Goal: Information Seeking & Learning: Learn about a topic

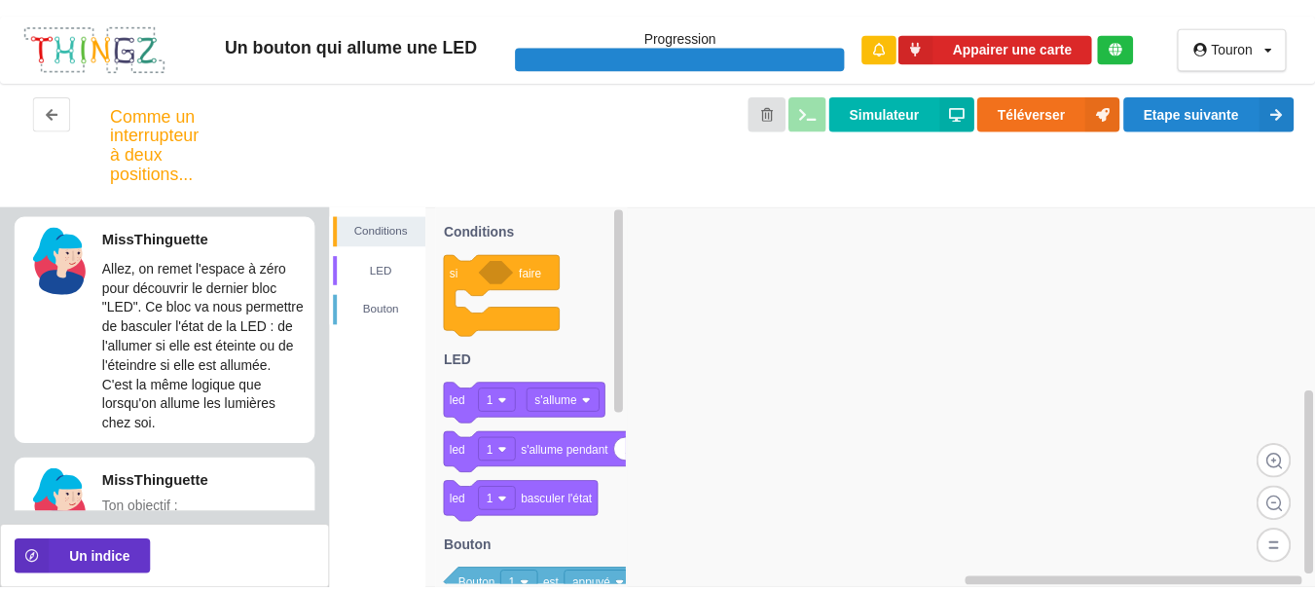
scroll to position [220, 0]
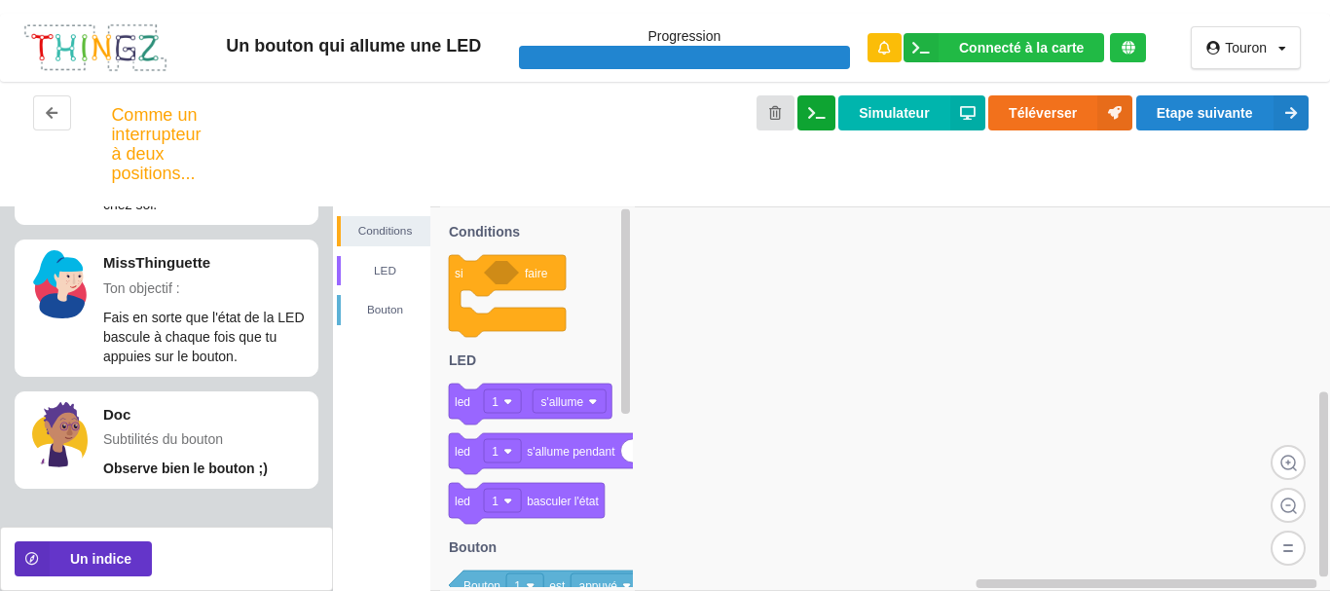
click at [828, 111] on button at bounding box center [816, 112] width 38 height 35
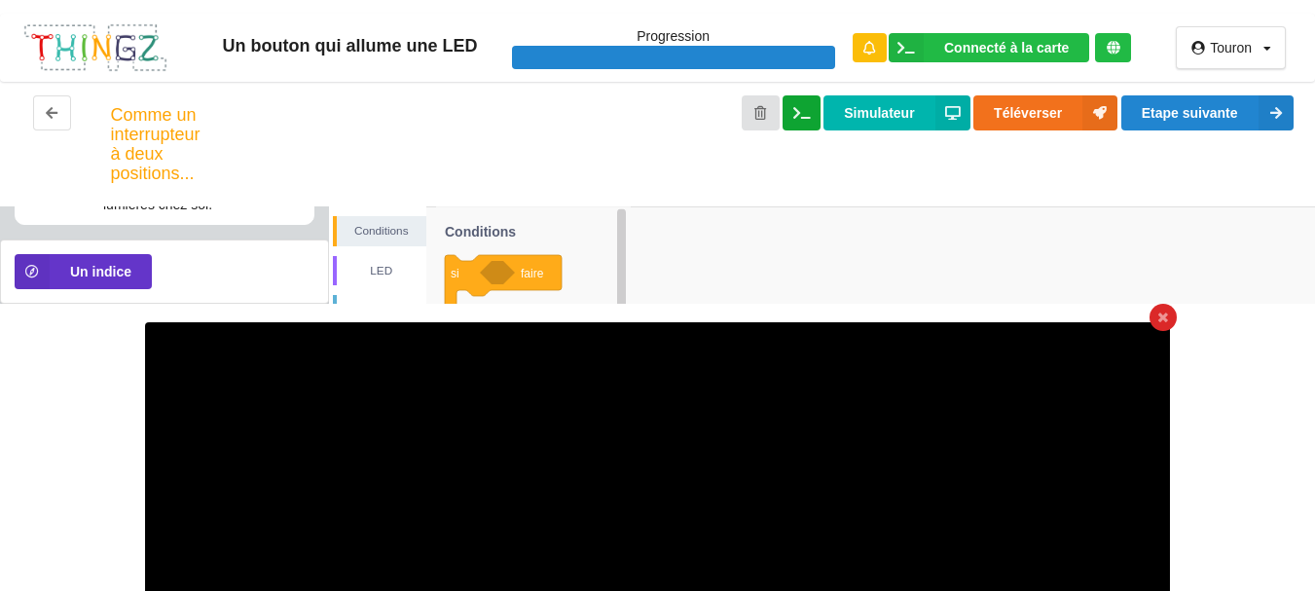
scroll to position [82, 0]
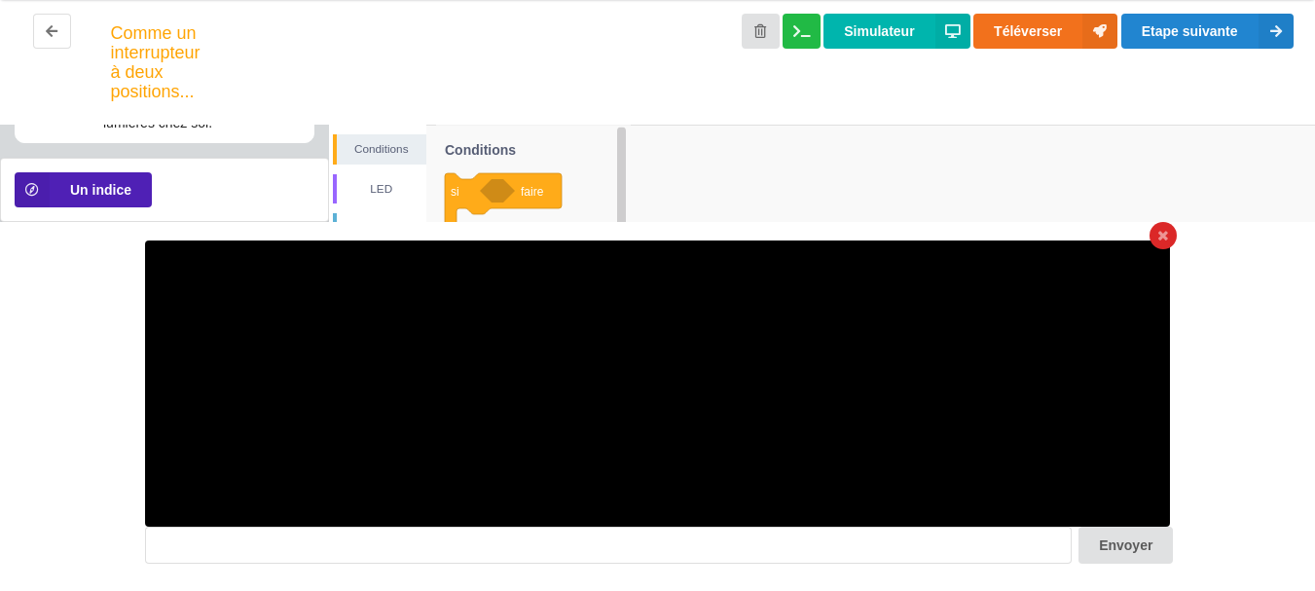
click at [124, 186] on button "Un indice" at bounding box center [83, 189] width 137 height 35
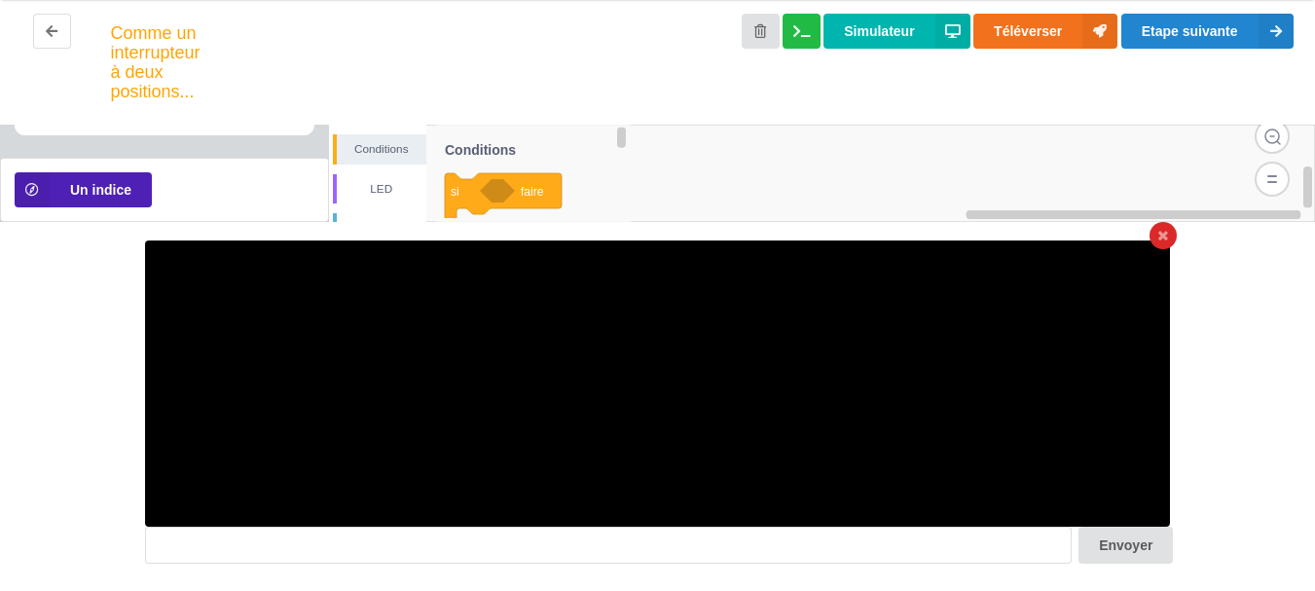
scroll to position [615, 0]
click at [94, 190] on button "Un indice" at bounding box center [83, 189] width 137 height 35
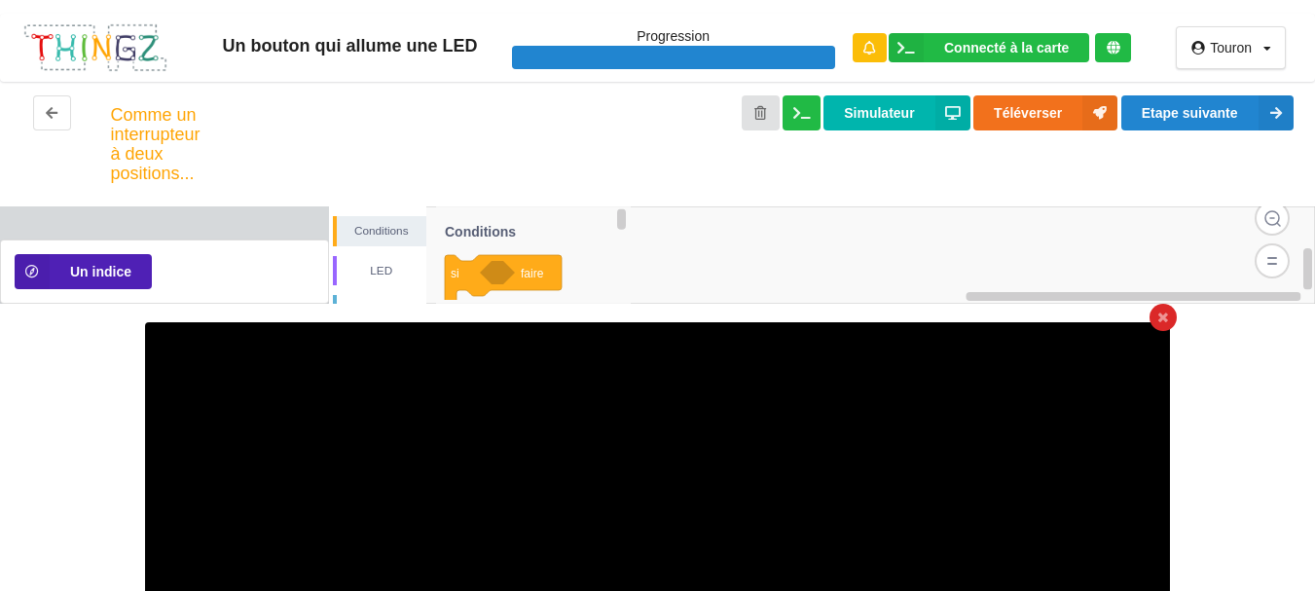
scroll to position [82, 0]
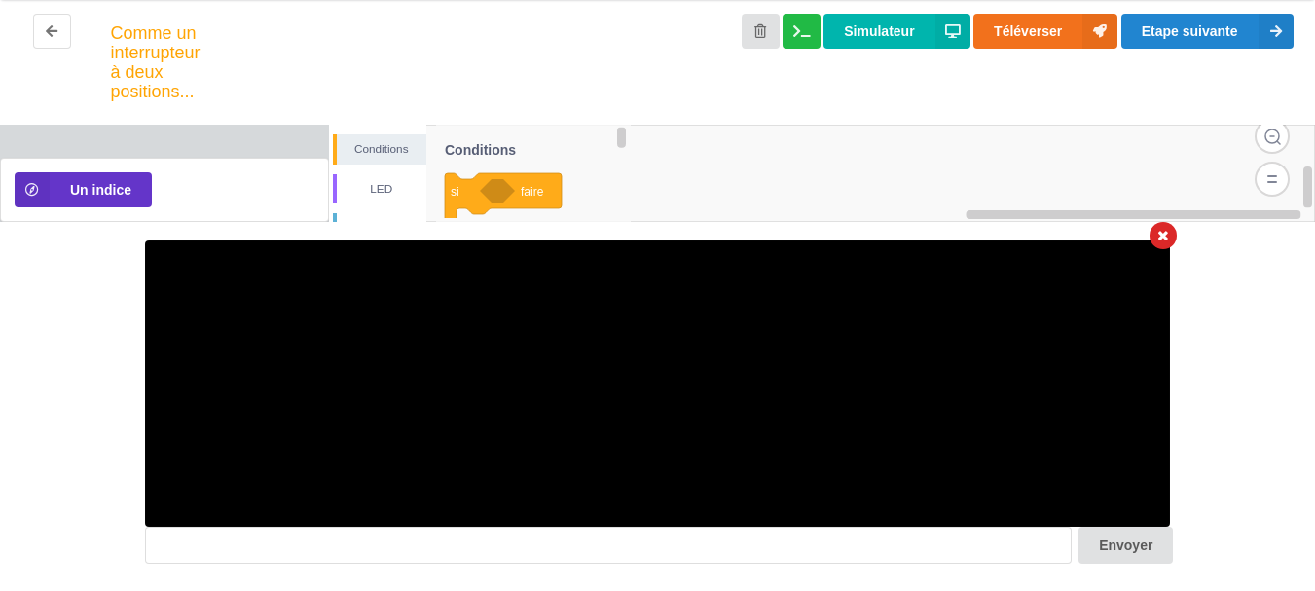
click at [1167, 235] on icon at bounding box center [1163, 236] width 10 height 13
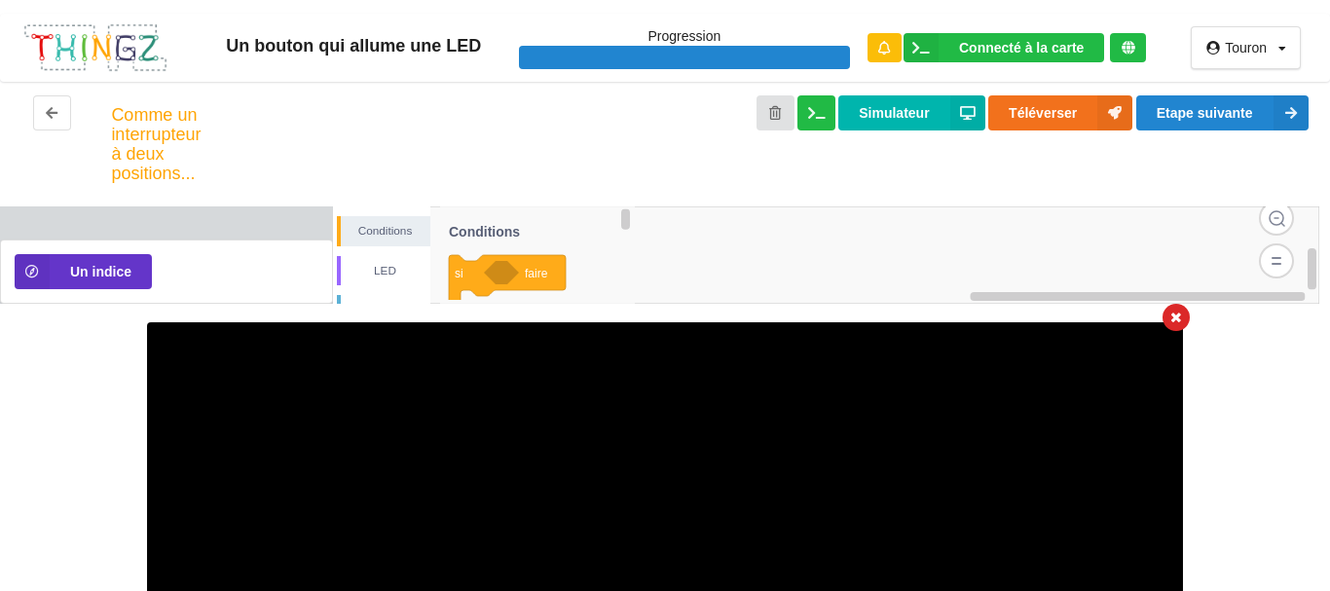
scroll to position [435, 0]
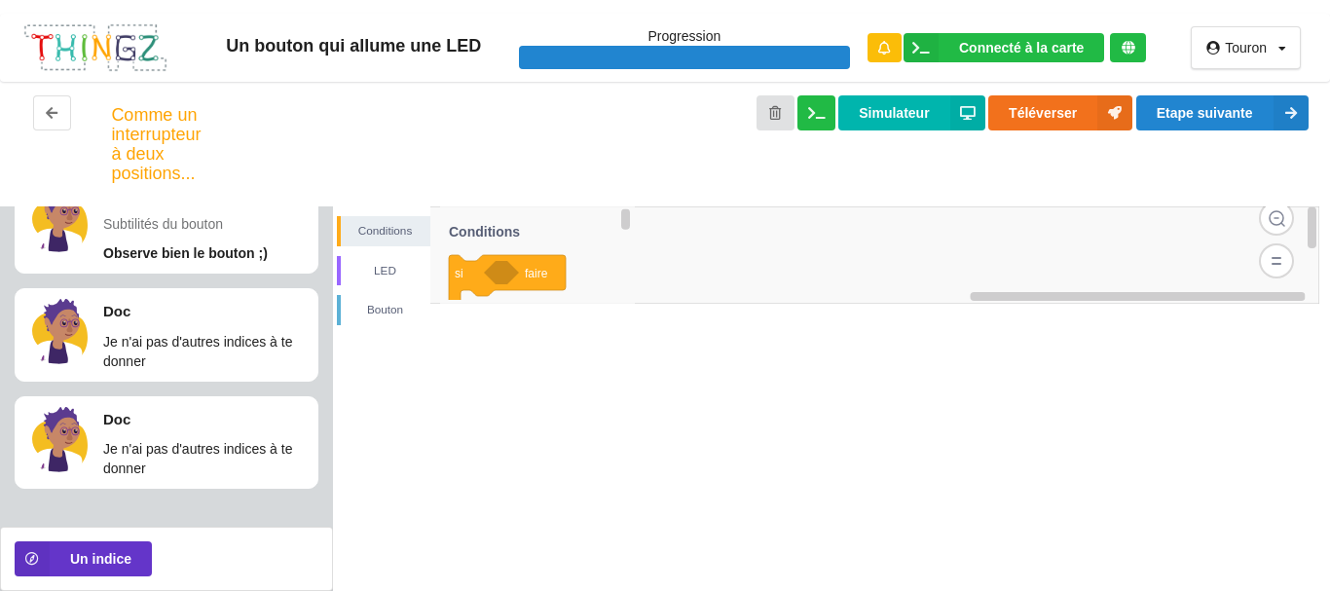
drag, startPoint x: 1093, startPoint y: 296, endPoint x: 1088, endPoint y: 309, distance: 13.6
click at [1089, 309] on div "Conditions LED [PERSON_NAME] si faire led 1 s'allume 1 led 1 s'allume pendant s…" at bounding box center [832, 398] width 998 height 384
click at [1277, 258] on image at bounding box center [1275, 260] width 35 height 35
click at [1277, 259] on image at bounding box center [1275, 260] width 35 height 35
click at [52, 117] on icon at bounding box center [52, 112] width 17 height 12
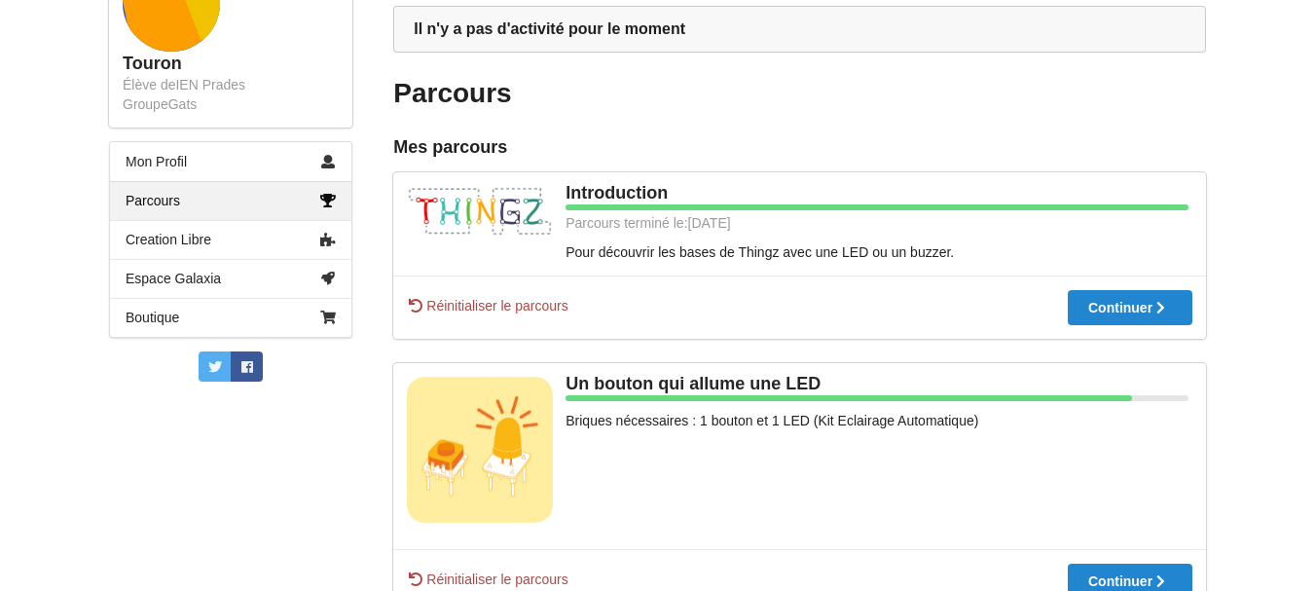
scroll to position [271, 0]
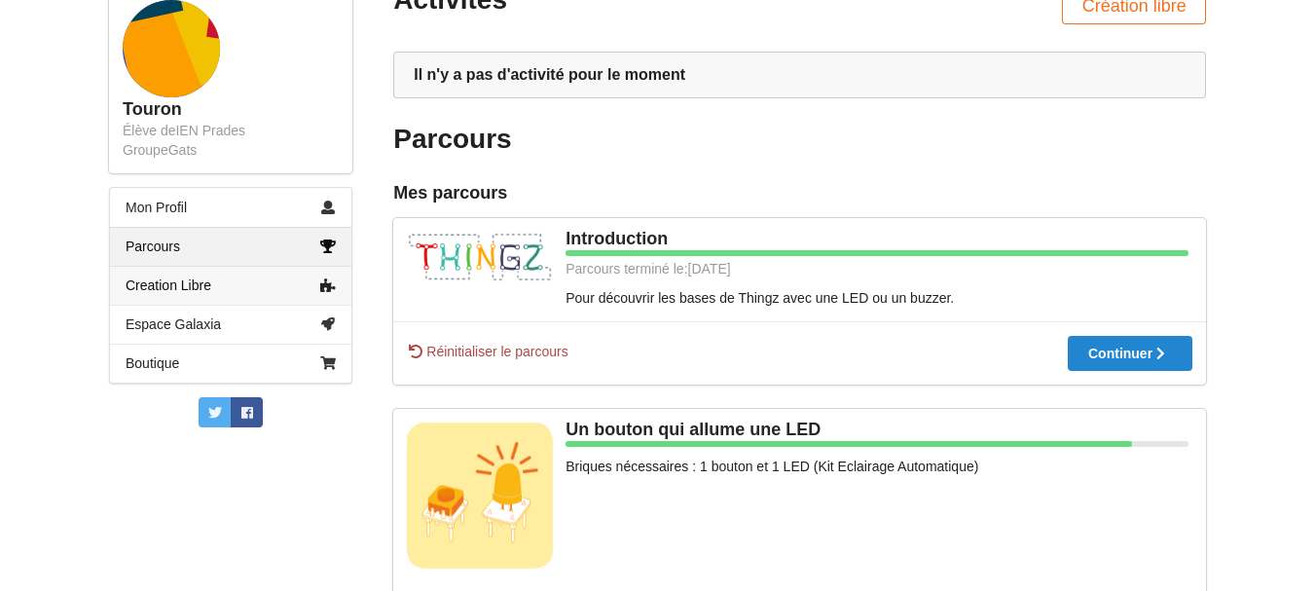
click at [213, 282] on link "Creation Libre" at bounding box center [230, 285] width 241 height 39
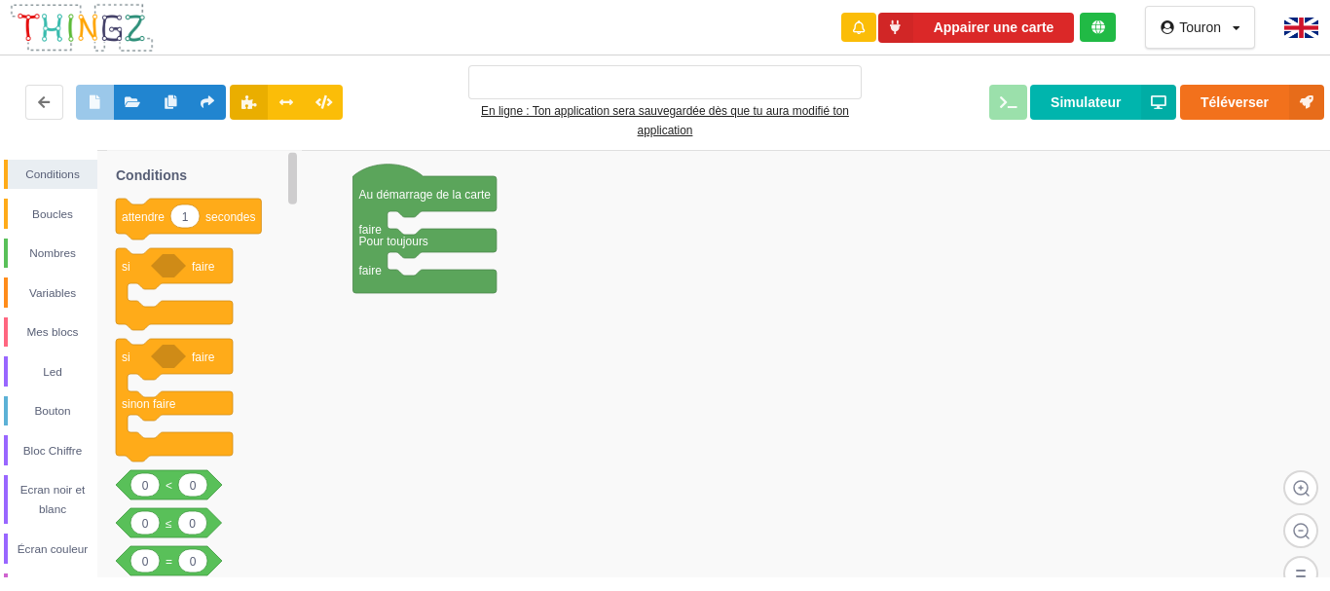
type input "Ma super application n°1"
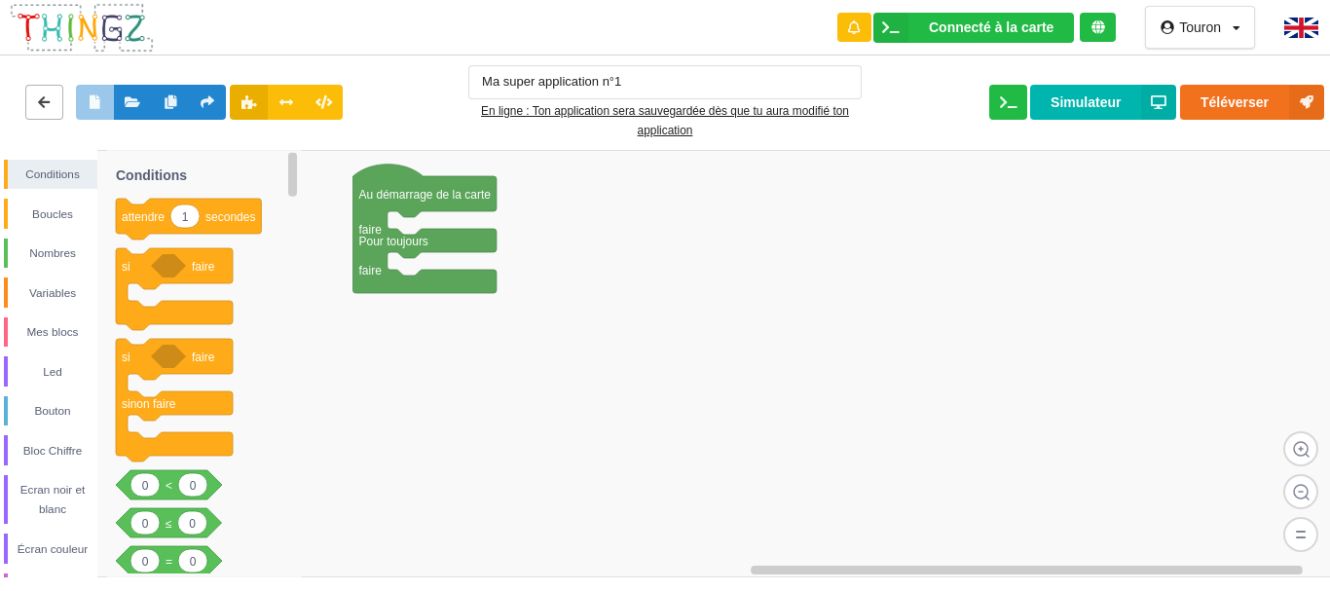
click at [48, 95] on icon at bounding box center [44, 101] width 17 height 12
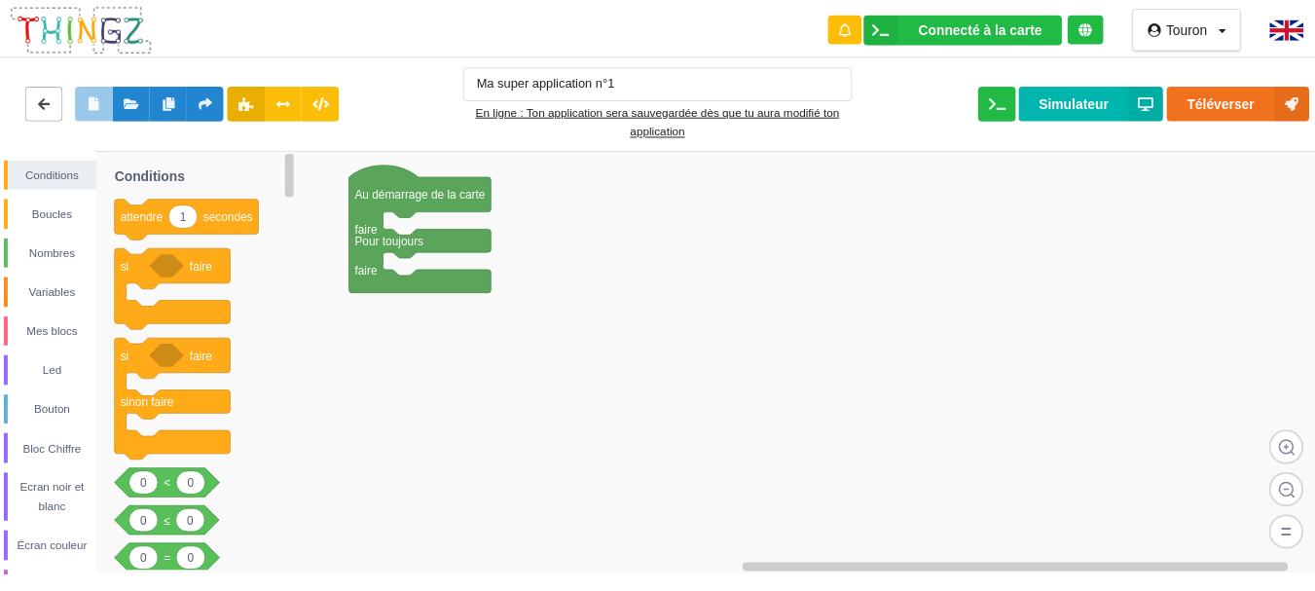
scroll to position [271, 0]
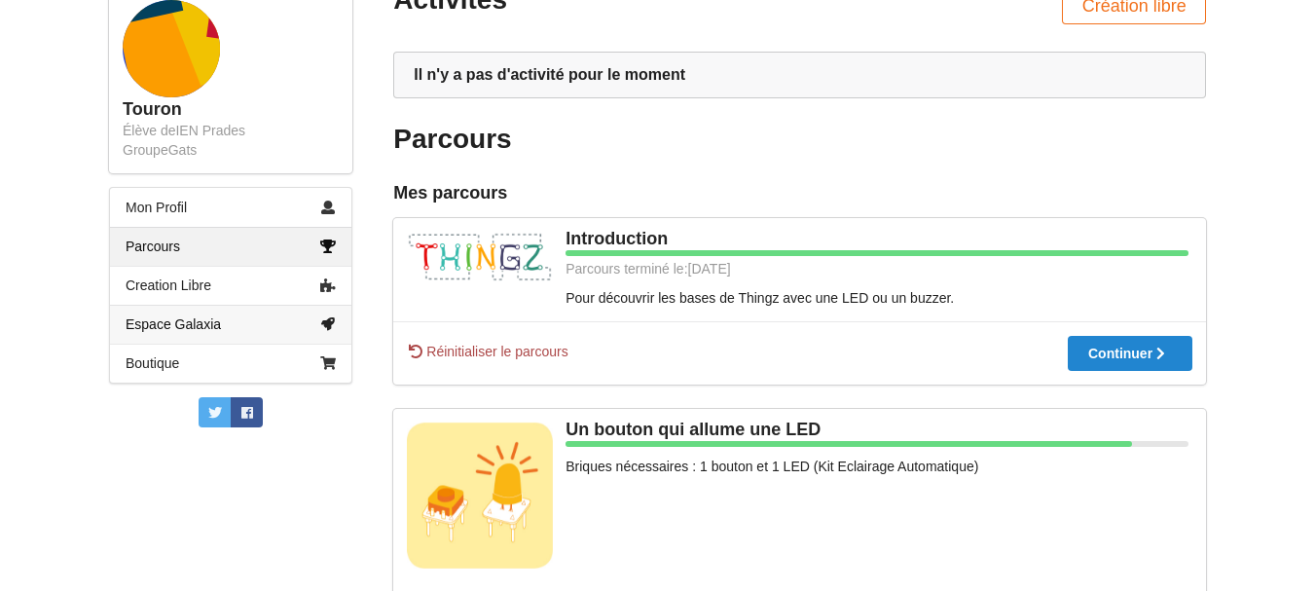
click at [223, 323] on link "Espace Galaxia" at bounding box center [230, 324] width 241 height 39
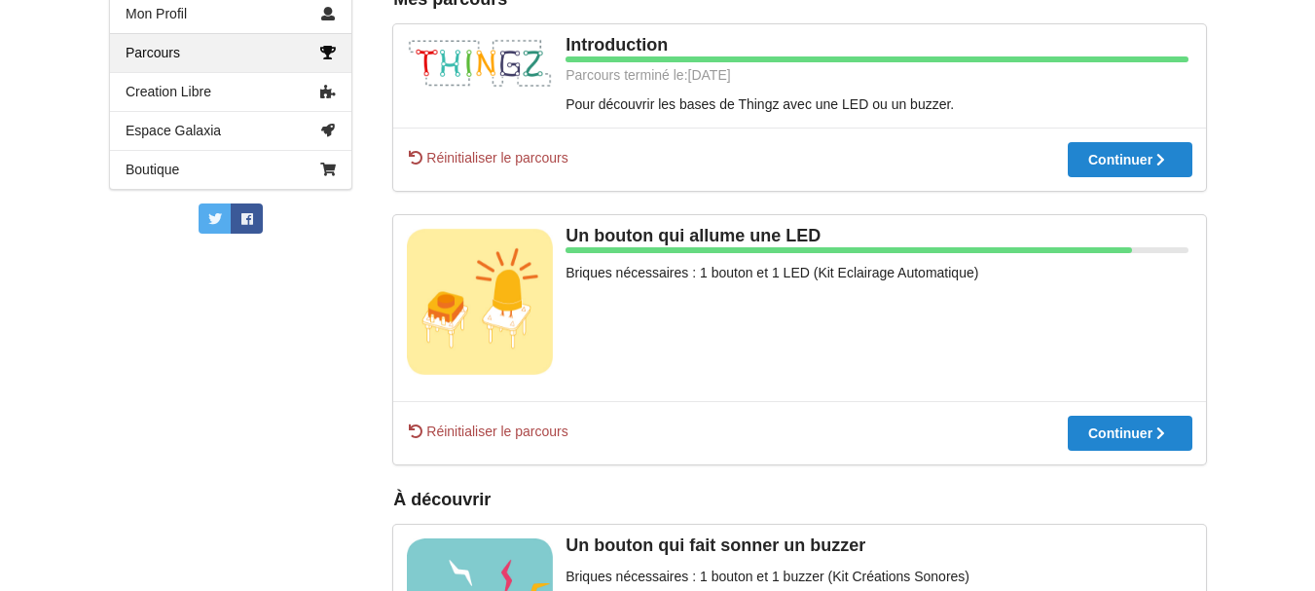
scroll to position [465, 0]
click at [1118, 432] on div at bounding box center [1130, 432] width 125 height 14
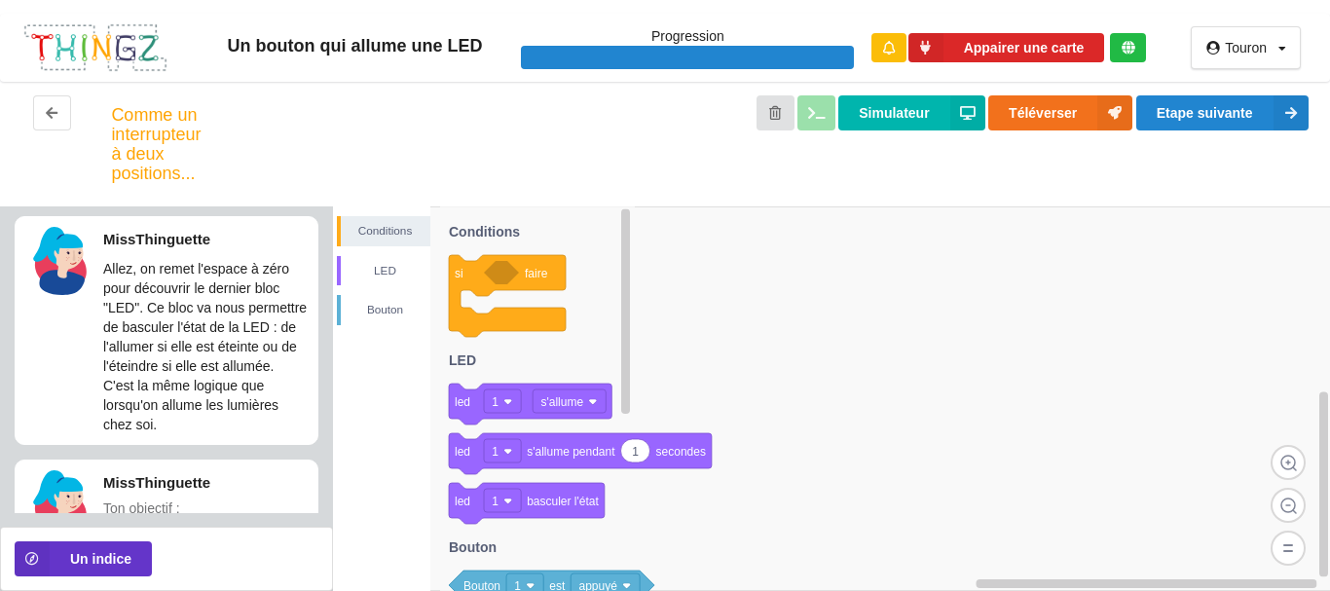
scroll to position [220, 0]
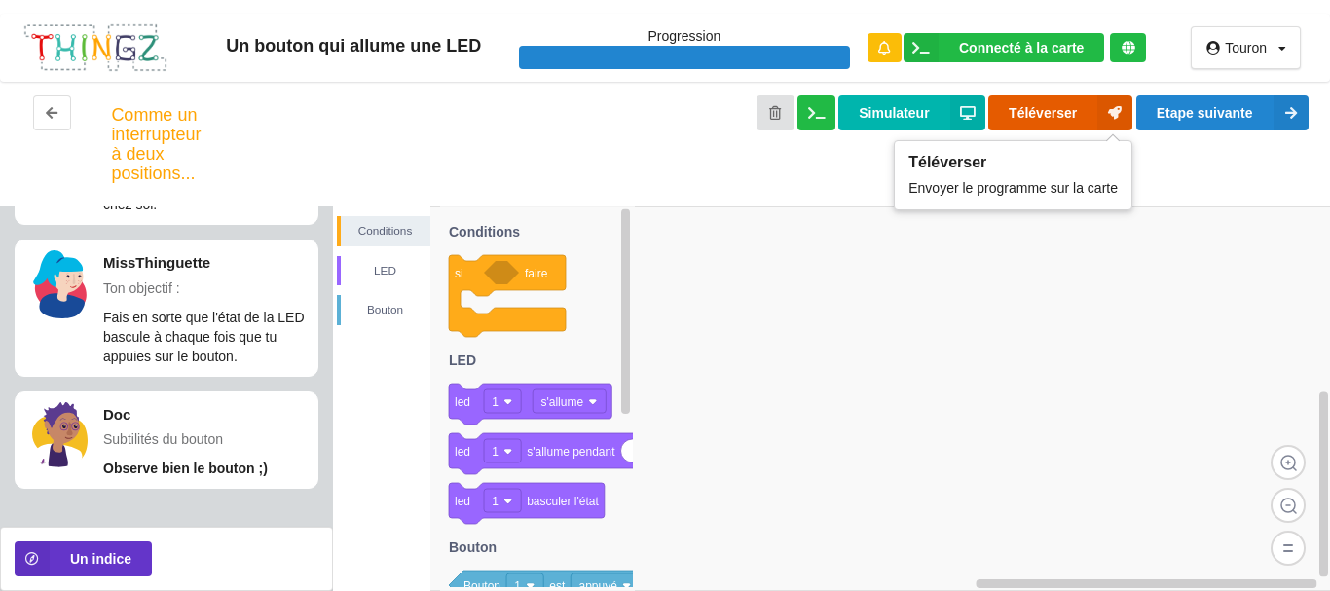
click at [1019, 108] on button "Téléverser" at bounding box center [1060, 112] width 144 height 35
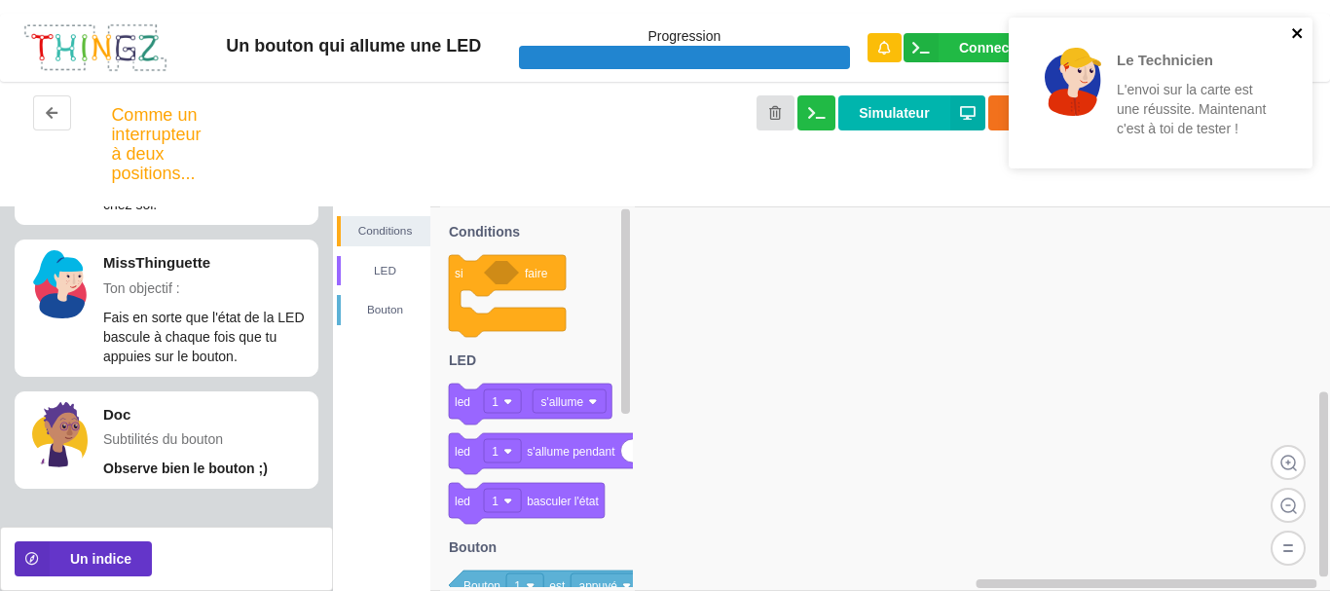
click at [1292, 30] on icon "close" at bounding box center [1298, 33] width 14 height 16
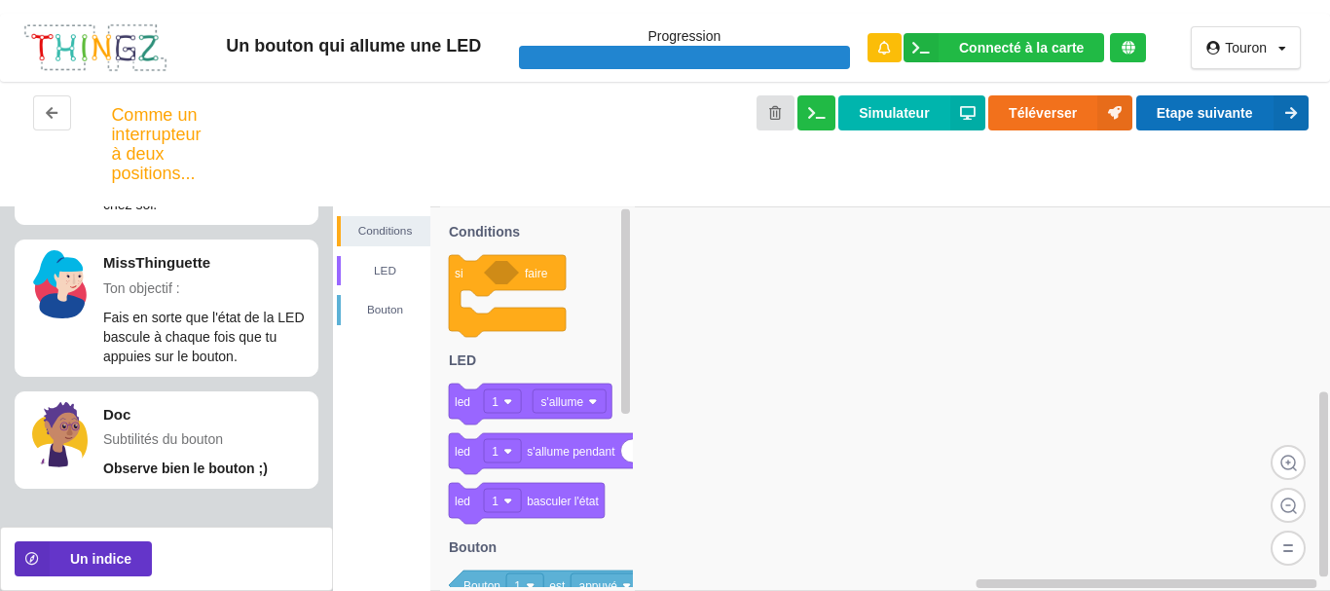
click at [1190, 110] on button "Etape suivante" at bounding box center [1222, 112] width 172 height 35
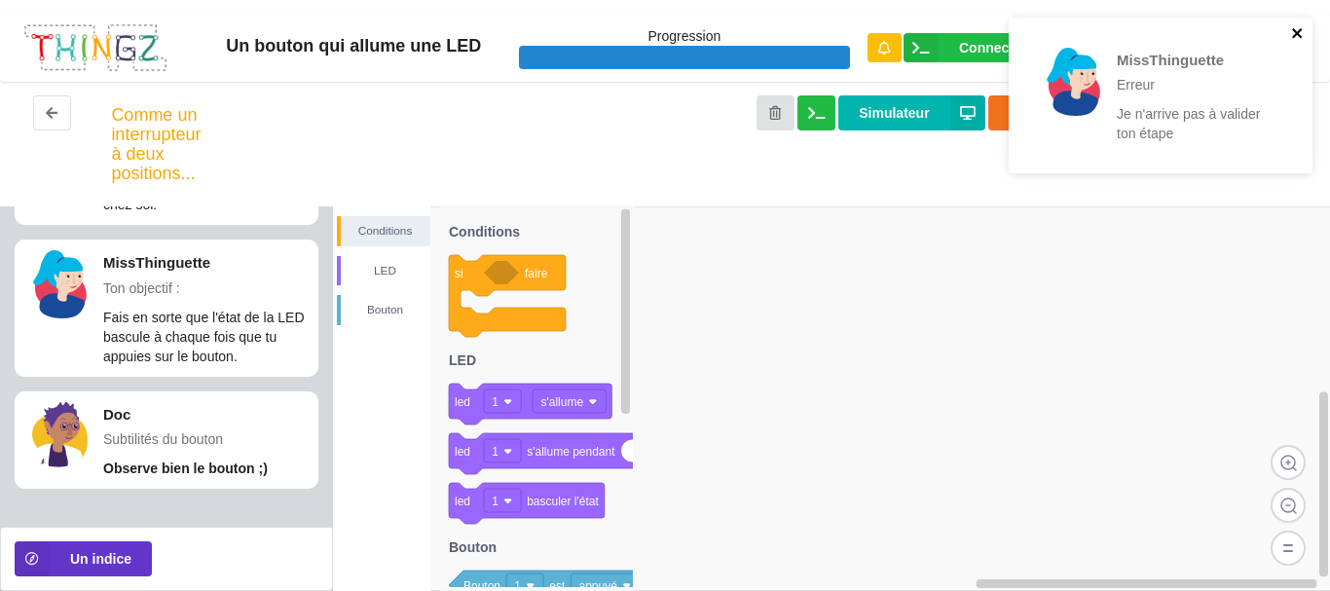
click at [1301, 35] on icon "close" at bounding box center [1298, 33] width 14 height 16
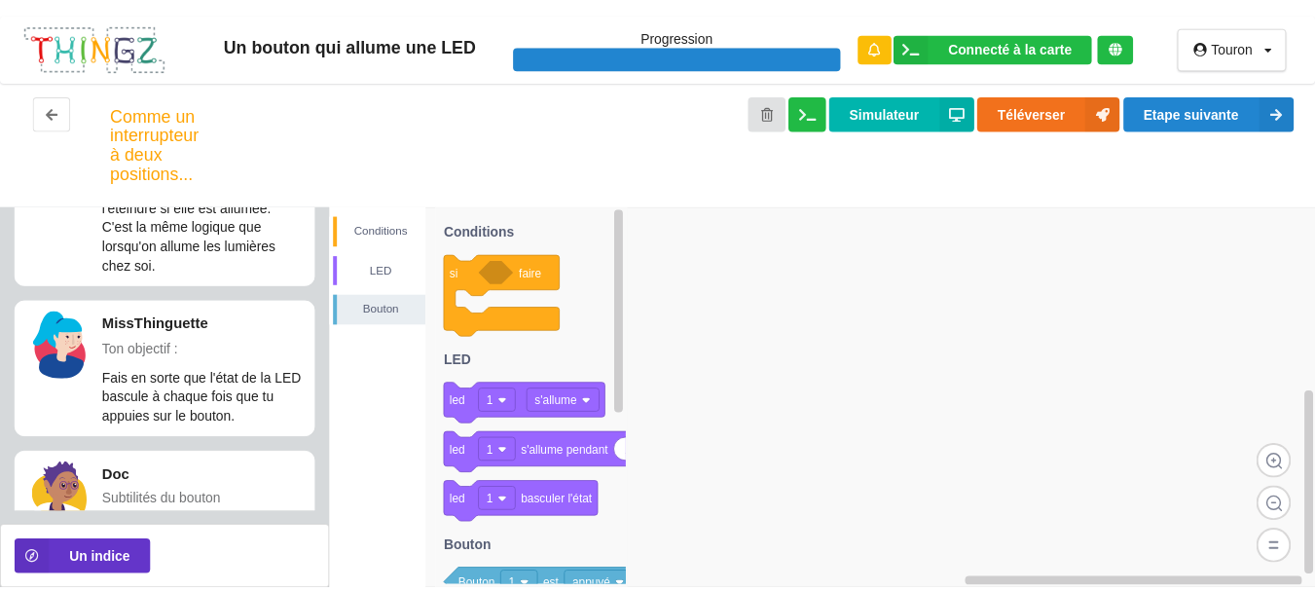
scroll to position [0, 0]
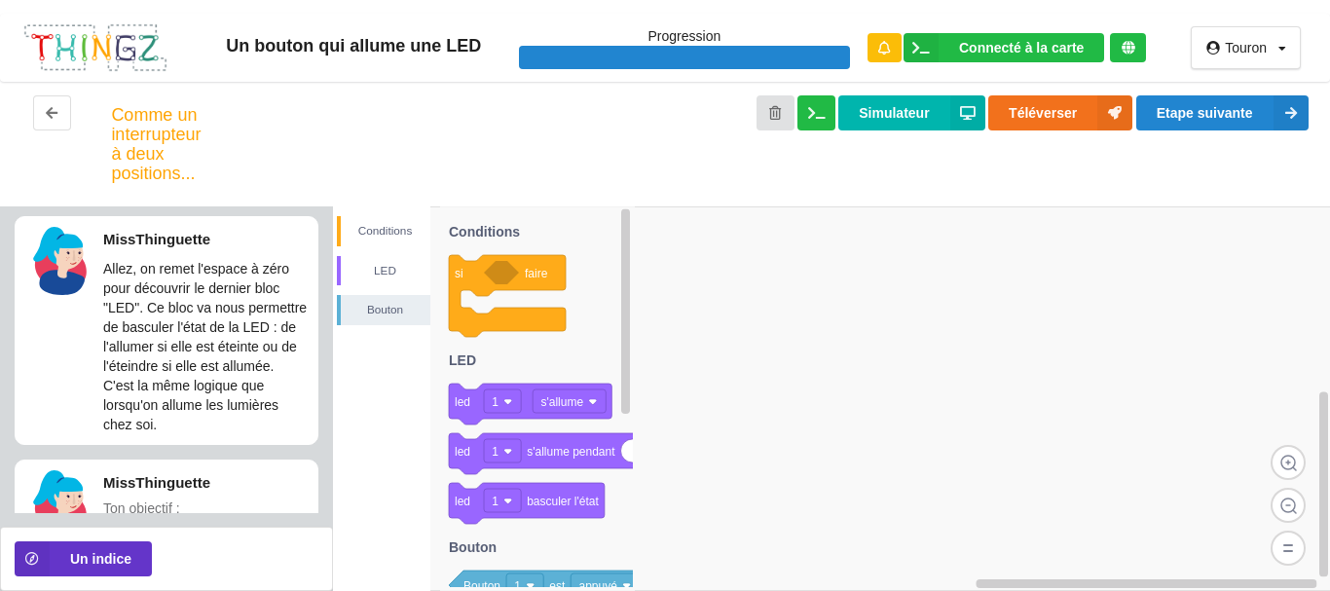
click at [149, 151] on div "Comme un interrupteur à deux positions..." at bounding box center [156, 144] width 90 height 78
click at [1233, 48] on div "Touron" at bounding box center [1245, 48] width 42 height 14
click at [1219, 120] on div "Déconnexion" at bounding box center [1229, 121] width 111 height 35
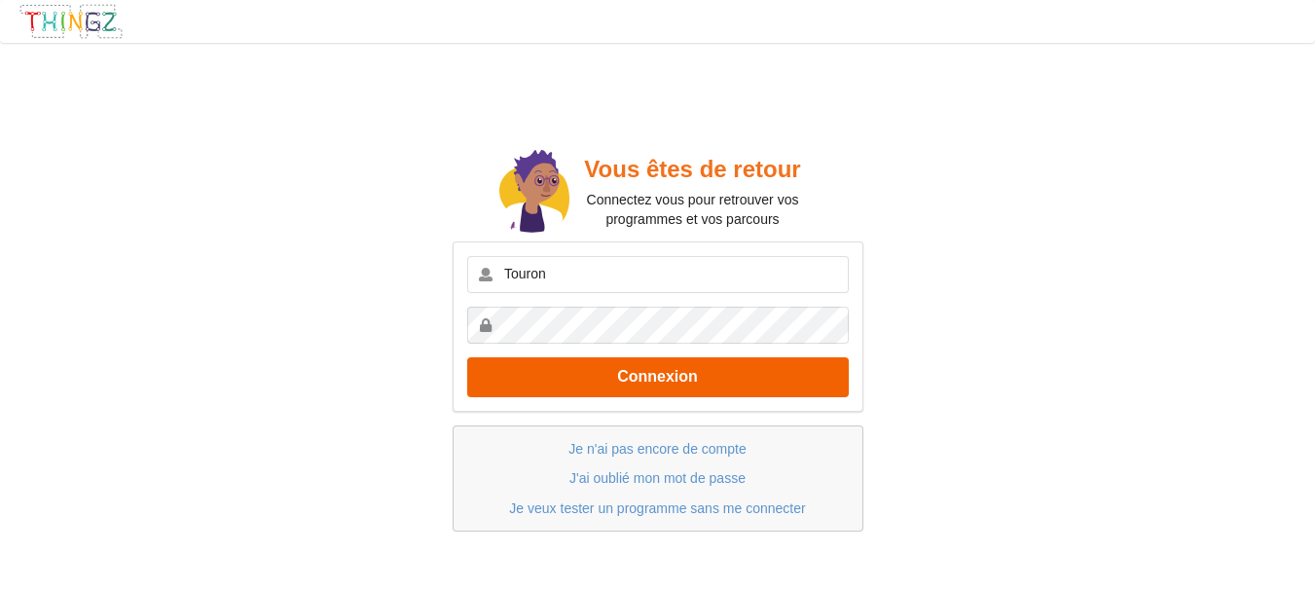
click at [681, 377] on button "Connexion" at bounding box center [658, 377] width 382 height 40
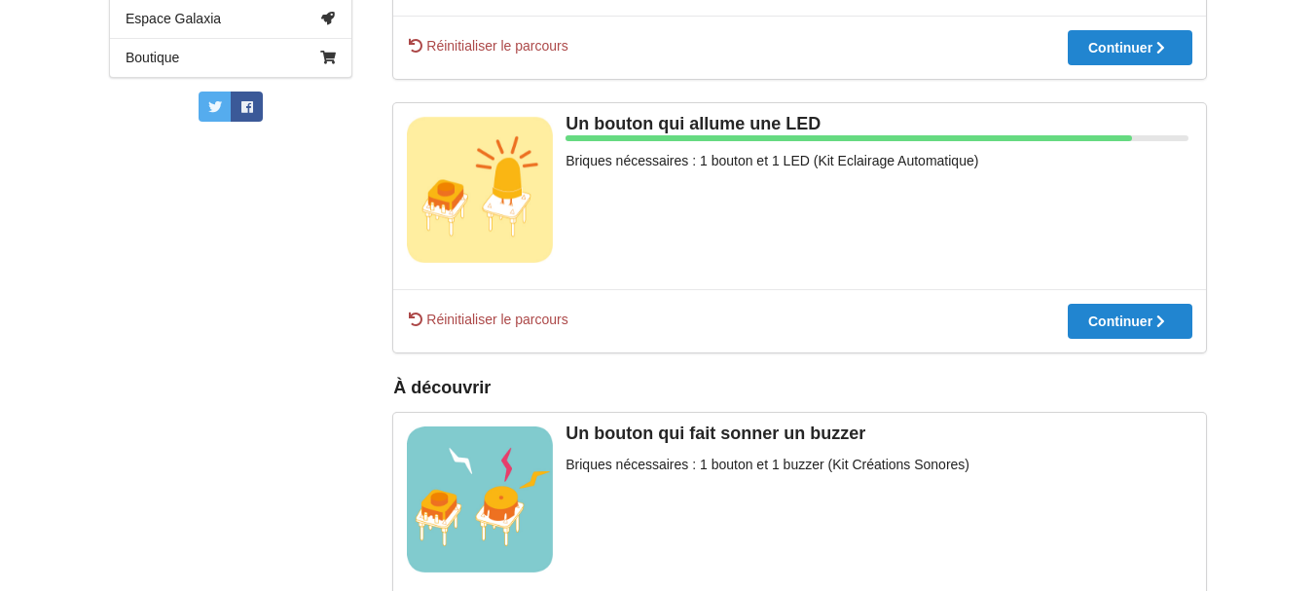
scroll to position [584, 0]
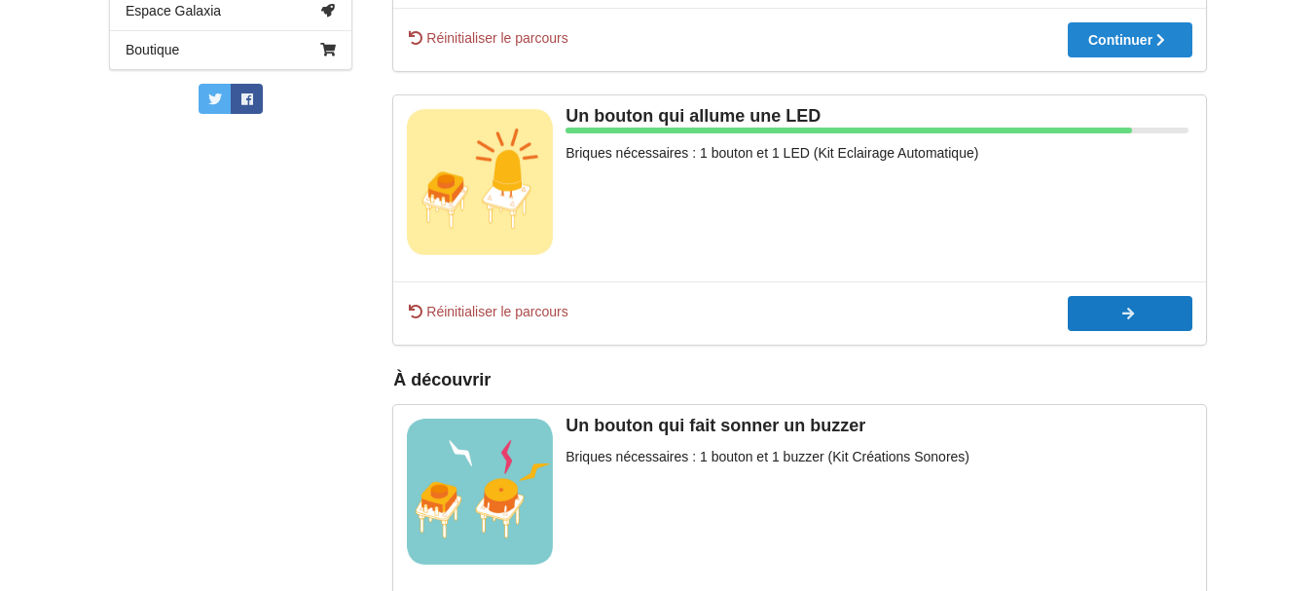
click at [1149, 326] on button "Continuer" at bounding box center [1130, 313] width 125 height 35
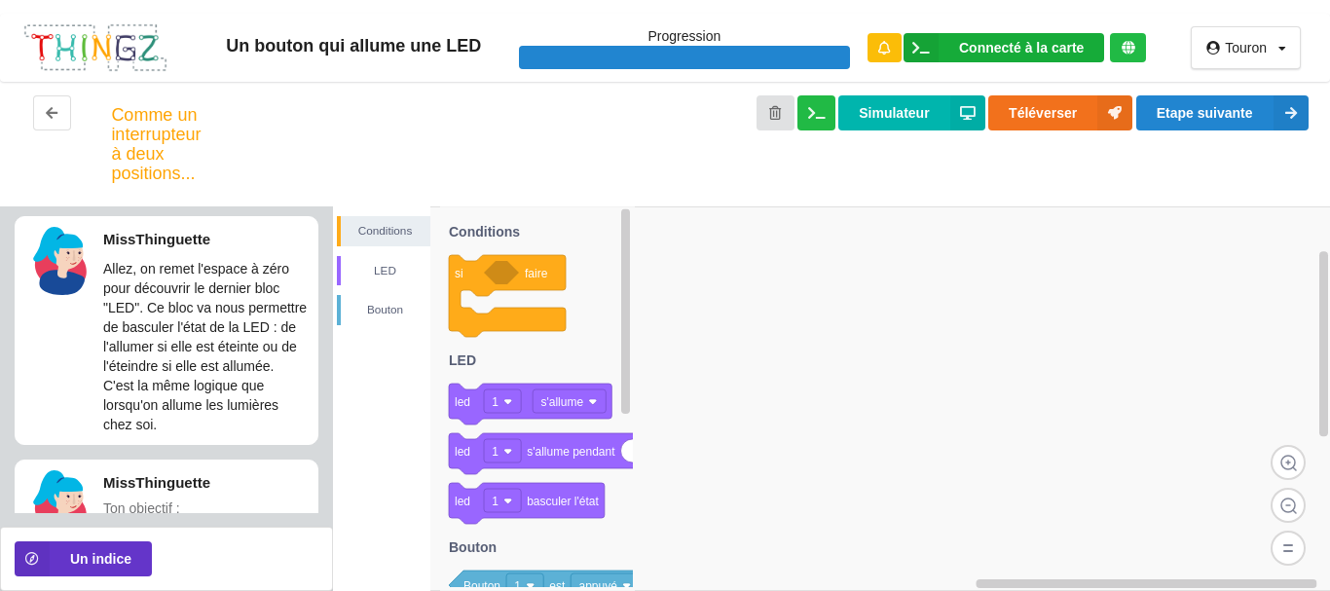
click at [1002, 54] on div "Connecté à la carte" at bounding box center [1021, 48] width 125 height 14
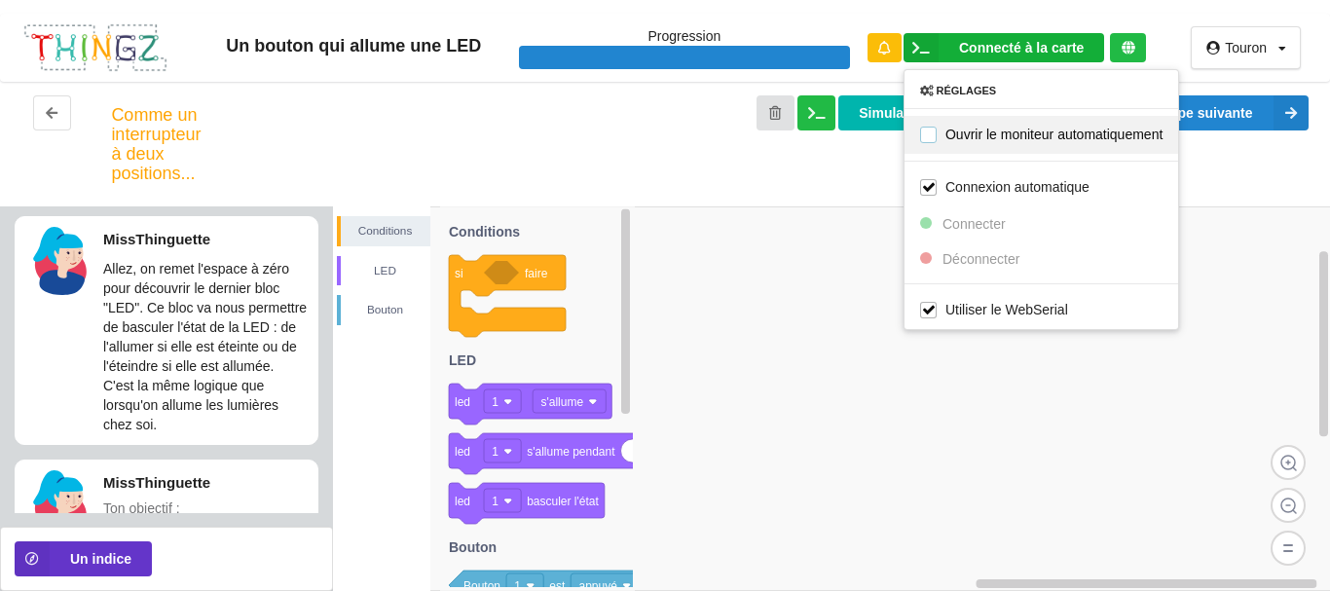
click at [931, 128] on label "Ouvrir le moniteur automatiquement" at bounding box center [1041, 135] width 242 height 17
checkbox input "true"
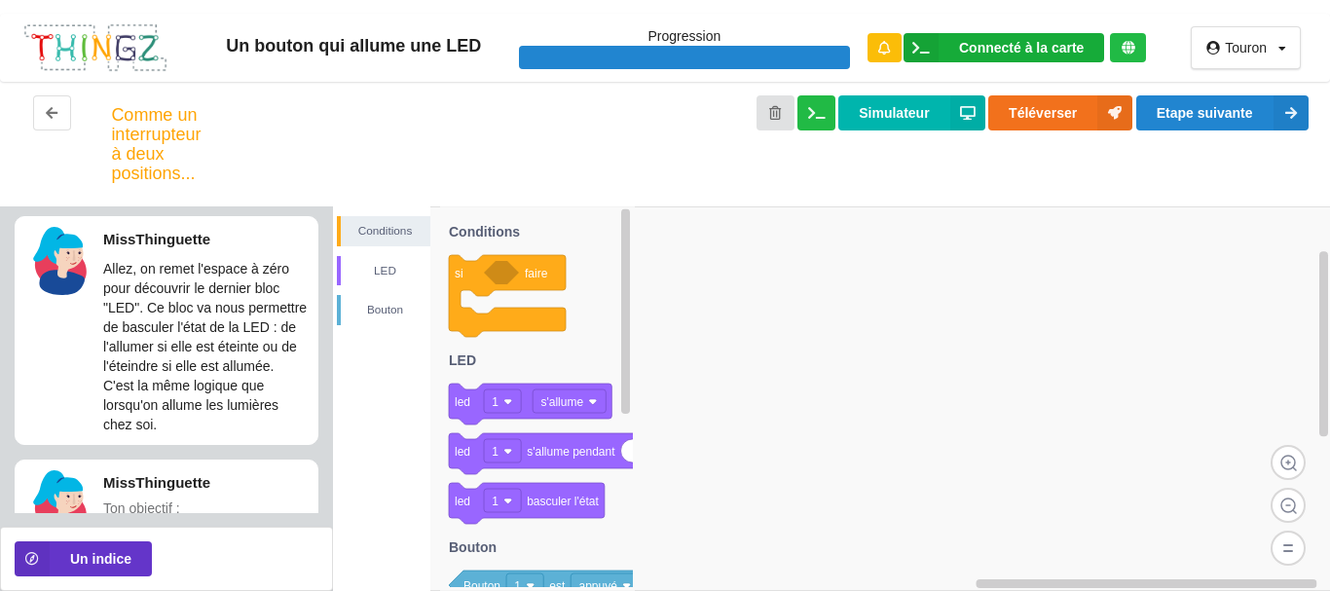
click at [1048, 42] on div "Connecté à la carte" at bounding box center [1021, 48] width 125 height 14
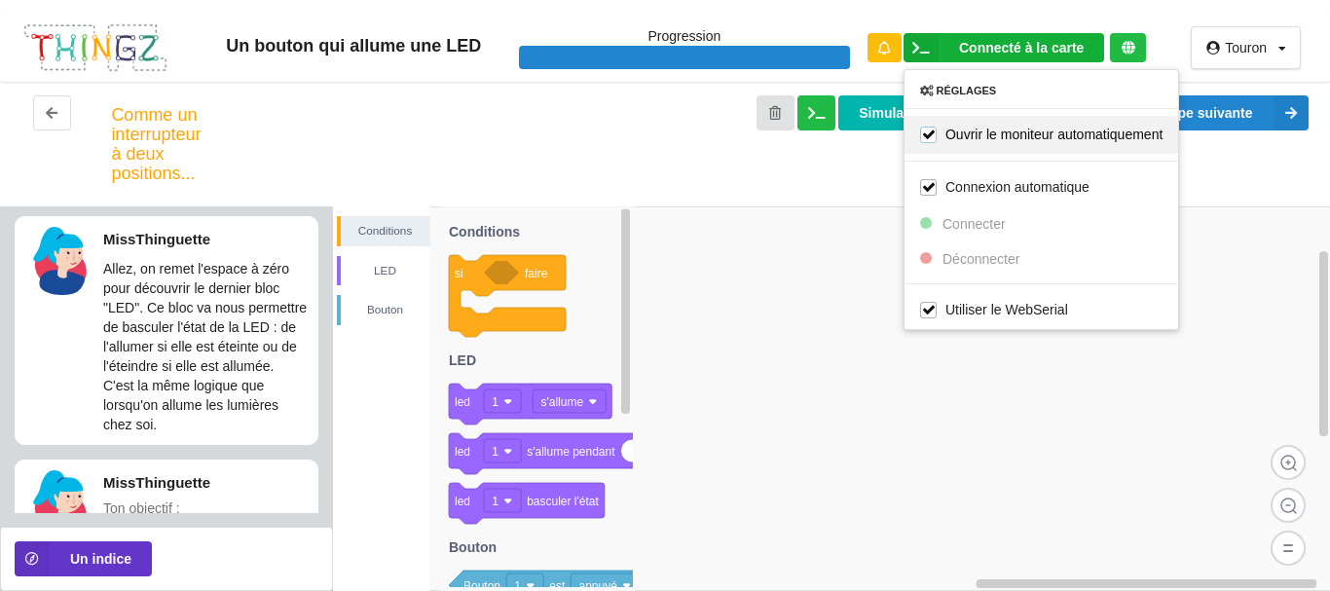
click at [929, 132] on label "Ouvrir le moniteur automatiquement" at bounding box center [1041, 135] width 242 height 17
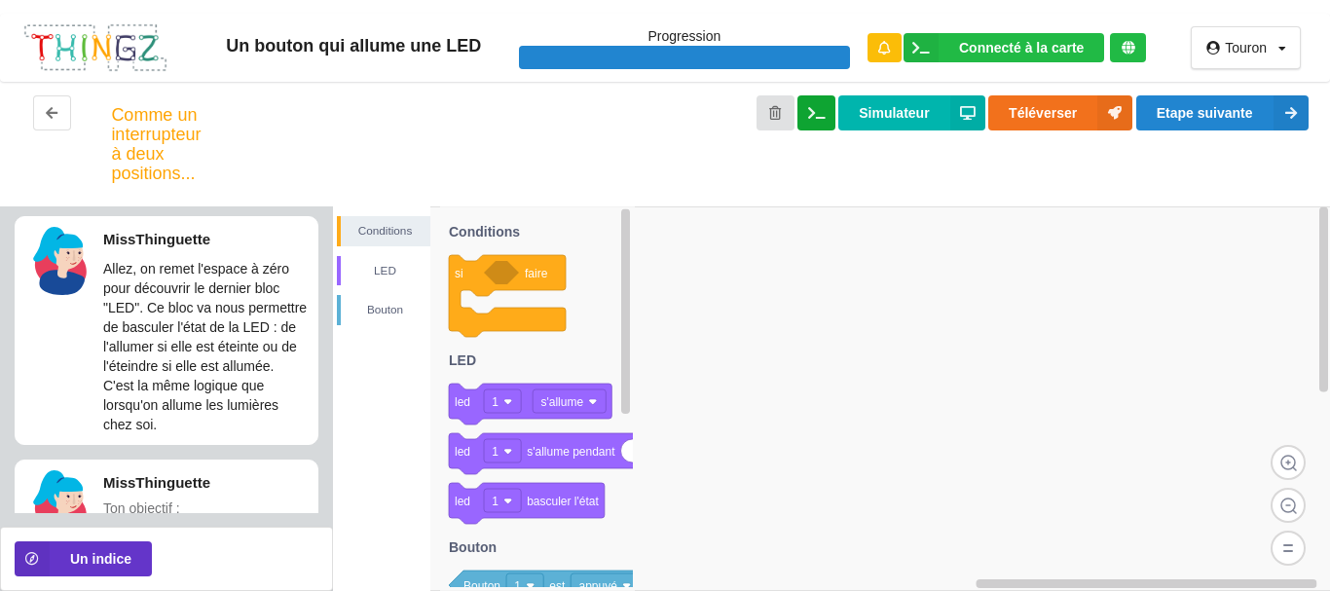
click at [818, 115] on icon at bounding box center [816, 112] width 17 height 12
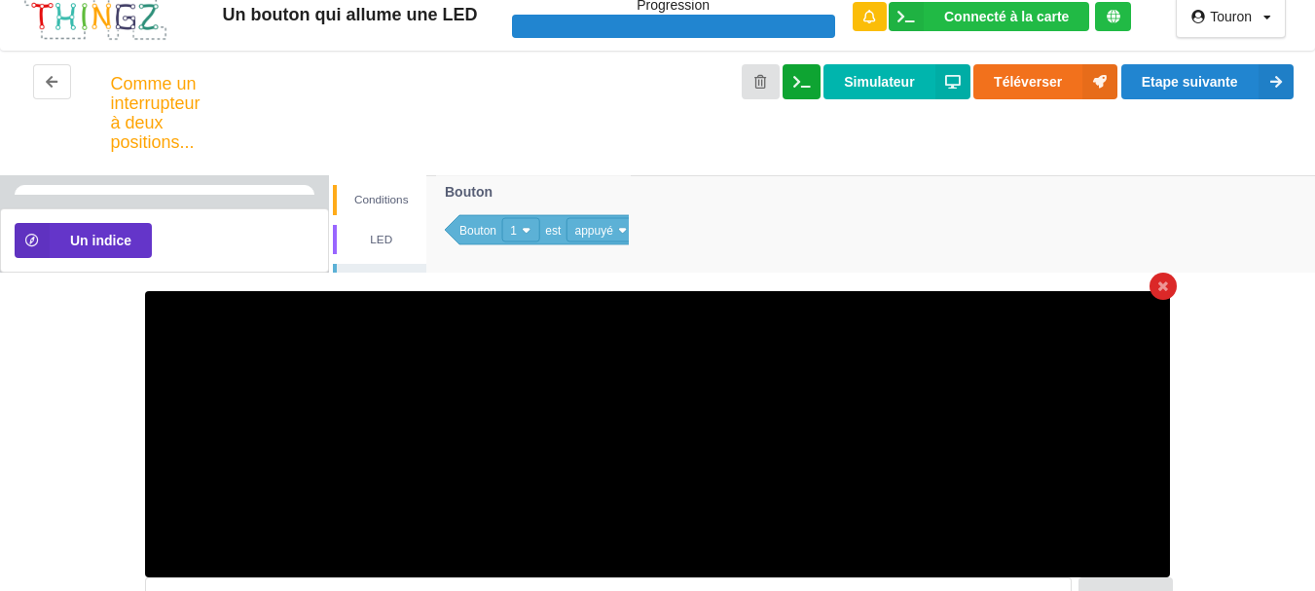
scroll to position [82, 0]
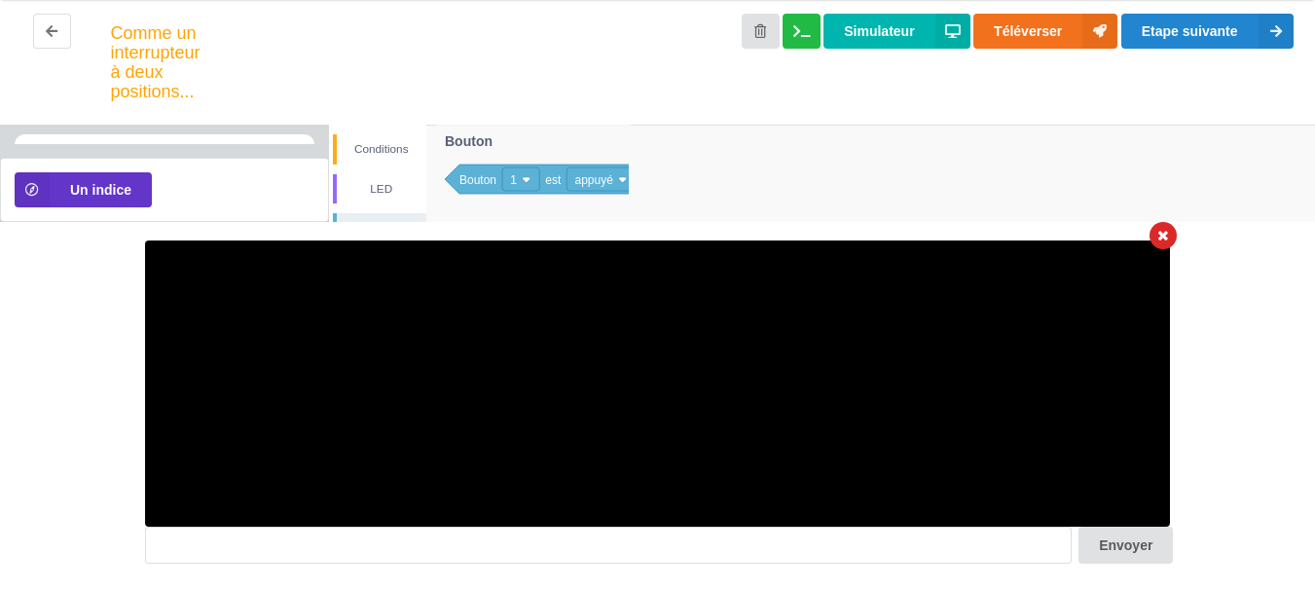
click at [1161, 240] on icon at bounding box center [1163, 236] width 10 height 13
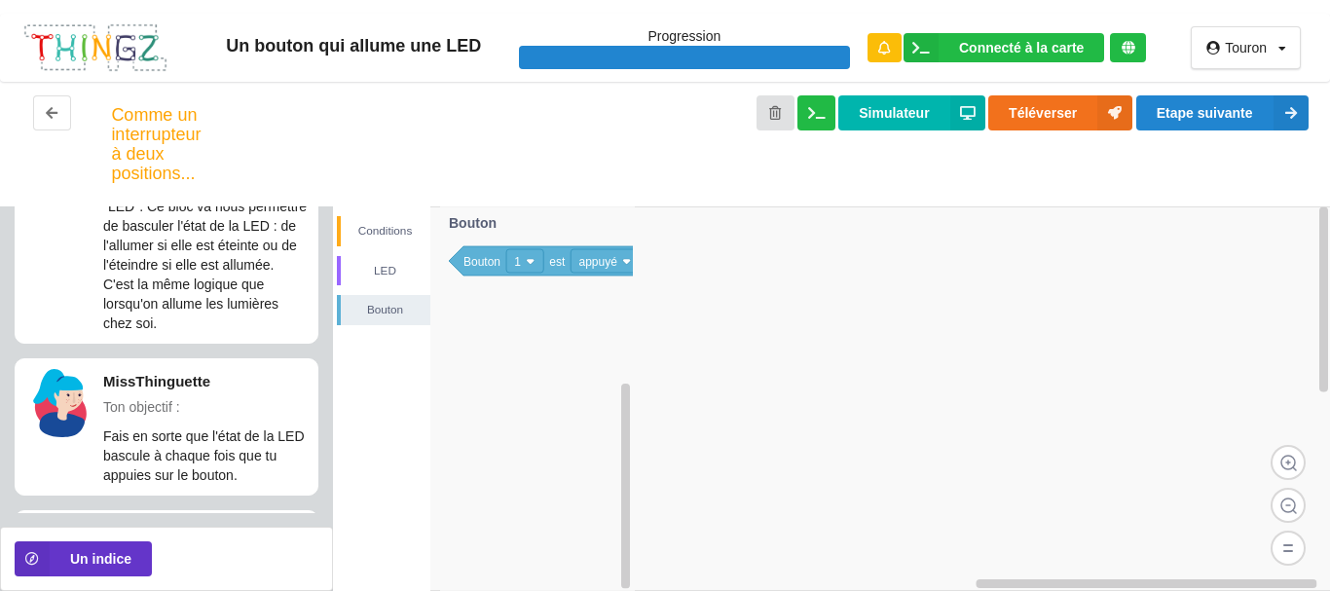
scroll to position [195, 0]
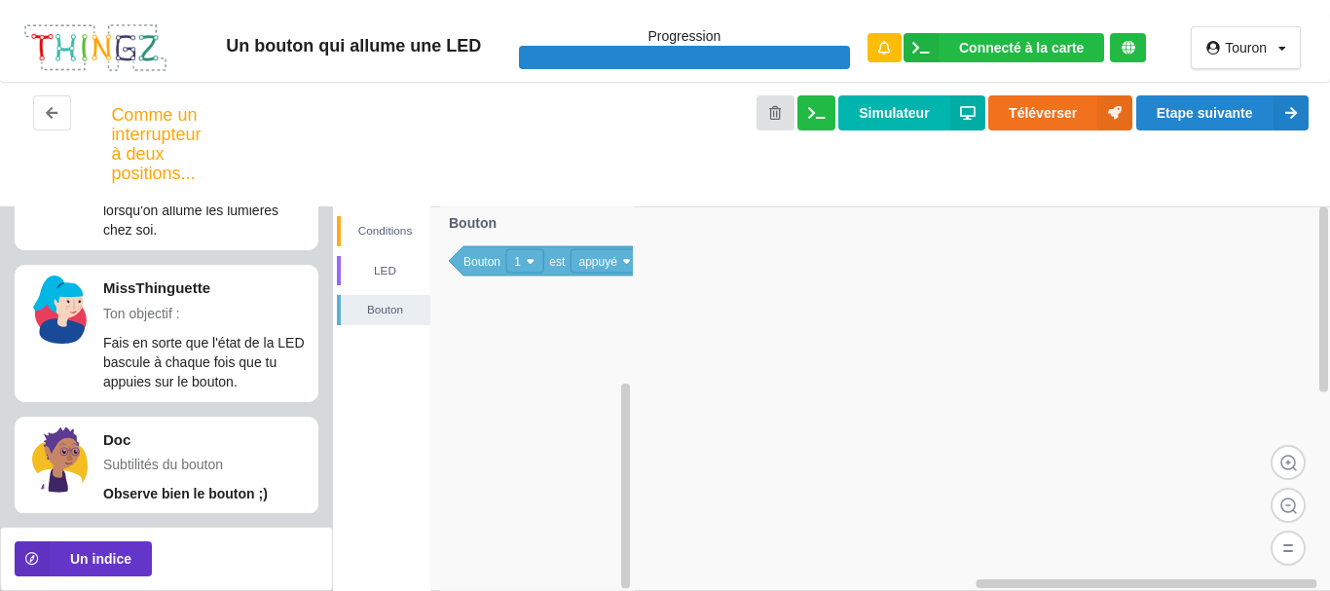
click at [514, 133] on div "Simulateur Téléverser Etape suivante" at bounding box center [745, 143] width 1158 height 97
click at [42, 118] on button at bounding box center [52, 112] width 38 height 35
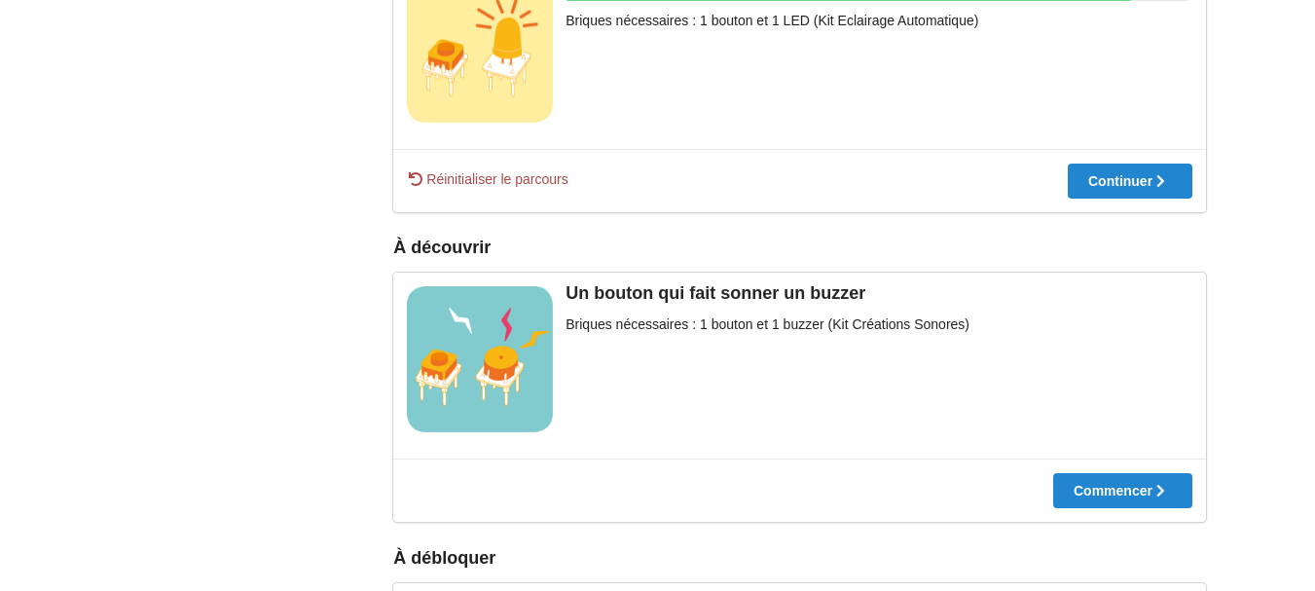
scroll to position [814, 0]
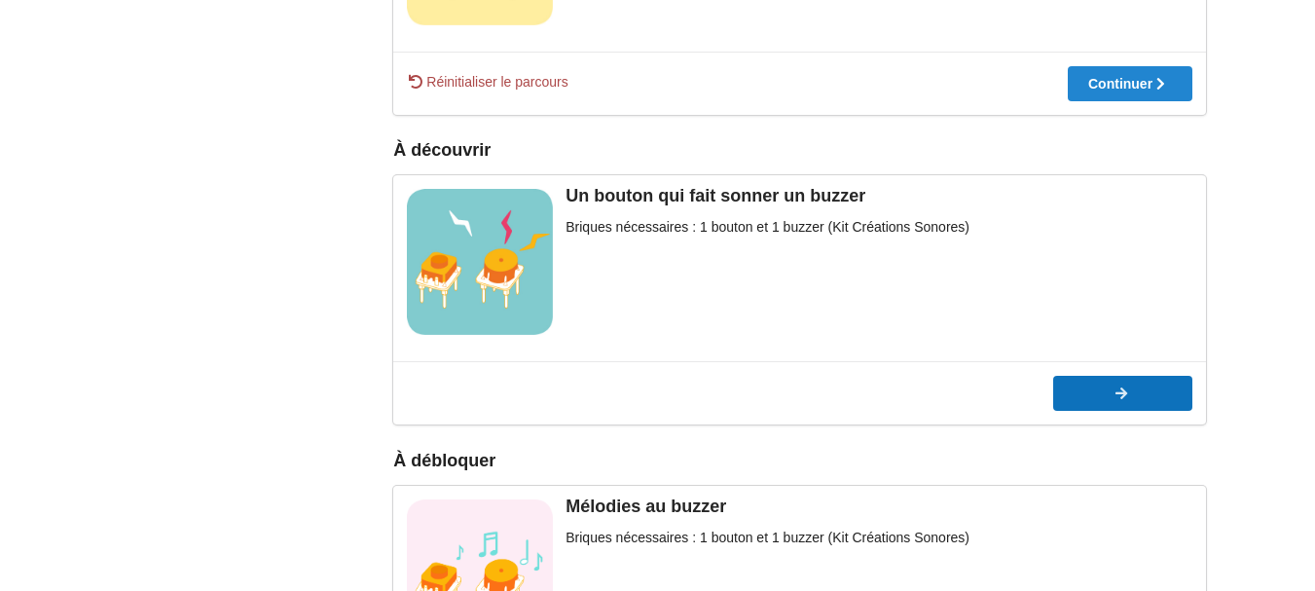
click at [1082, 392] on div at bounding box center [1122, 393] width 139 height 14
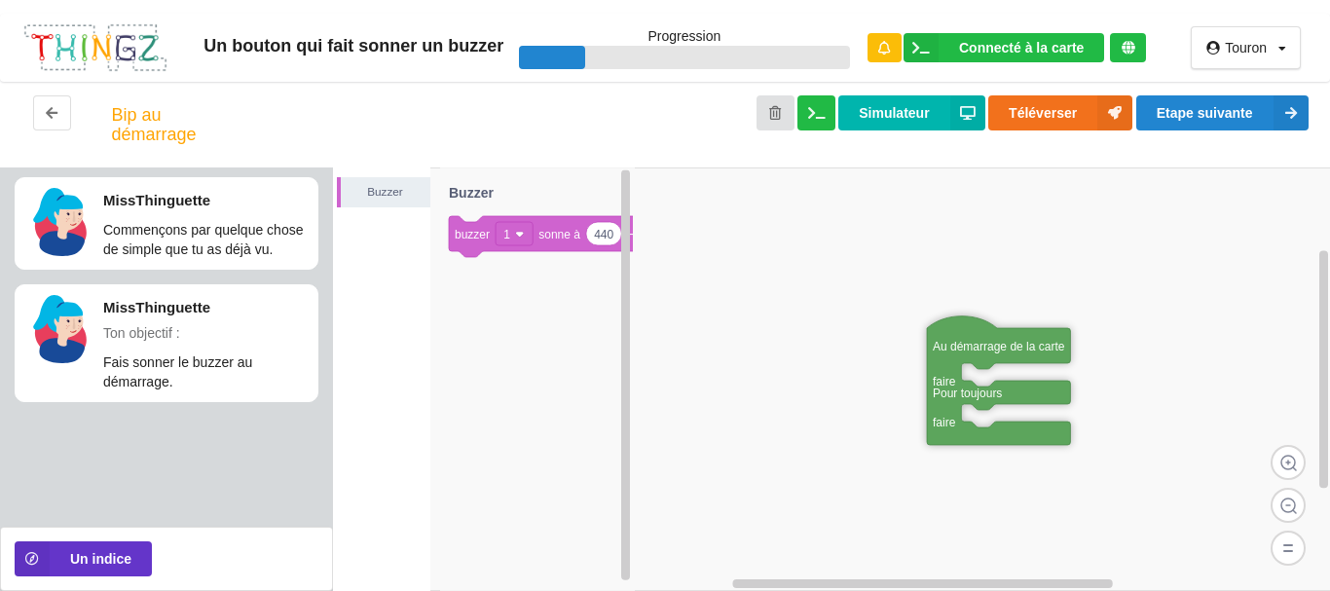
drag, startPoint x: 1048, startPoint y: 336, endPoint x: 962, endPoint y: 338, distance: 86.6
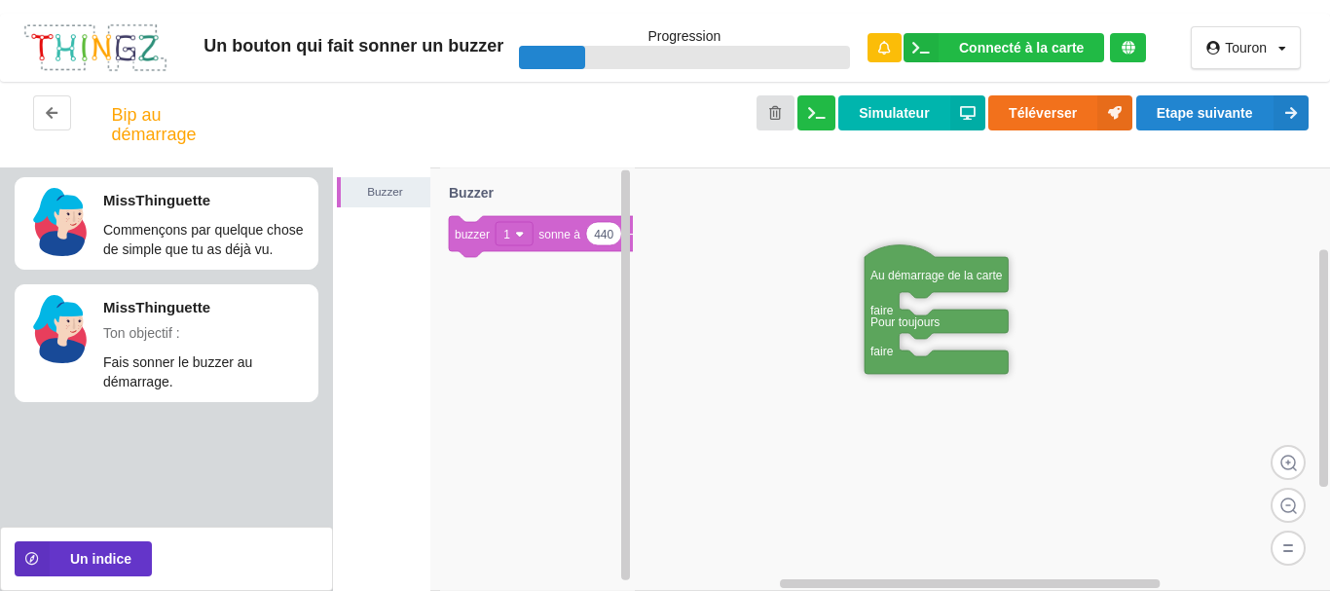
drag, startPoint x: 960, startPoint y: 350, endPoint x: 901, endPoint y: 277, distance: 93.5
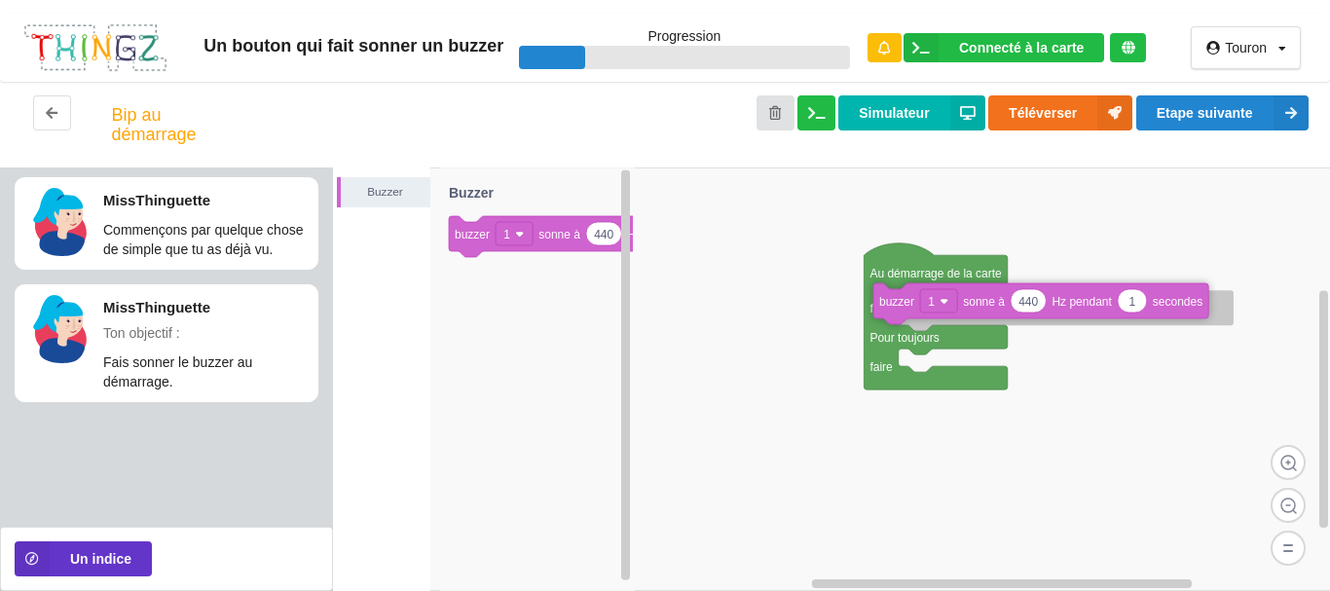
drag, startPoint x: 473, startPoint y: 232, endPoint x: 897, endPoint y: 299, distance: 429.6
click at [897, 299] on div "Buzzer Au démarrage de la carte faire Pour toujours faire 440 1 buzzer 1 sonne …" at bounding box center [832, 378] width 998 height 423
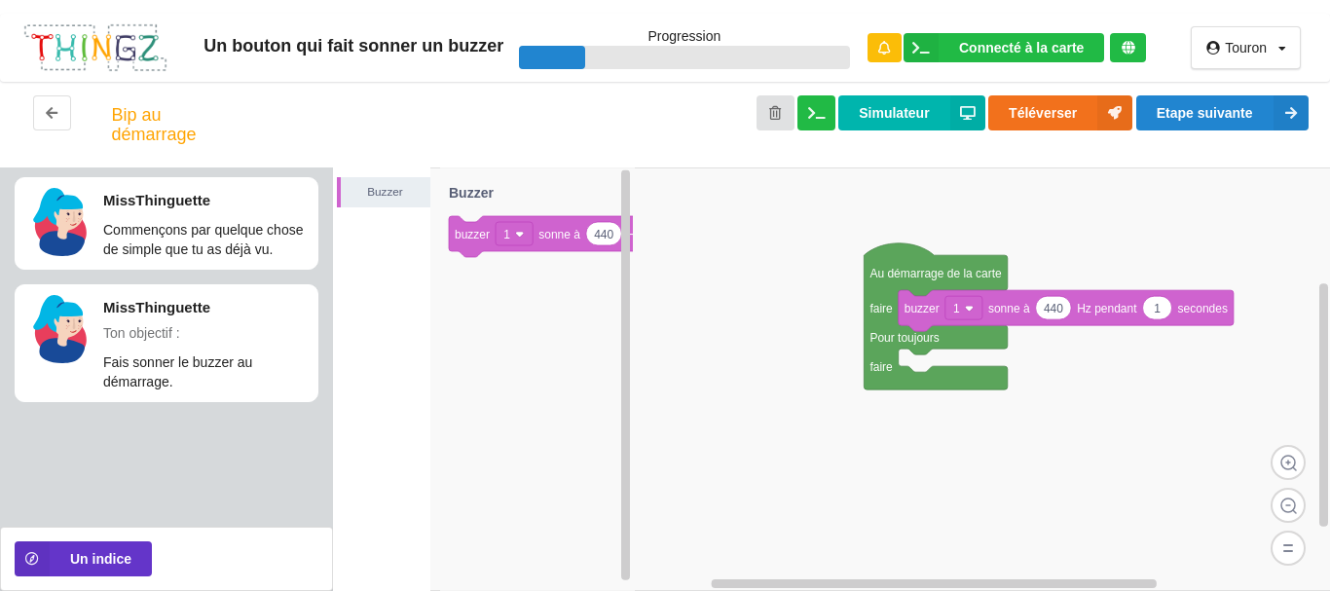
click at [1150, 426] on rect at bounding box center [832, 378] width 998 height 423
type input "3"
click at [1128, 412] on rect at bounding box center [832, 378] width 998 height 423
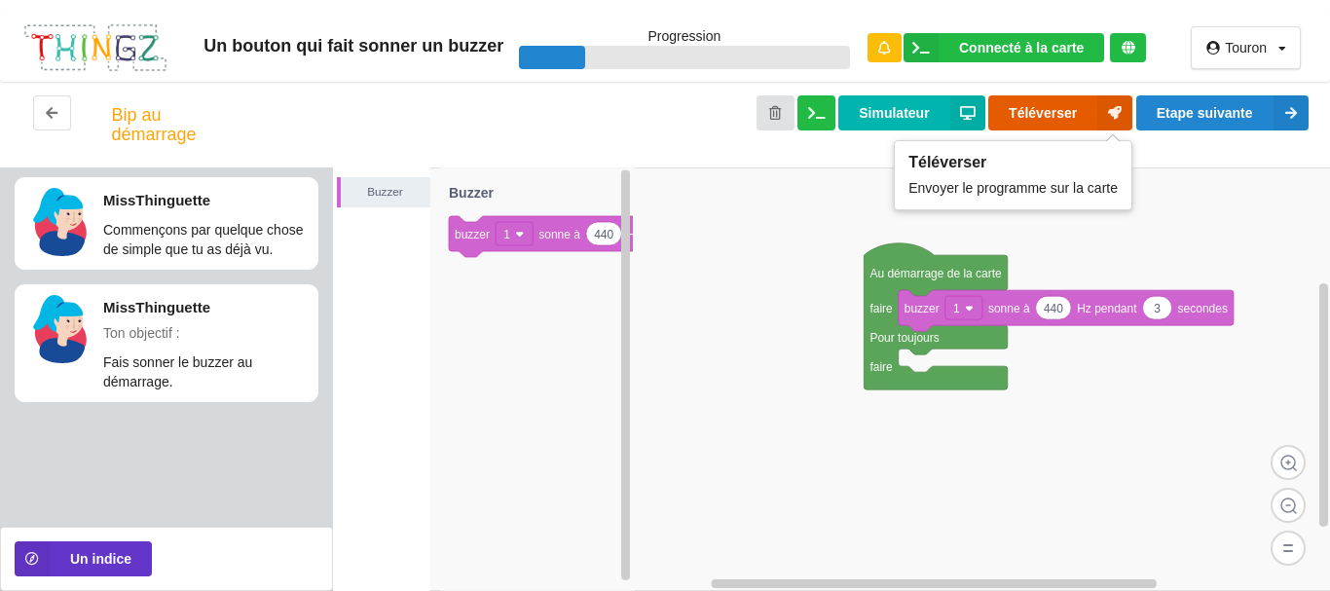
click at [1031, 110] on button "Téléverser" at bounding box center [1060, 112] width 144 height 35
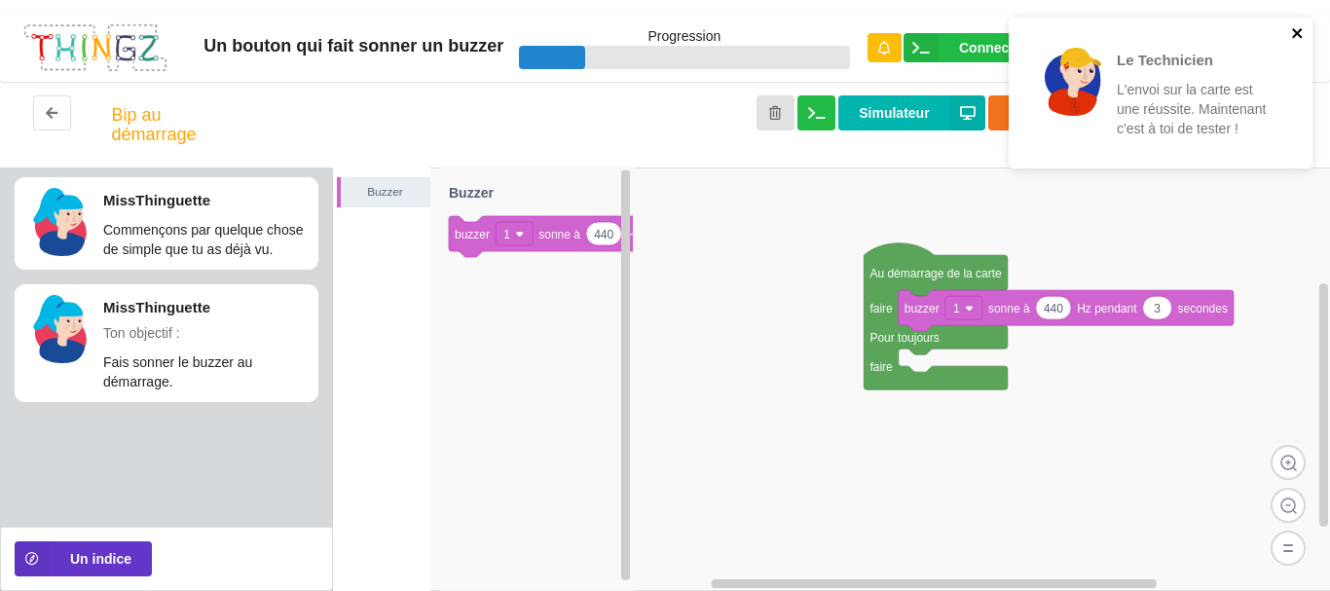
click at [1298, 31] on icon "close" at bounding box center [1297, 33] width 10 height 10
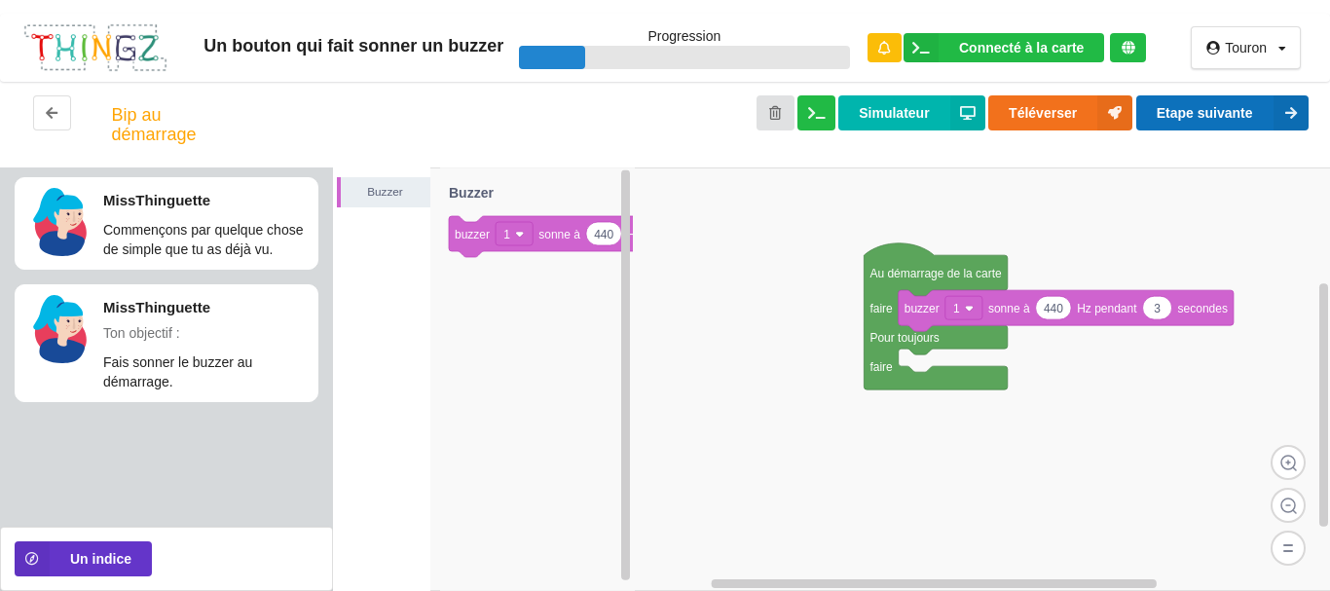
click at [1258, 107] on button "Etape suivante" at bounding box center [1222, 112] width 172 height 35
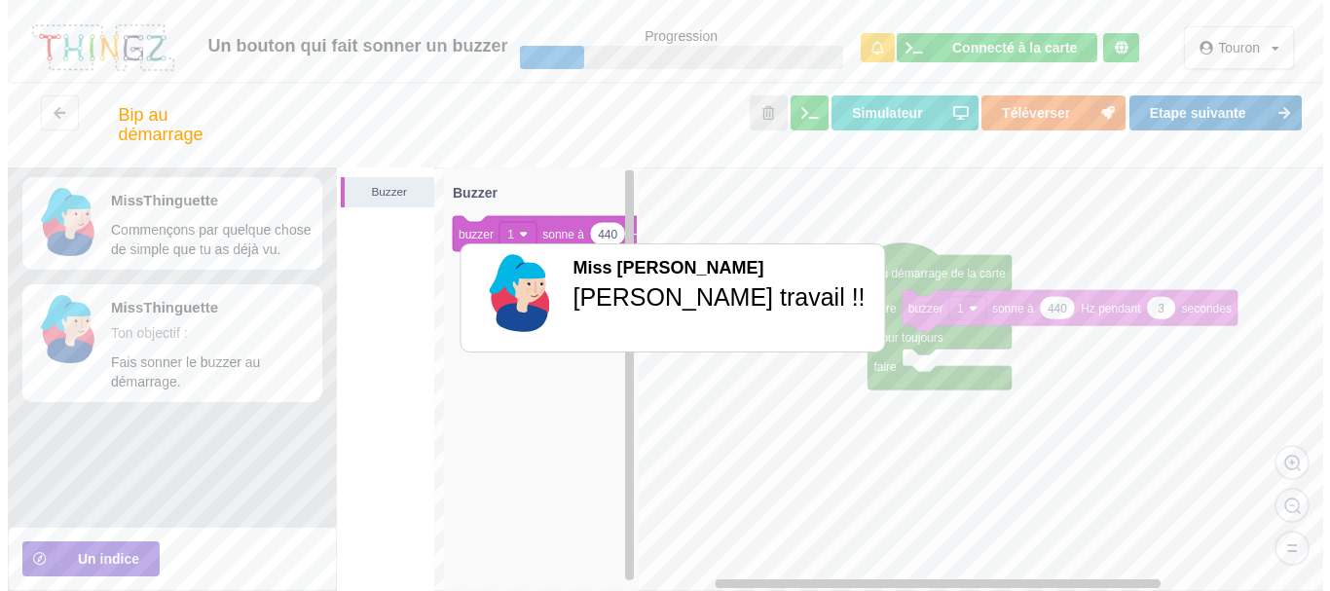
scroll to position [69, 0]
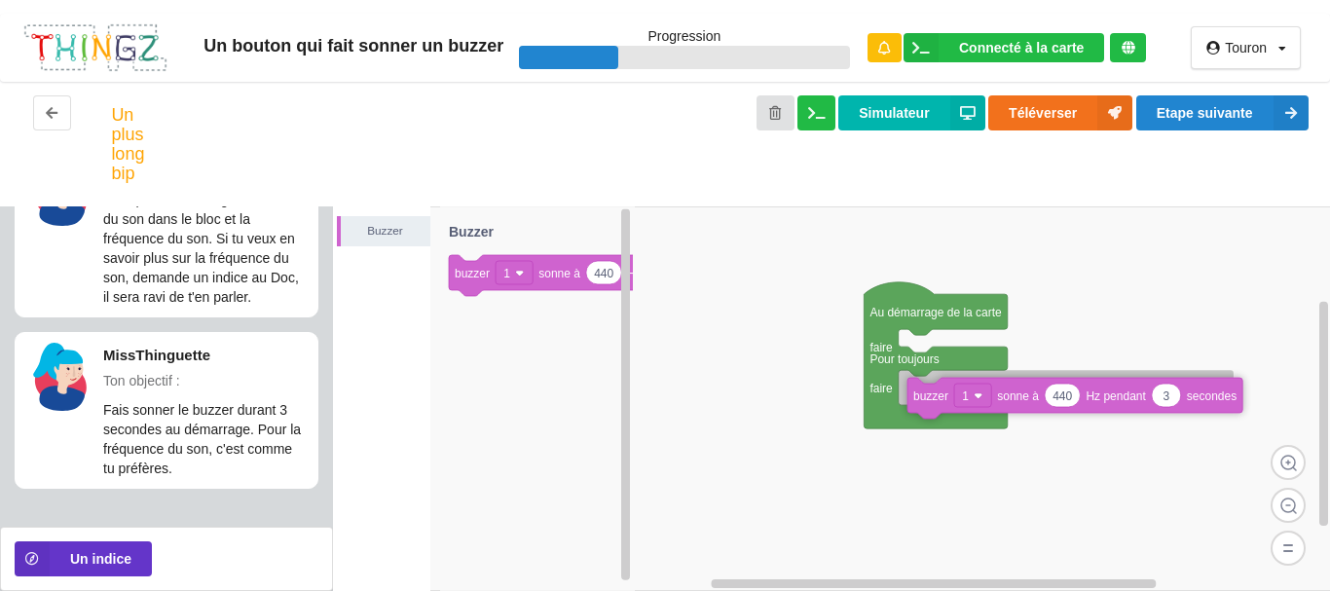
drag, startPoint x: 990, startPoint y: 356, endPoint x: 999, endPoint y: 405, distance: 49.4
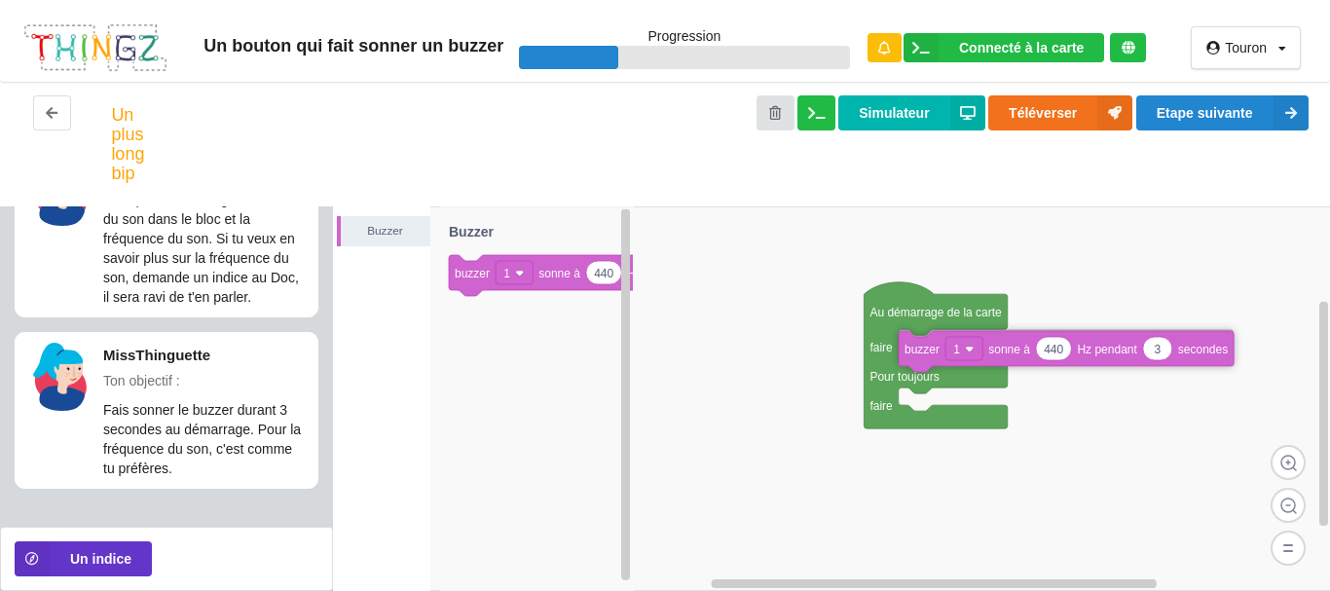
drag, startPoint x: 1011, startPoint y: 391, endPoint x: 1011, endPoint y: 350, distance: 40.9
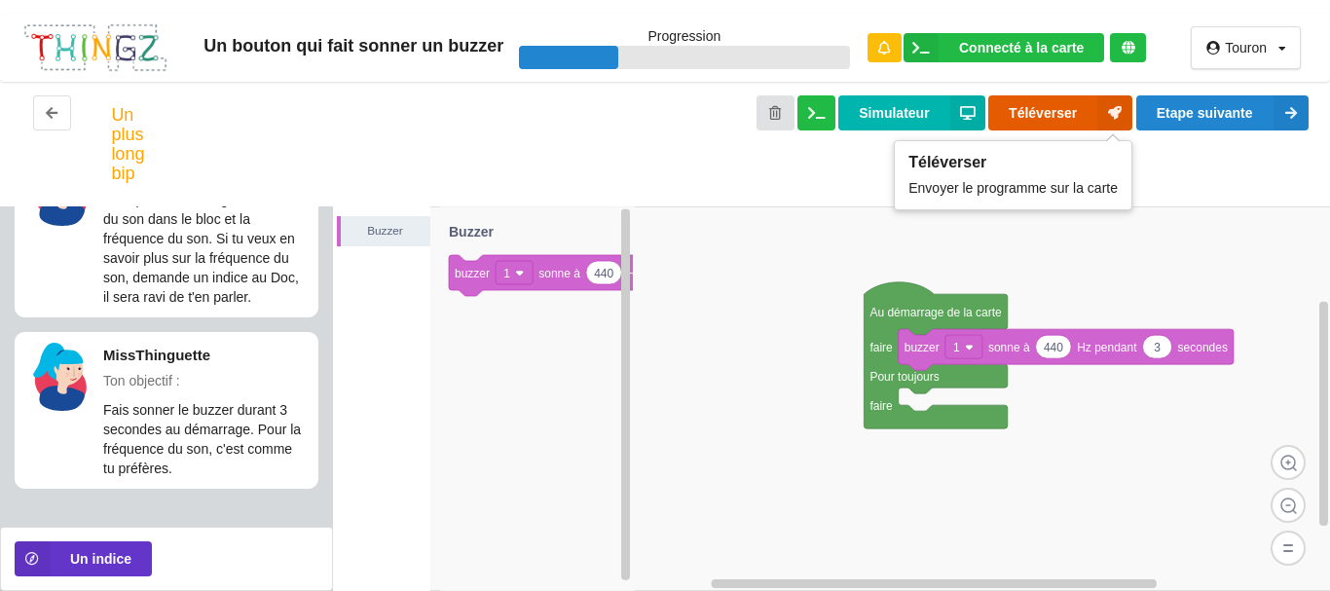
click at [1035, 106] on button "Téléverser" at bounding box center [1060, 112] width 144 height 35
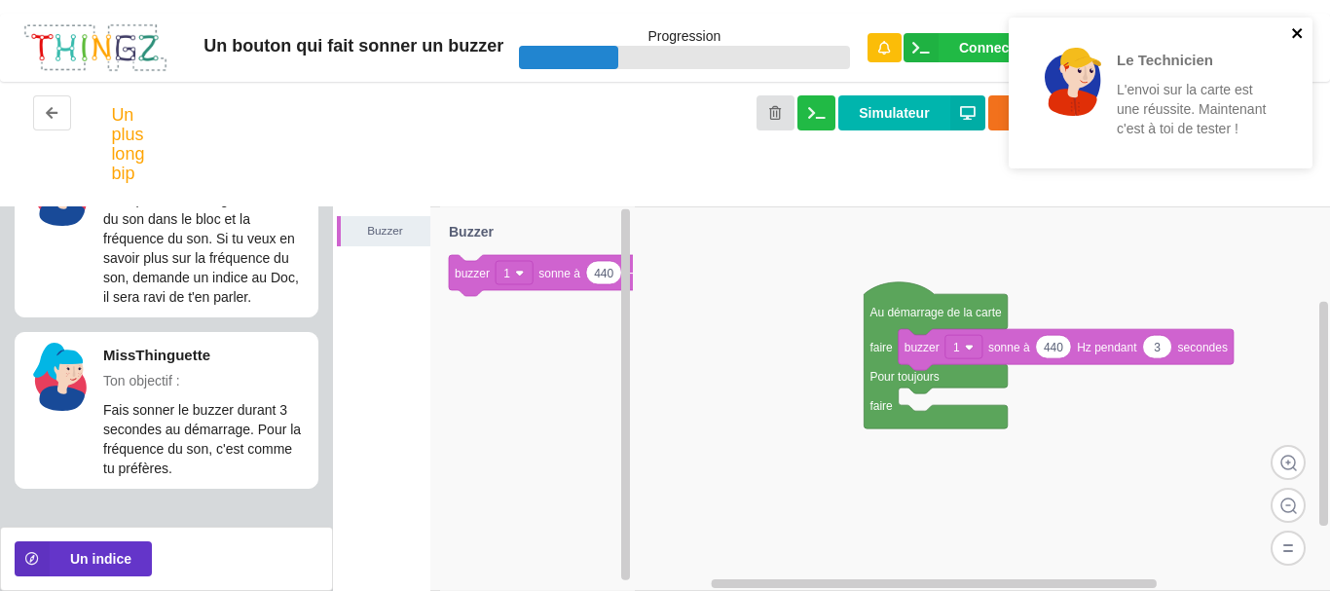
click at [1297, 30] on icon "close" at bounding box center [1298, 33] width 14 height 16
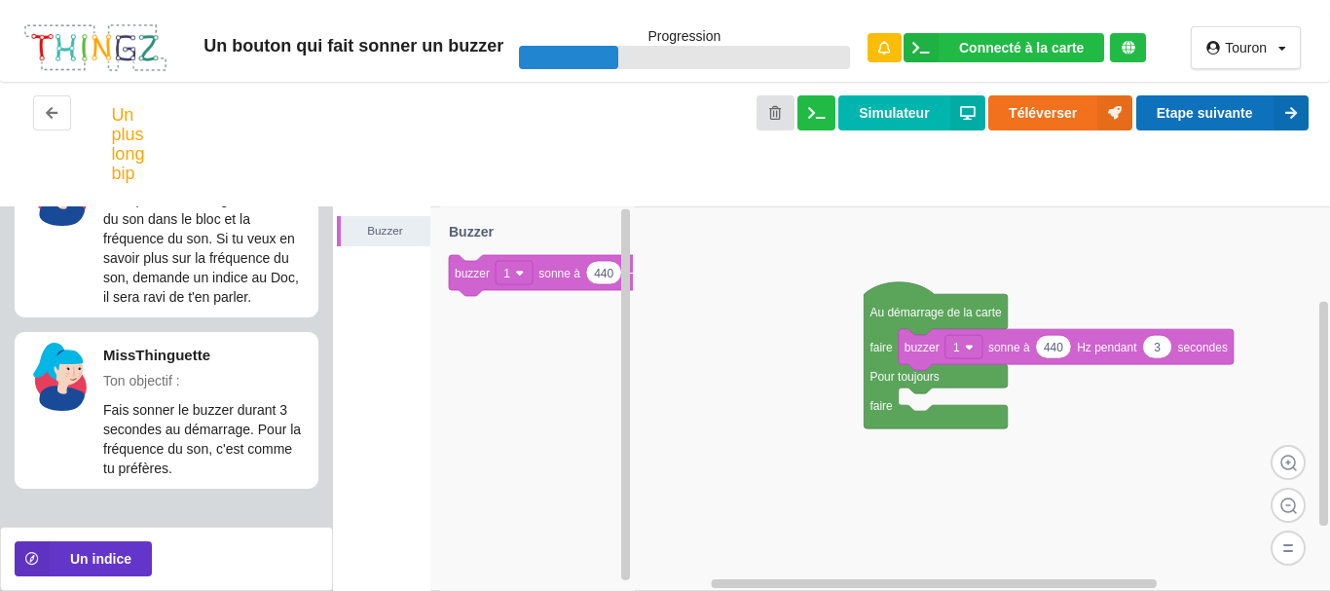
click at [1213, 108] on button "Etape suivante" at bounding box center [1222, 112] width 172 height 35
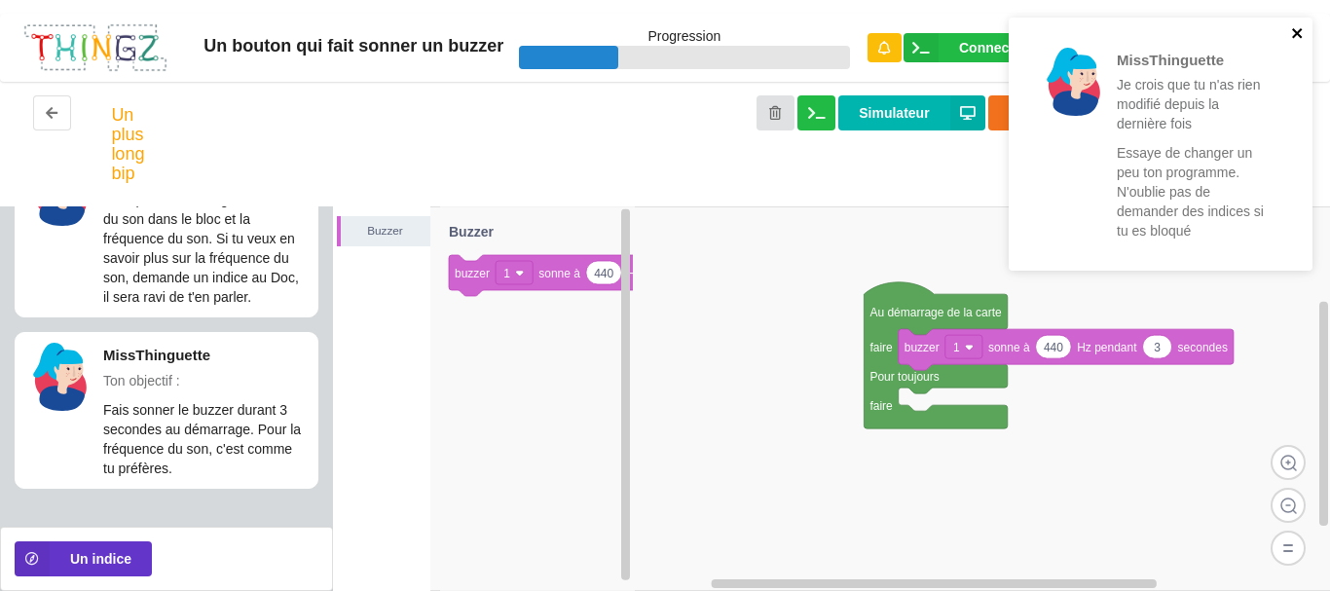
click at [1295, 27] on icon "close" at bounding box center [1298, 33] width 14 height 16
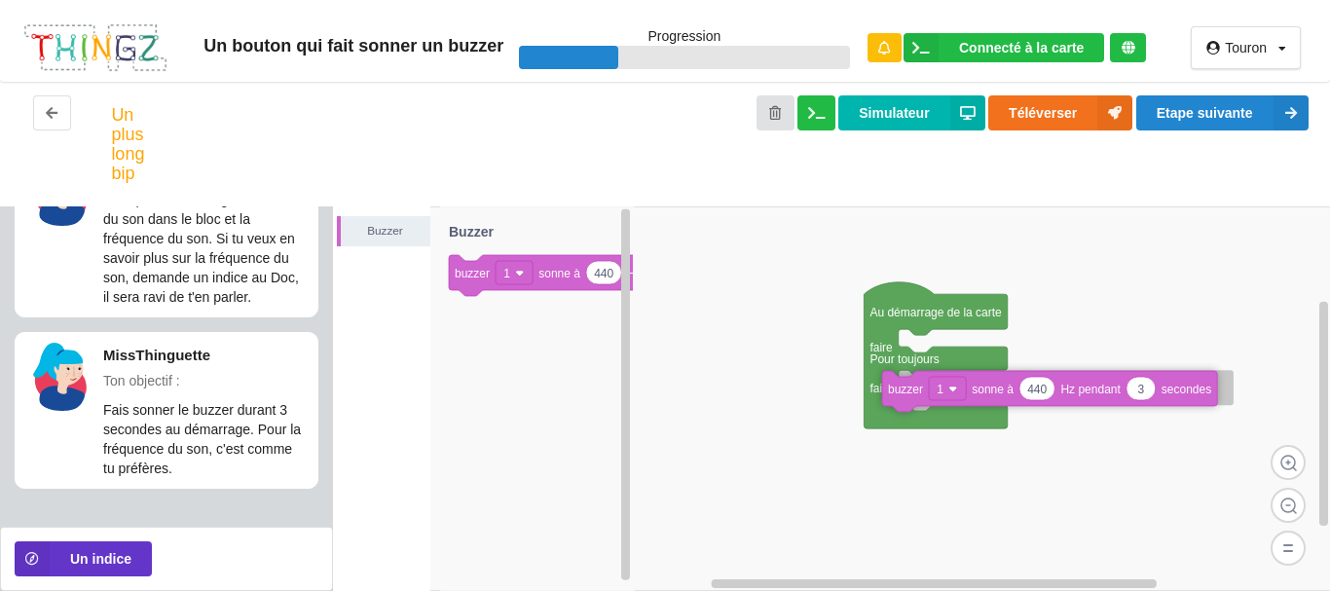
drag, startPoint x: 1103, startPoint y: 347, endPoint x: 1086, endPoint y: 394, distance: 49.6
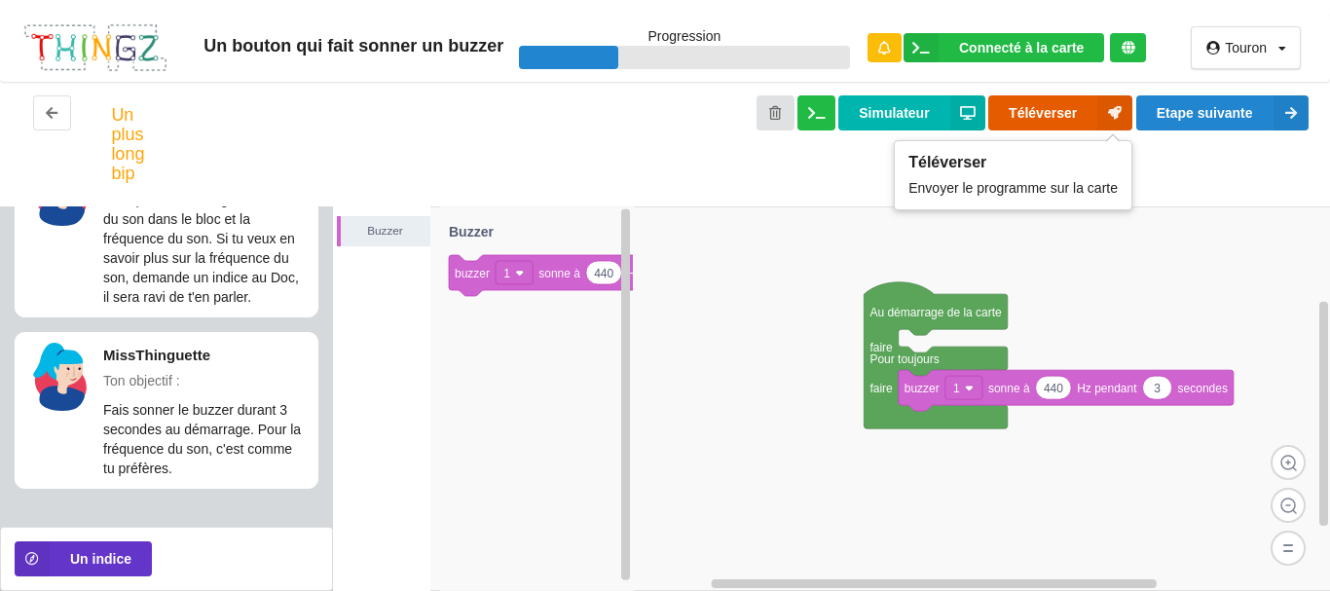
click at [1037, 110] on button "Téléverser" at bounding box center [1060, 112] width 144 height 35
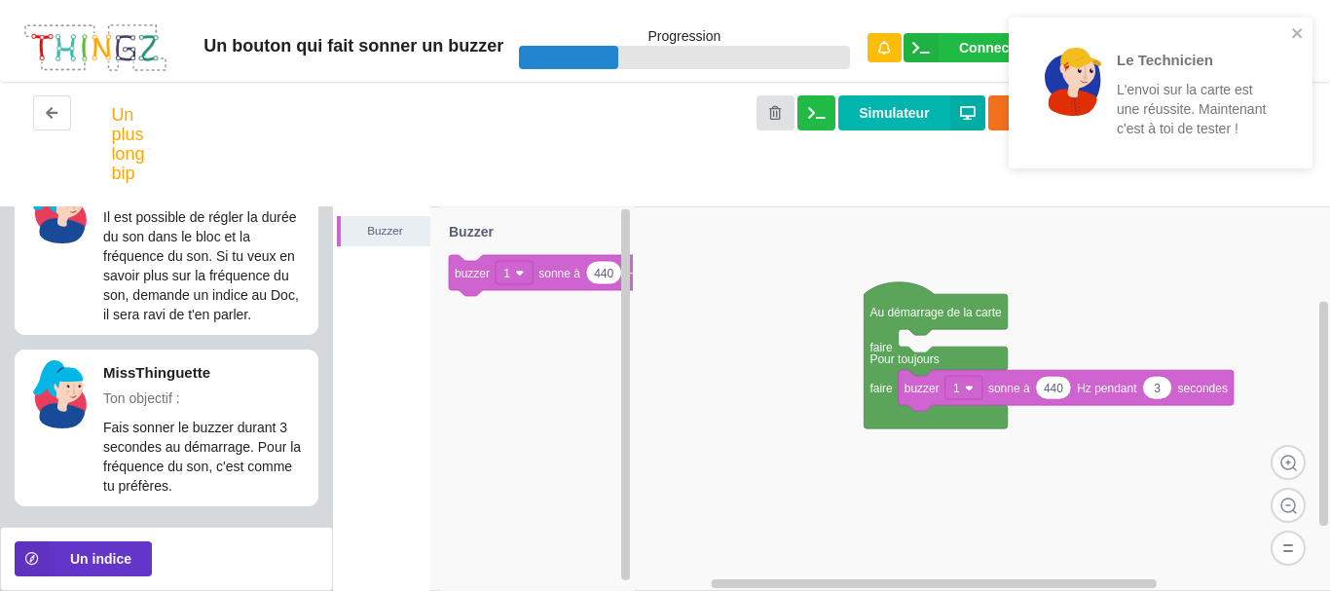
scroll to position [0, 0]
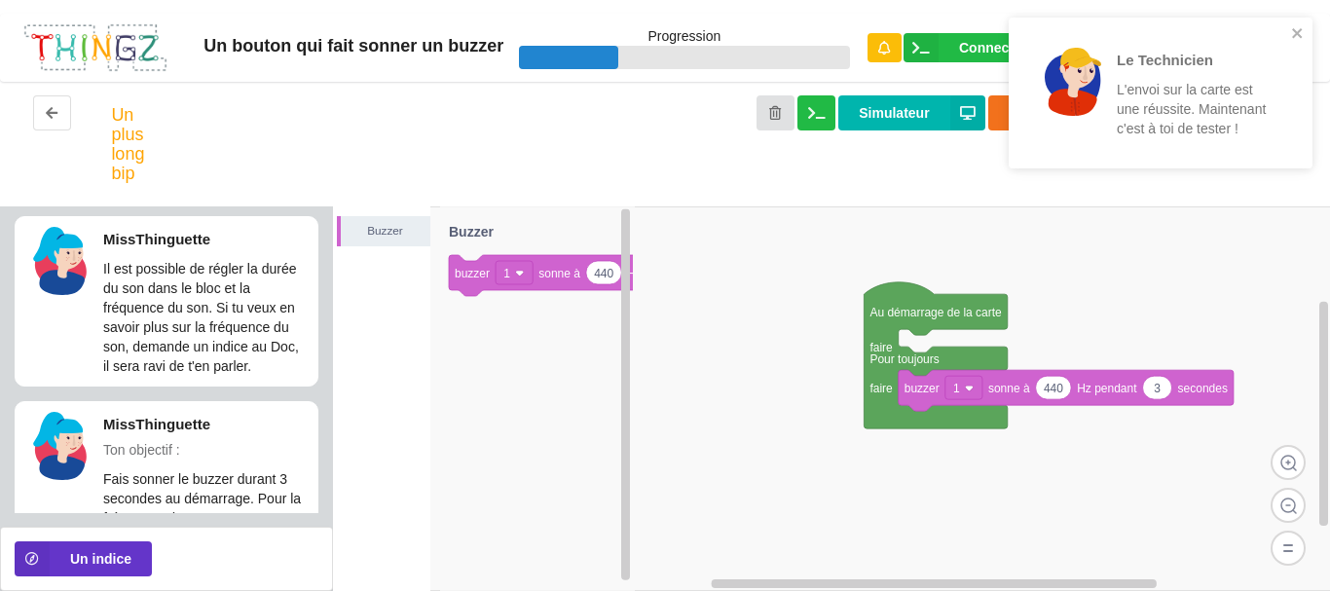
click at [1222, 292] on rect at bounding box center [832, 398] width 998 height 384
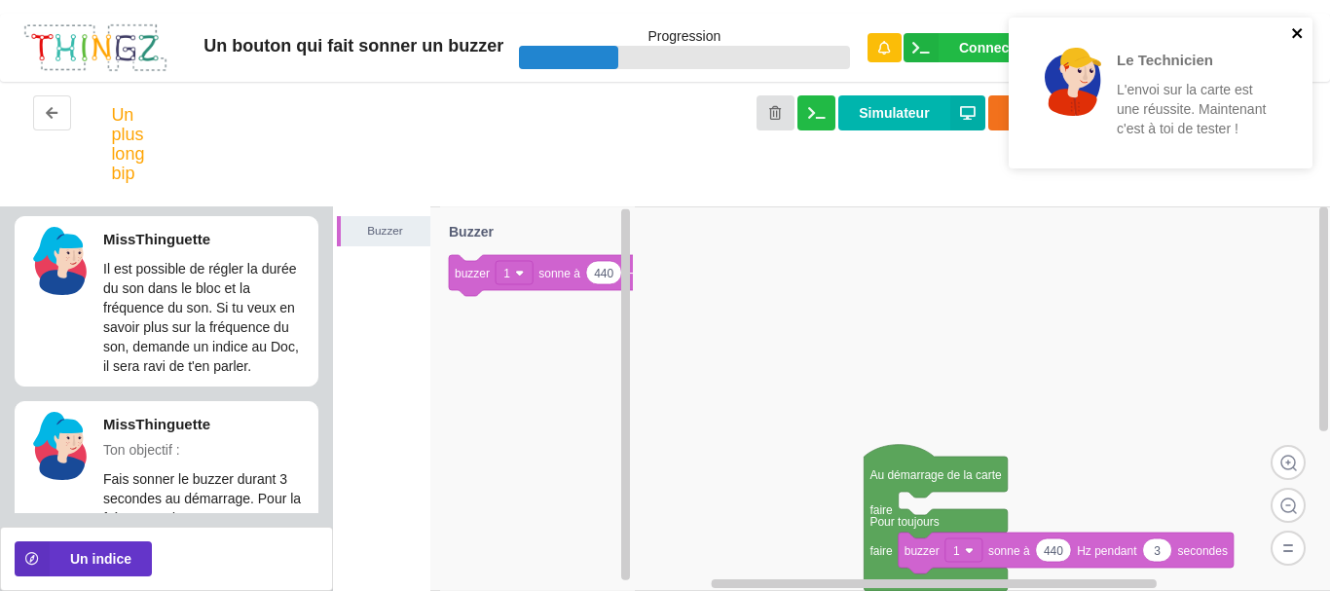
click at [1298, 26] on icon "close" at bounding box center [1298, 33] width 14 height 16
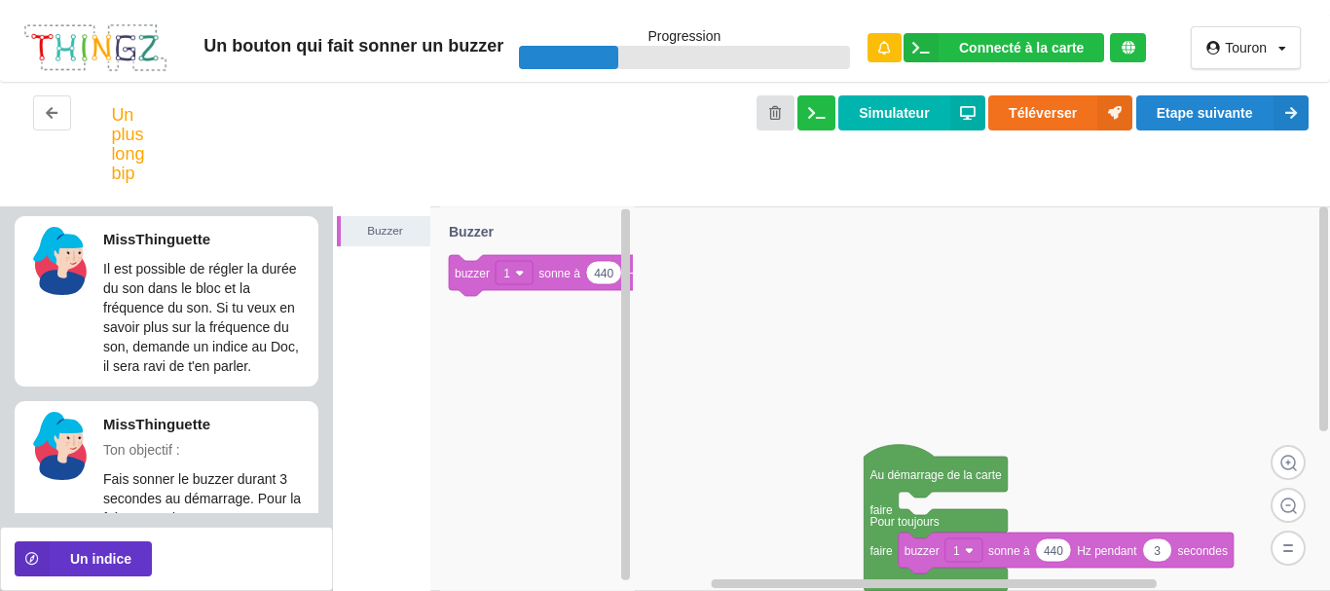
click at [1252, 111] on div "Le Technicien L'envoi sur la carte est une réussite. Maintenant c'est à toi de …" at bounding box center [1159, 100] width 311 height 172
click at [1232, 118] on button "Etape suivante" at bounding box center [1222, 112] width 172 height 35
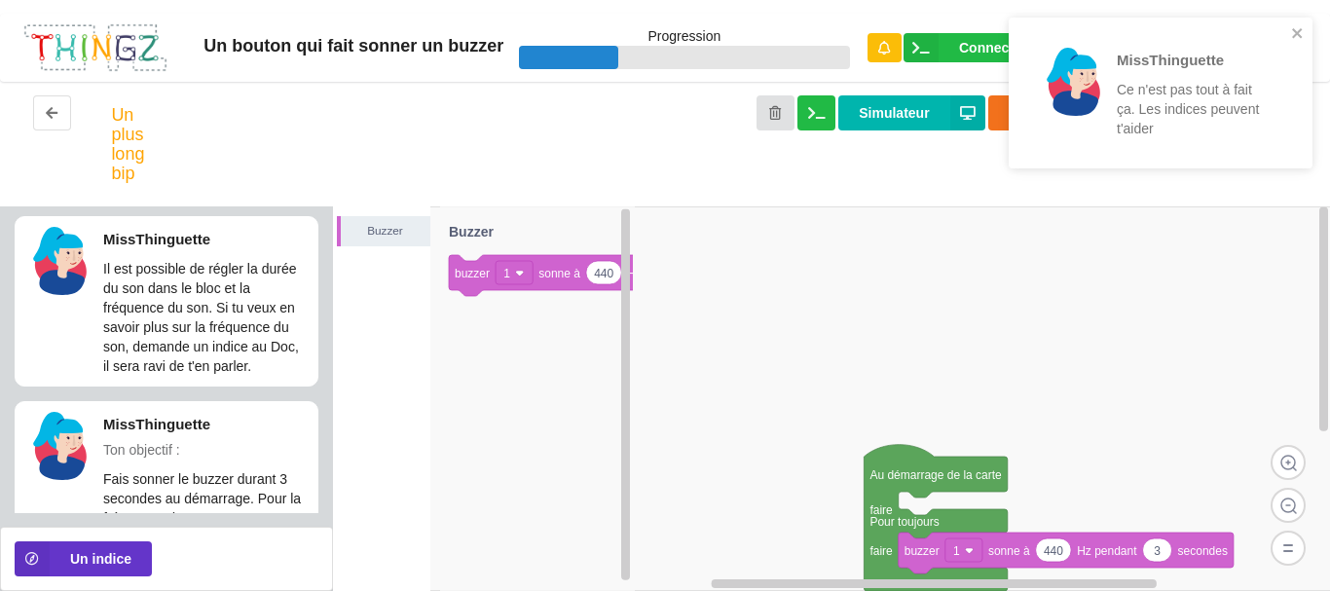
scroll to position [69, 0]
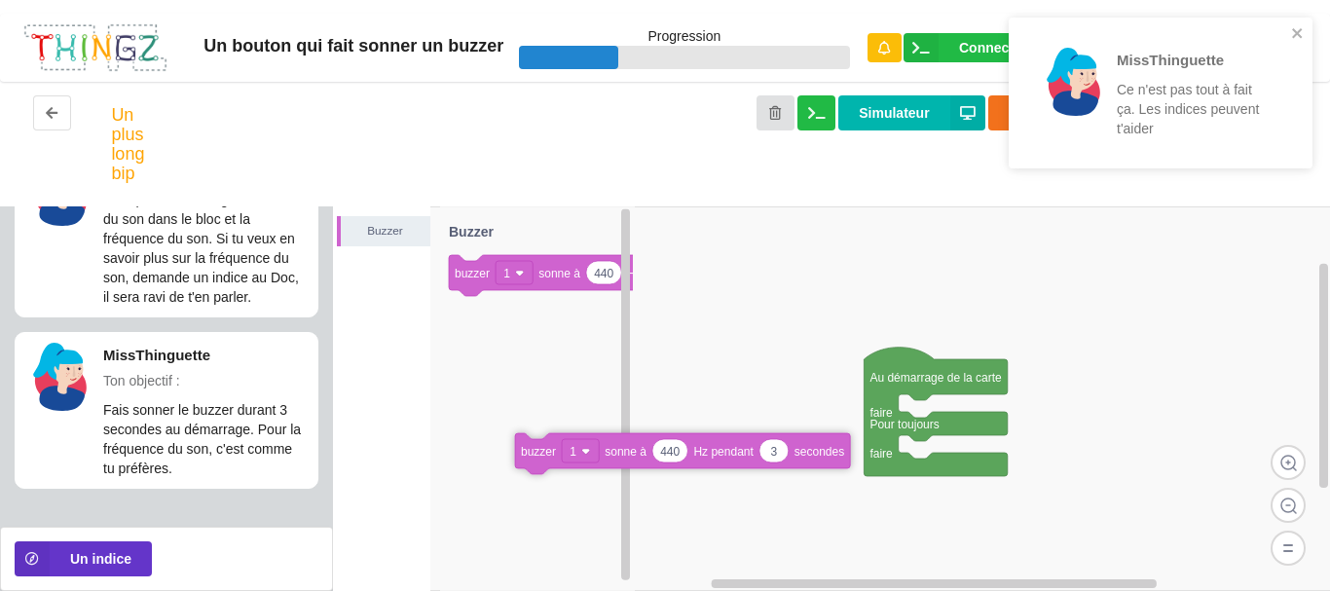
drag, startPoint x: 823, startPoint y: 461, endPoint x: 649, endPoint y: 459, distance: 174.2
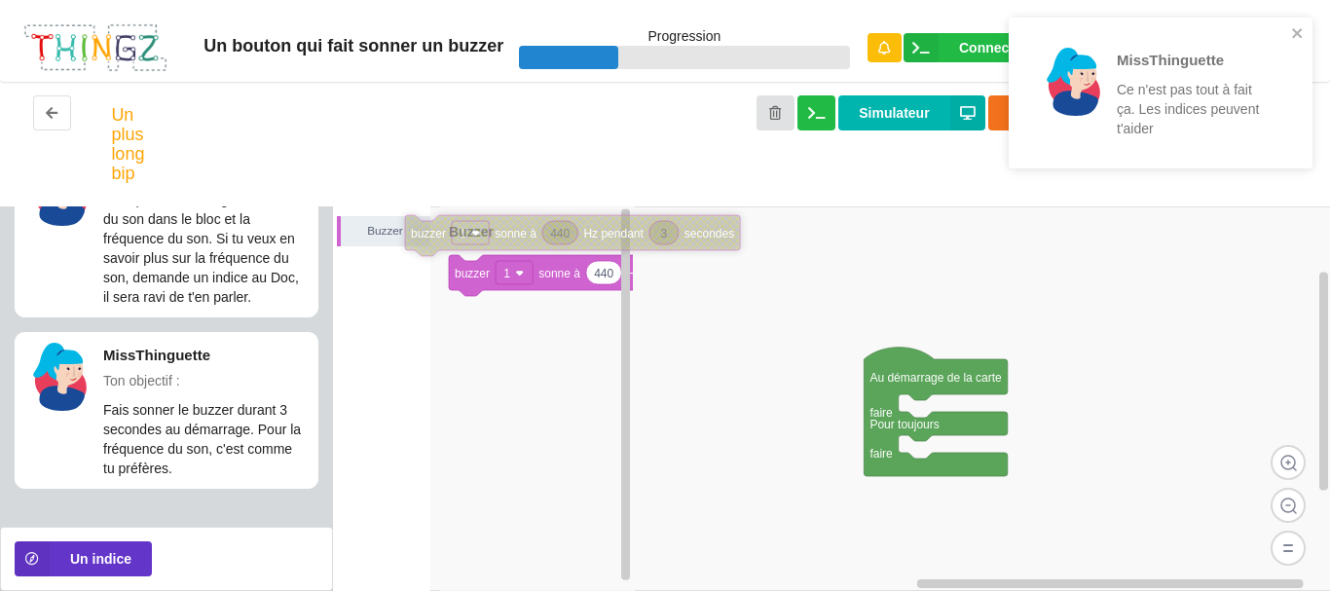
drag, startPoint x: 628, startPoint y: 448, endPoint x: 565, endPoint y: 239, distance: 217.4
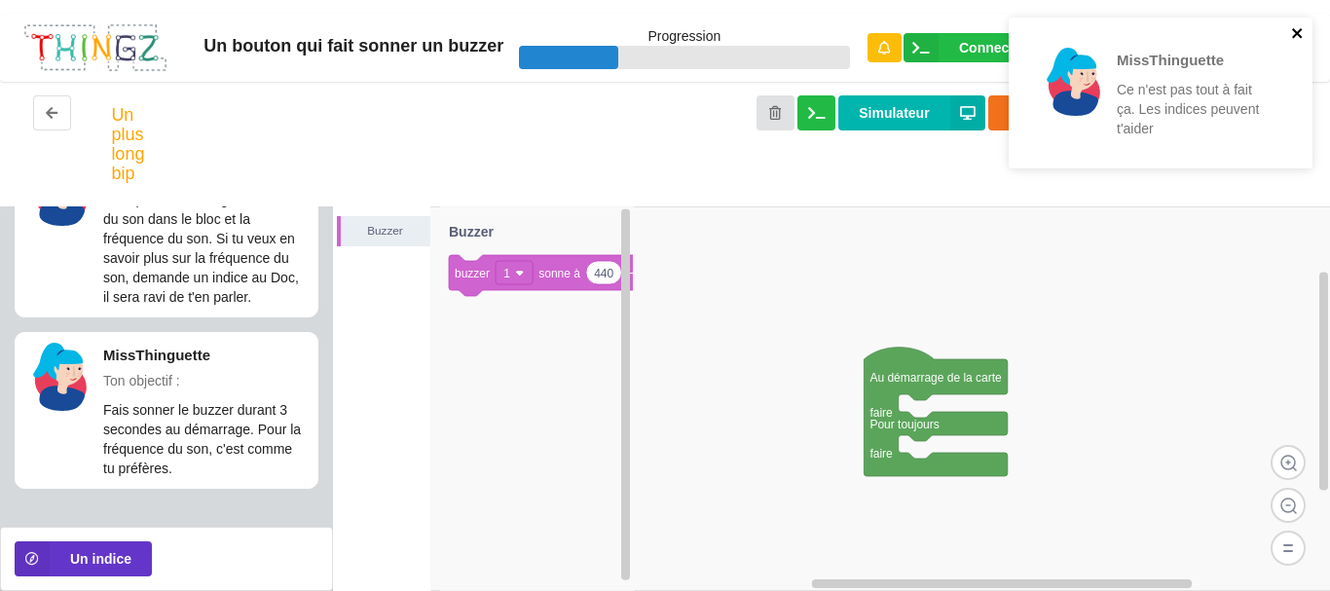
click at [1295, 25] on icon "close" at bounding box center [1298, 33] width 14 height 16
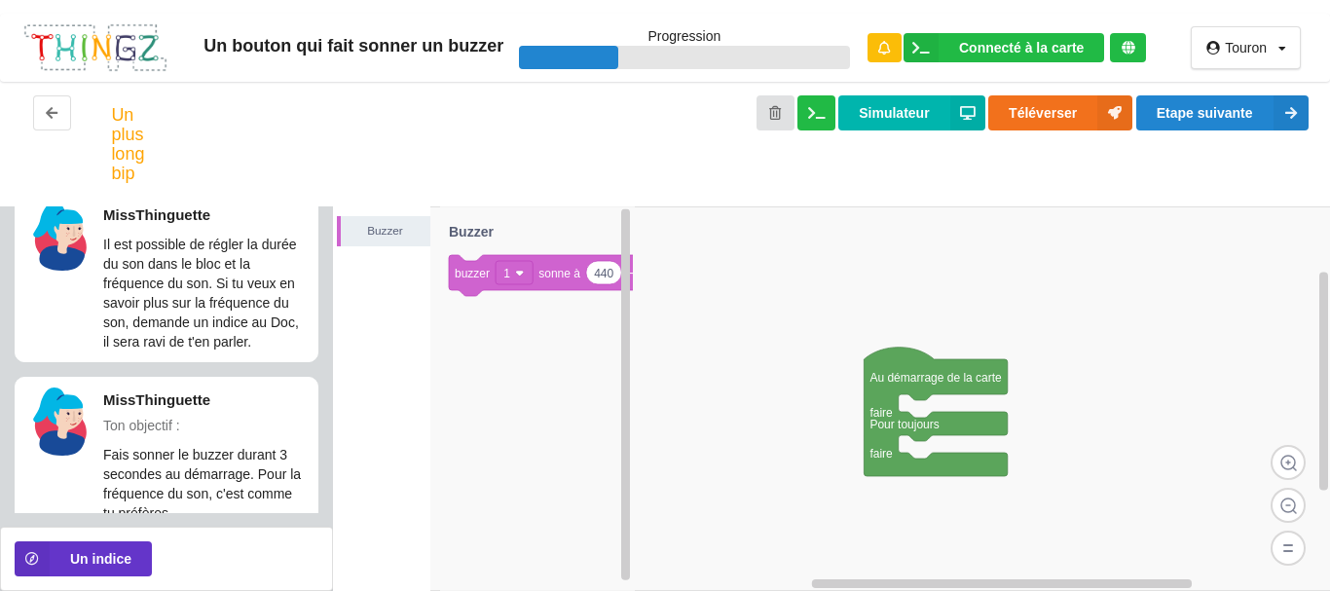
scroll to position [0, 0]
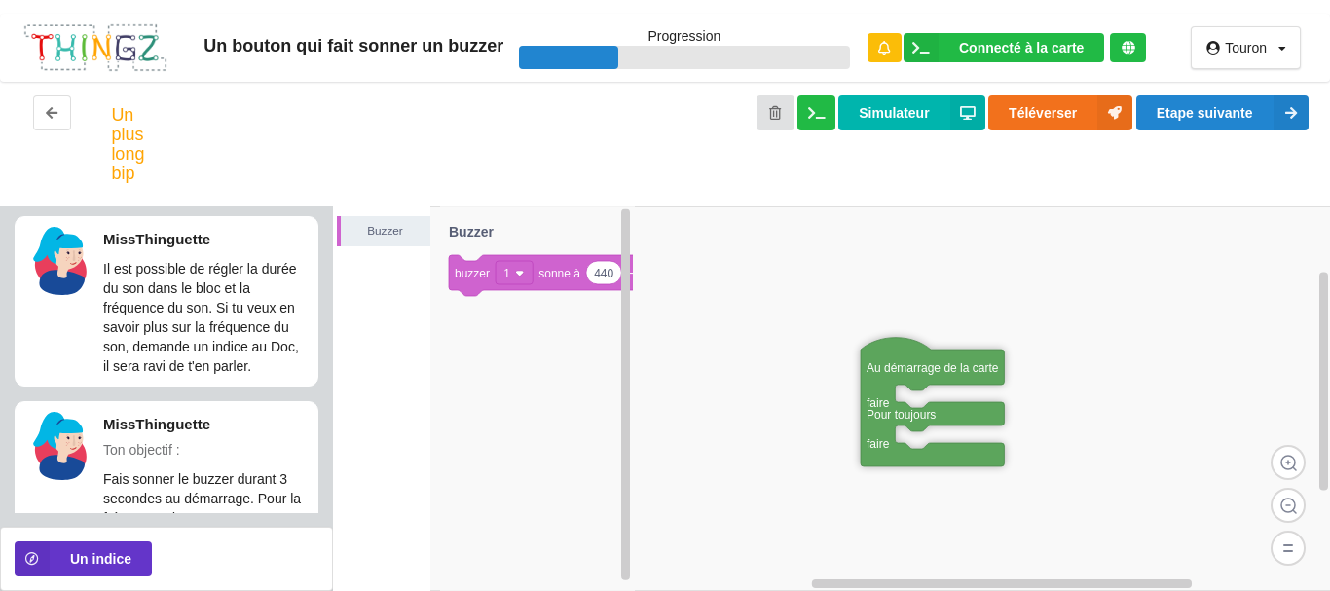
drag, startPoint x: 880, startPoint y: 350, endPoint x: 857, endPoint y: 272, distance: 82.2
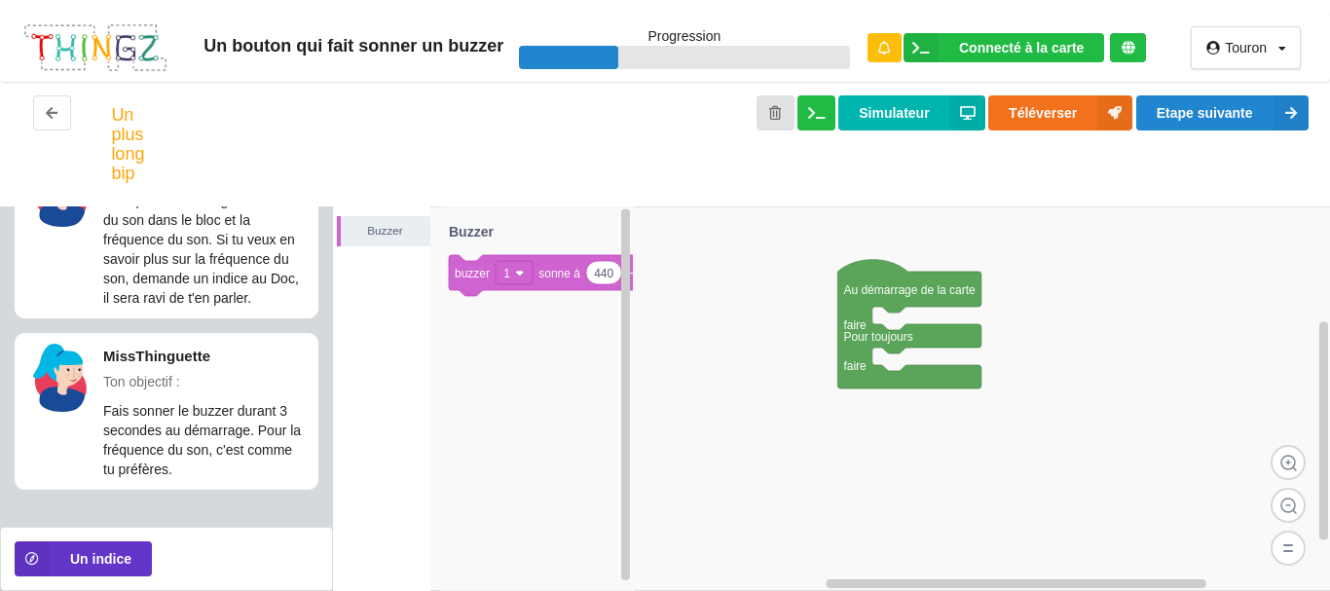
scroll to position [69, 0]
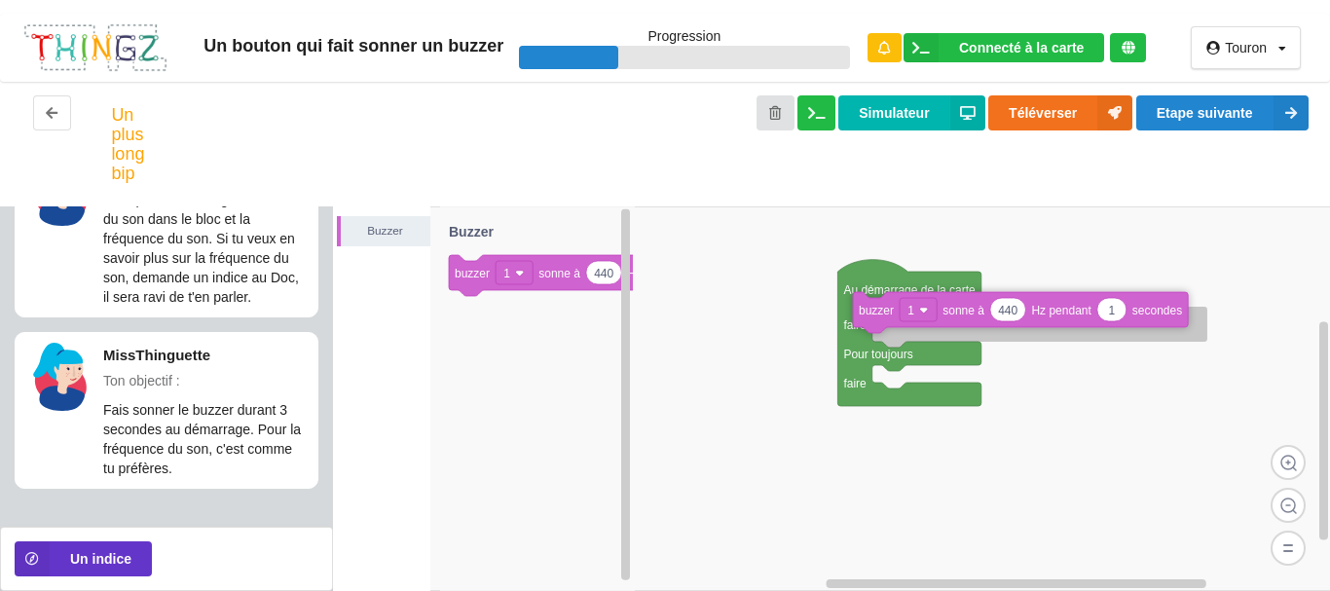
drag, startPoint x: 480, startPoint y: 274, endPoint x: 890, endPoint y: 324, distance: 412.9
click at [890, 324] on div "Buzzer Au démarrage de la carte faire Pour toujours faire 440 1 buzzer 1 sonne …" at bounding box center [832, 398] width 998 height 384
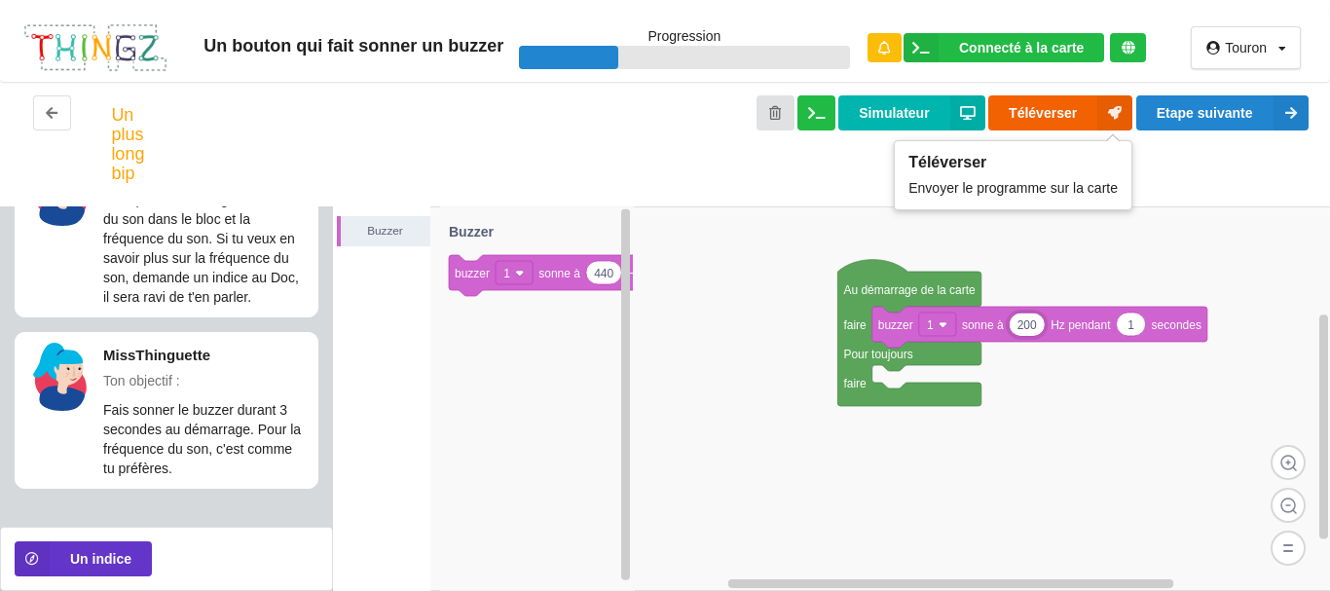
type input "200"
click at [1040, 104] on button "Téléverser" at bounding box center [1060, 112] width 144 height 35
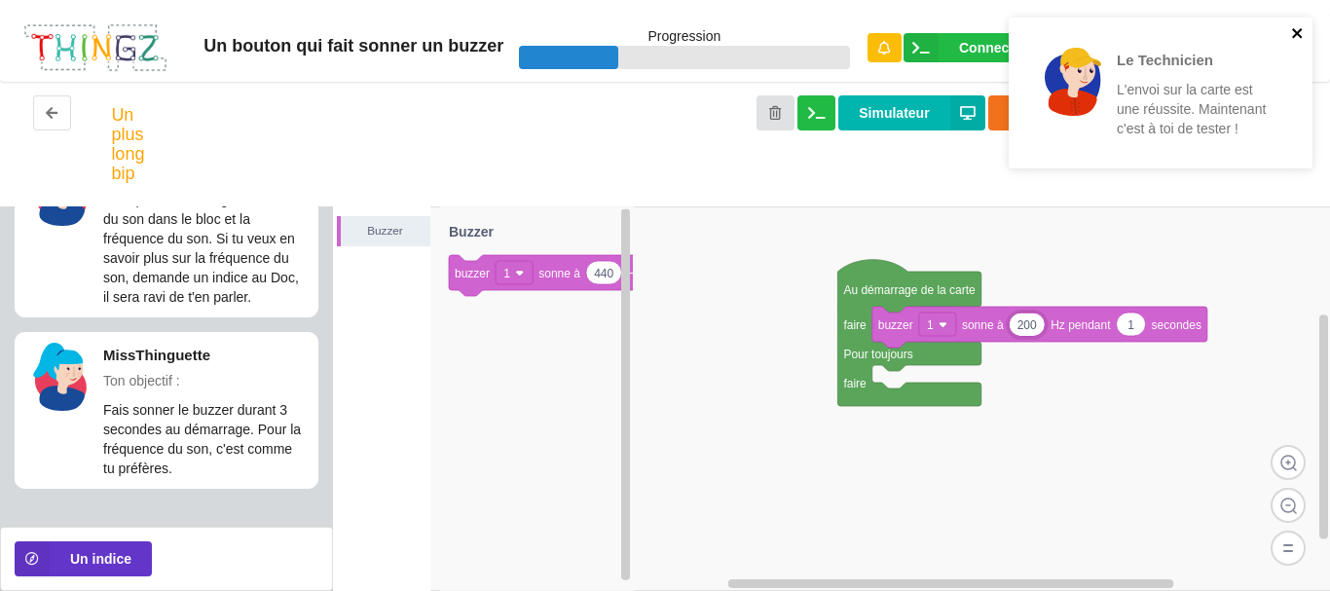
click at [1299, 33] on icon "close" at bounding box center [1298, 33] width 14 height 16
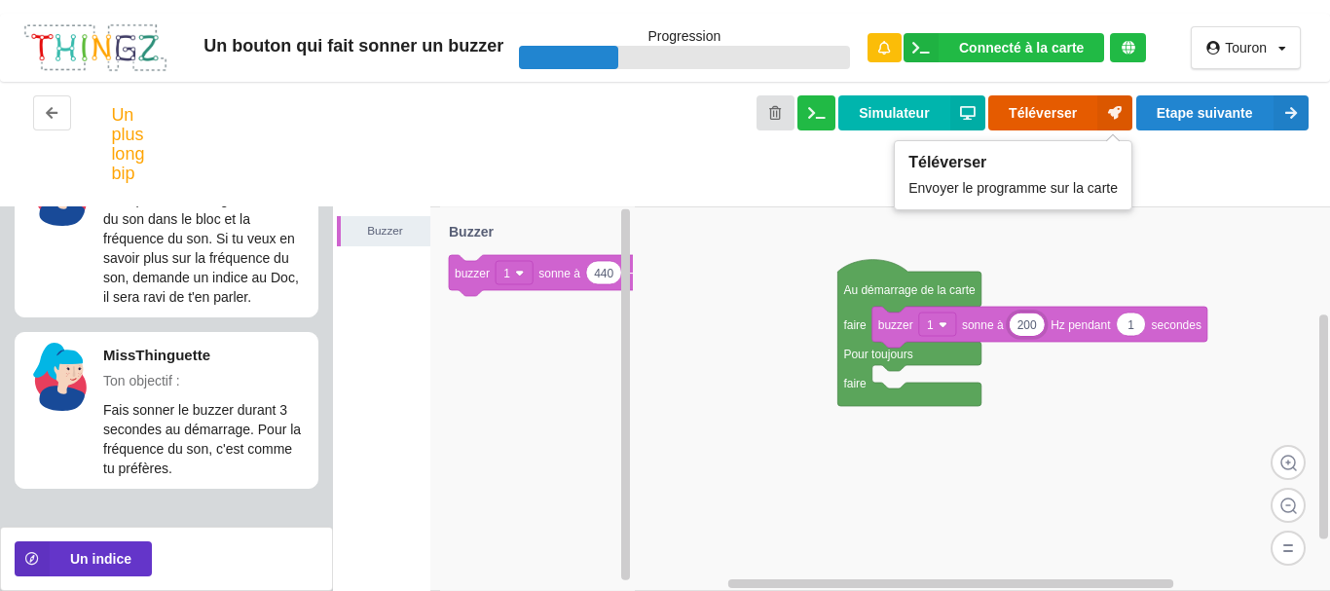
click at [1031, 114] on button "Téléverser" at bounding box center [1060, 112] width 144 height 35
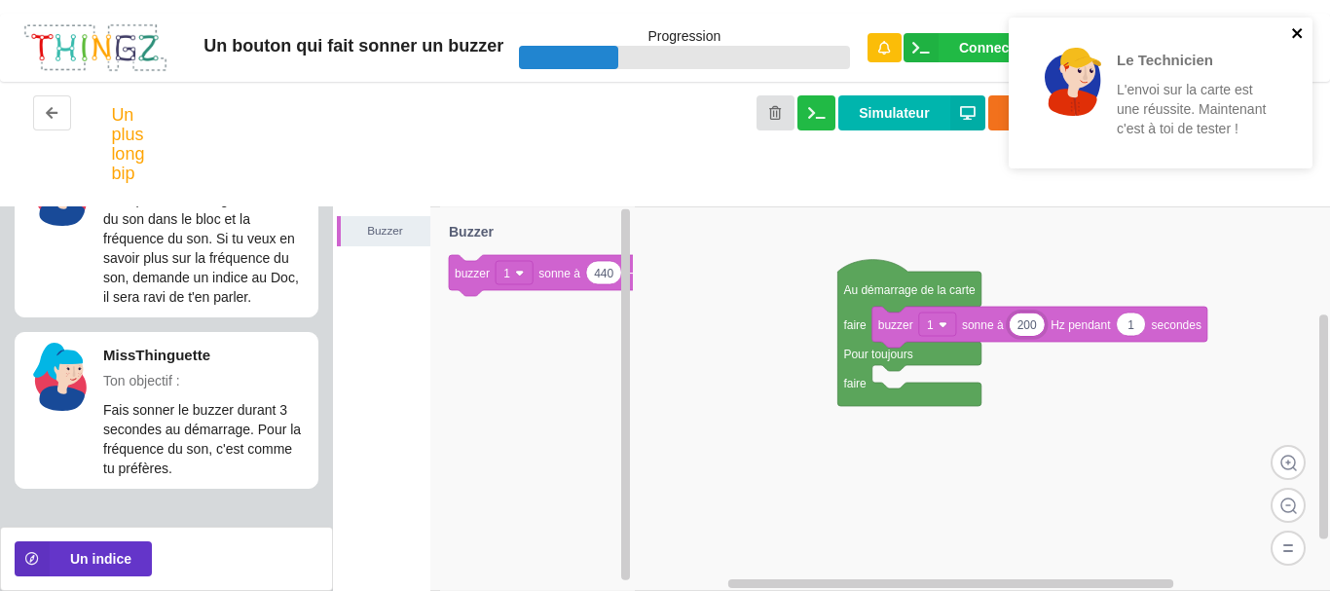
click at [1293, 31] on icon "close" at bounding box center [1298, 33] width 14 height 16
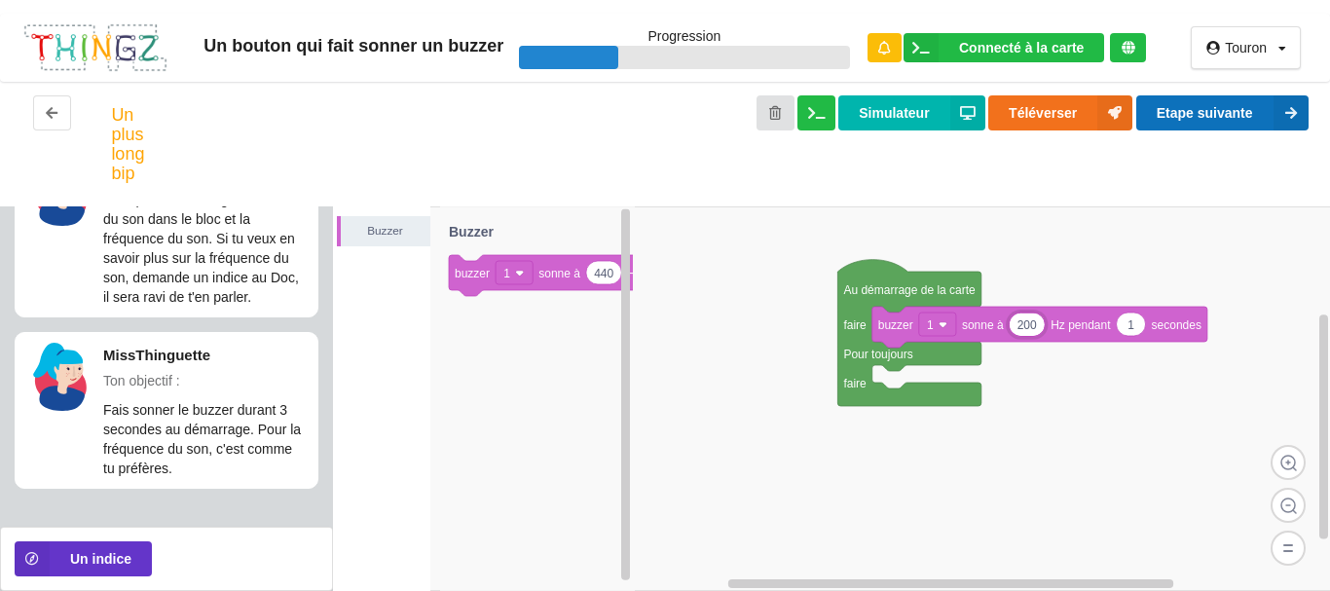
click at [1253, 125] on button "Etape suivante" at bounding box center [1222, 112] width 172 height 35
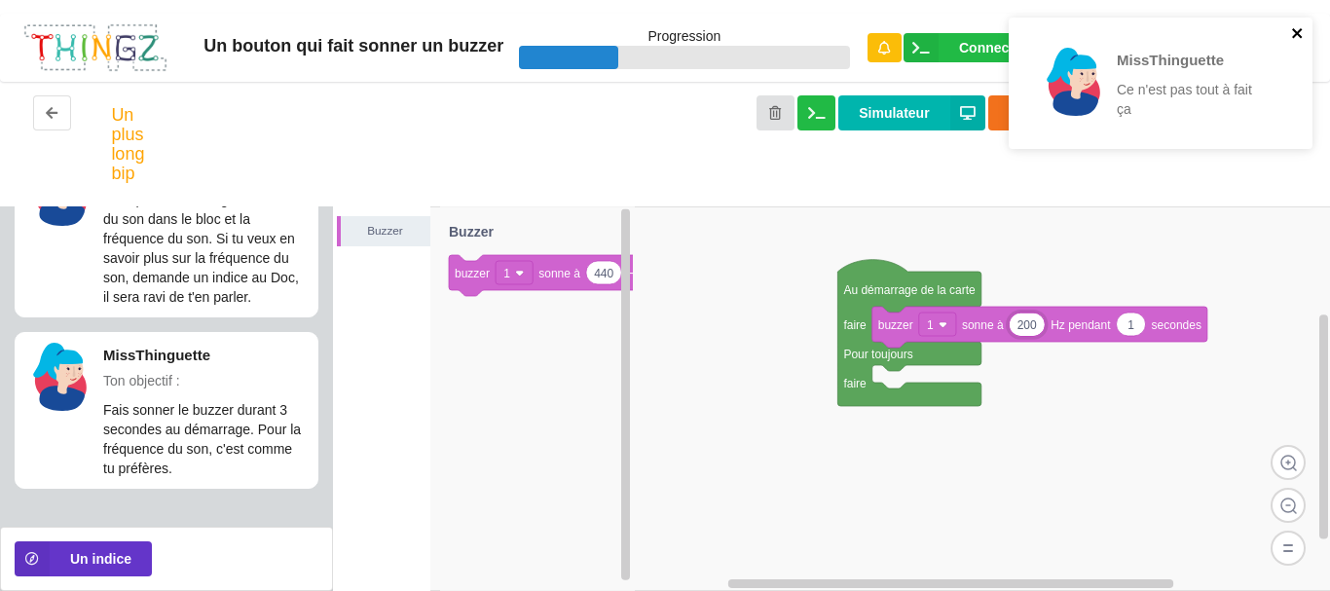
click at [1295, 27] on icon "close" at bounding box center [1298, 33] width 14 height 16
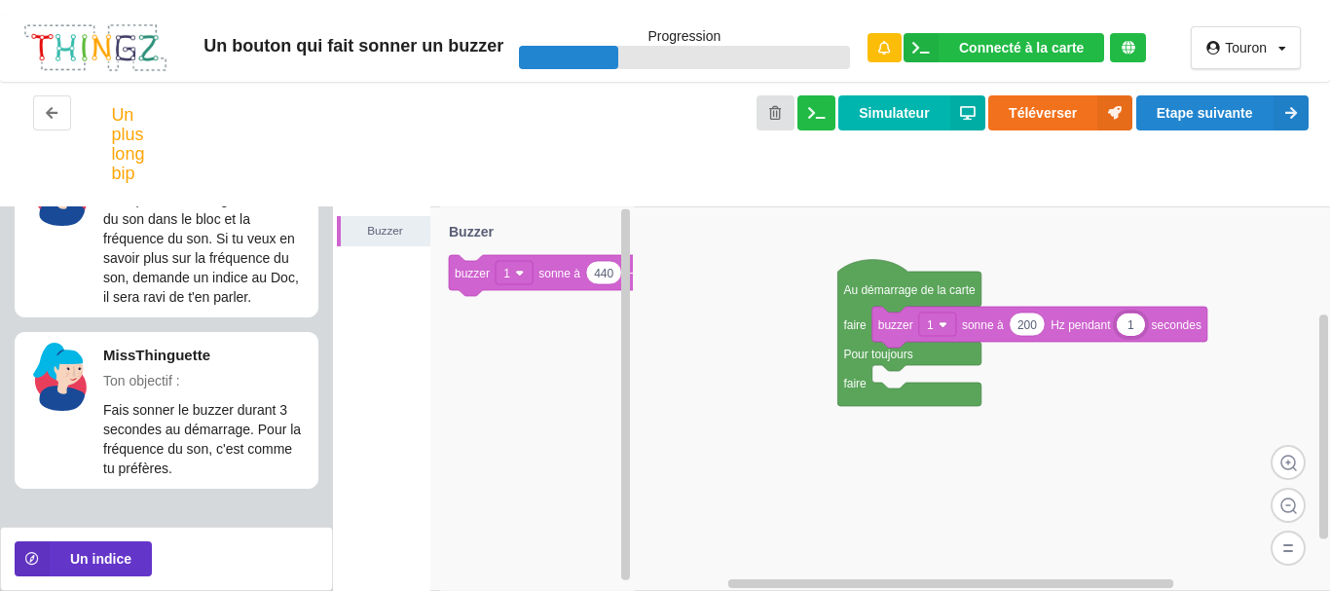
type input "3"
click at [396, 436] on div "Buzzer" at bounding box center [381, 398] width 97 height 384
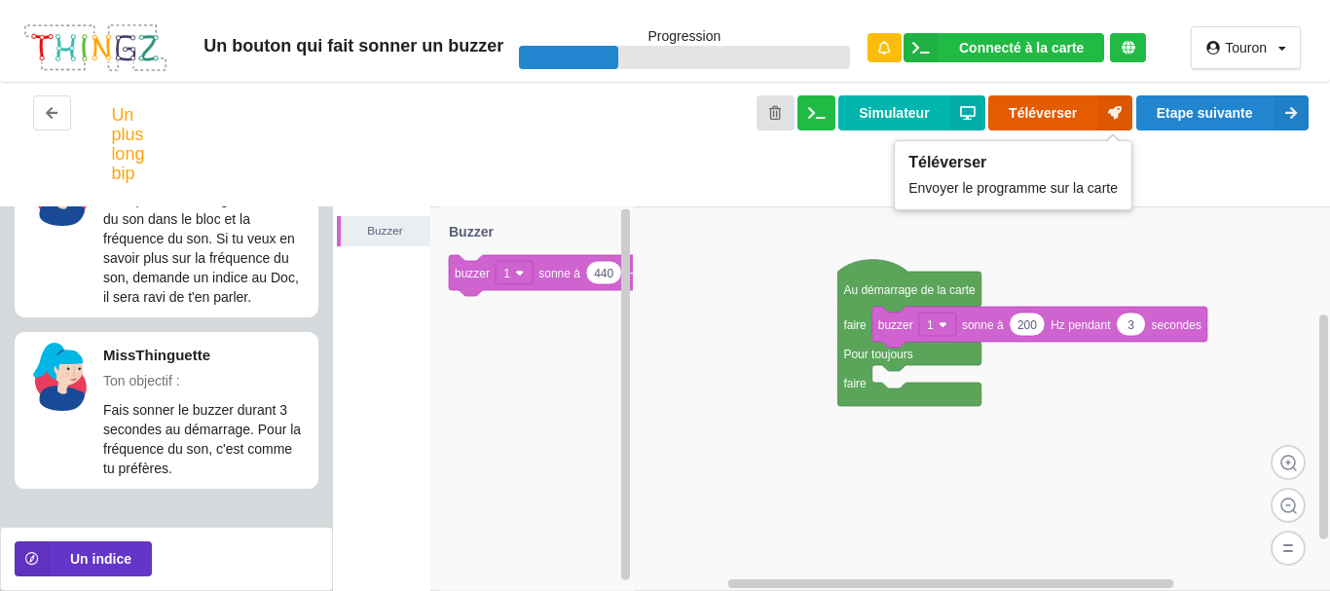
click at [1048, 115] on button "Téléverser" at bounding box center [1060, 112] width 144 height 35
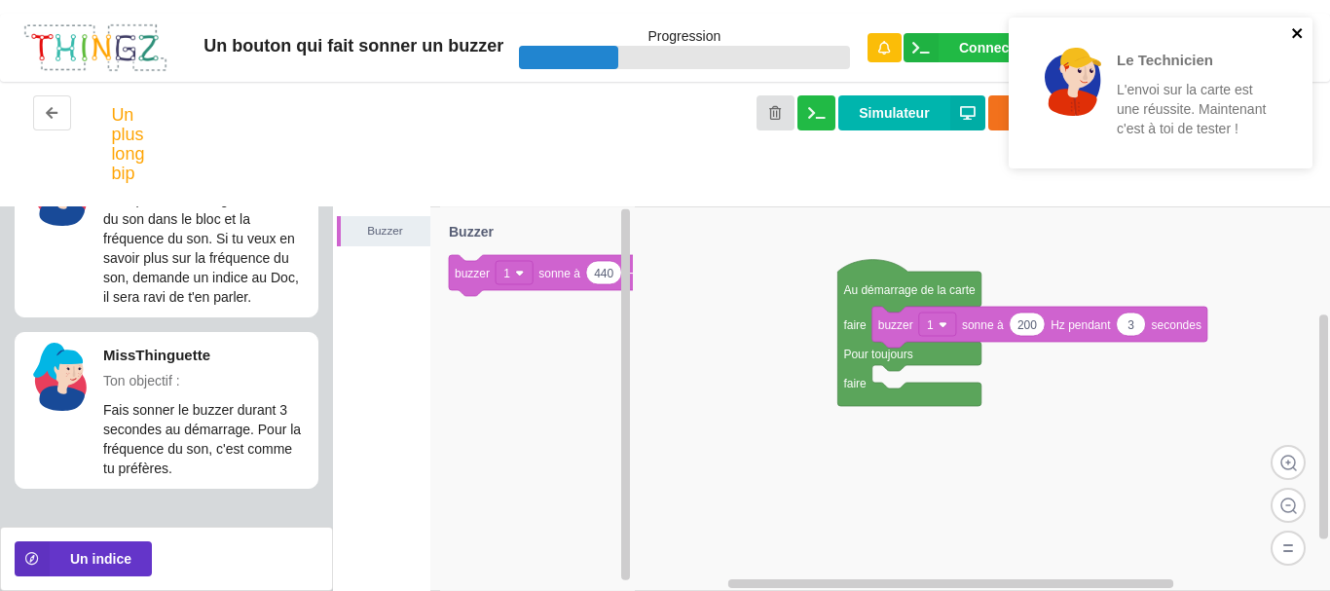
click at [1300, 31] on icon "close" at bounding box center [1298, 33] width 14 height 16
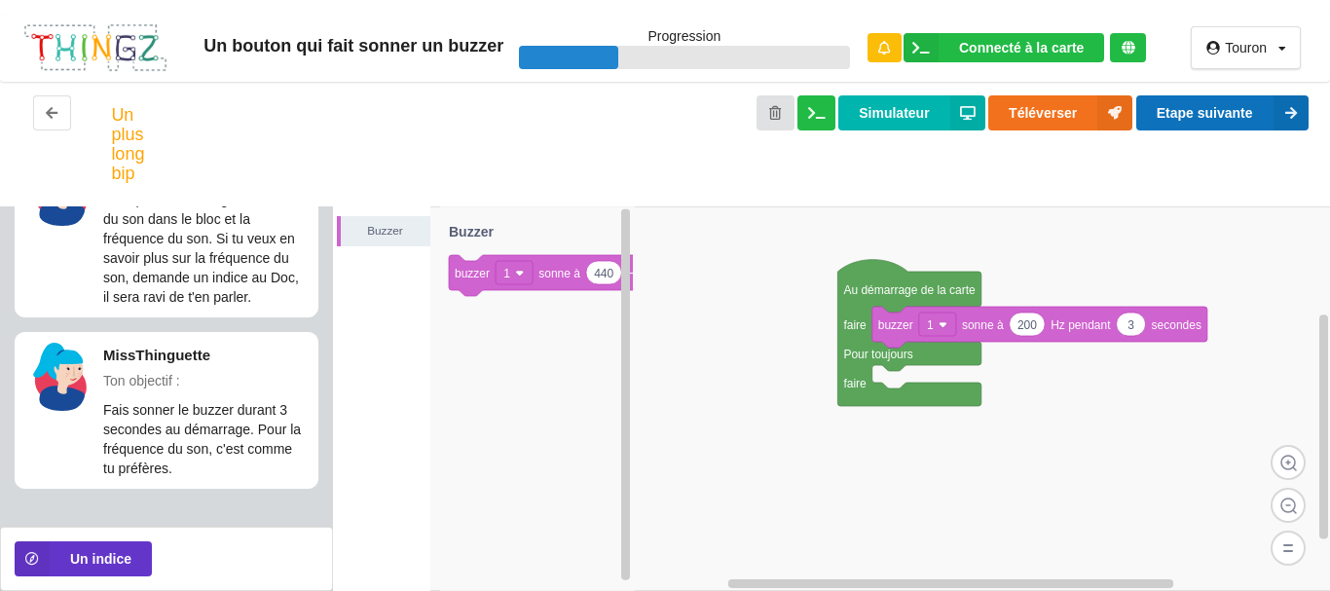
click at [1204, 113] on button "Etape suivante" at bounding box center [1222, 112] width 172 height 35
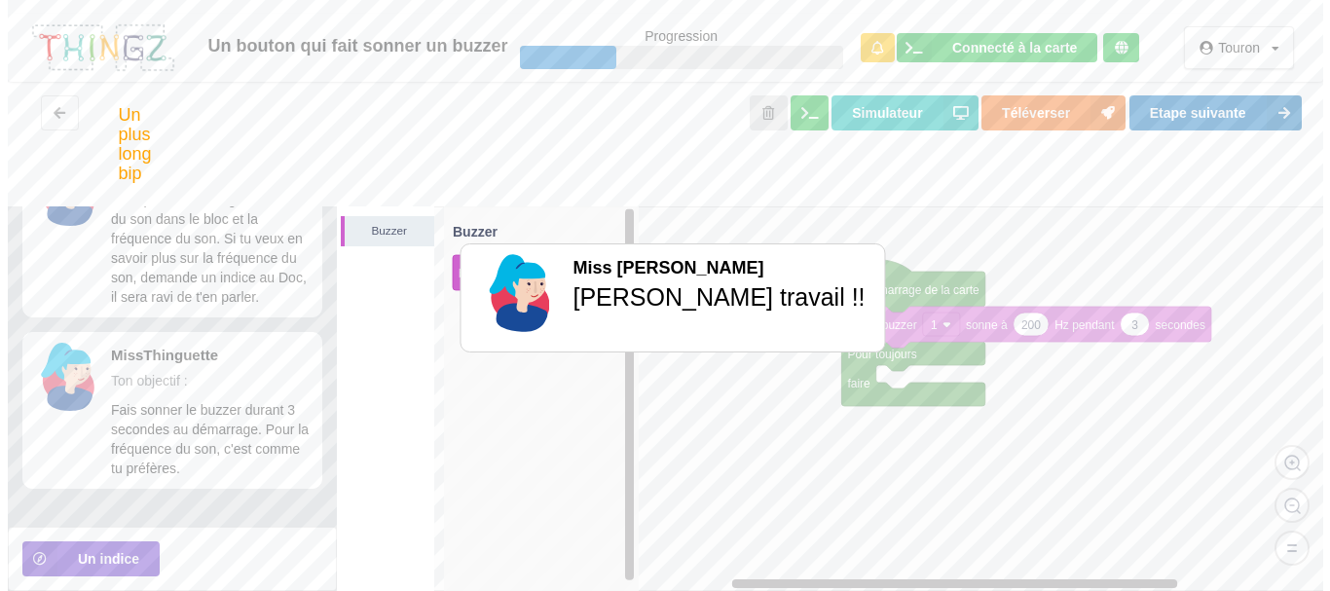
scroll to position [11, 0]
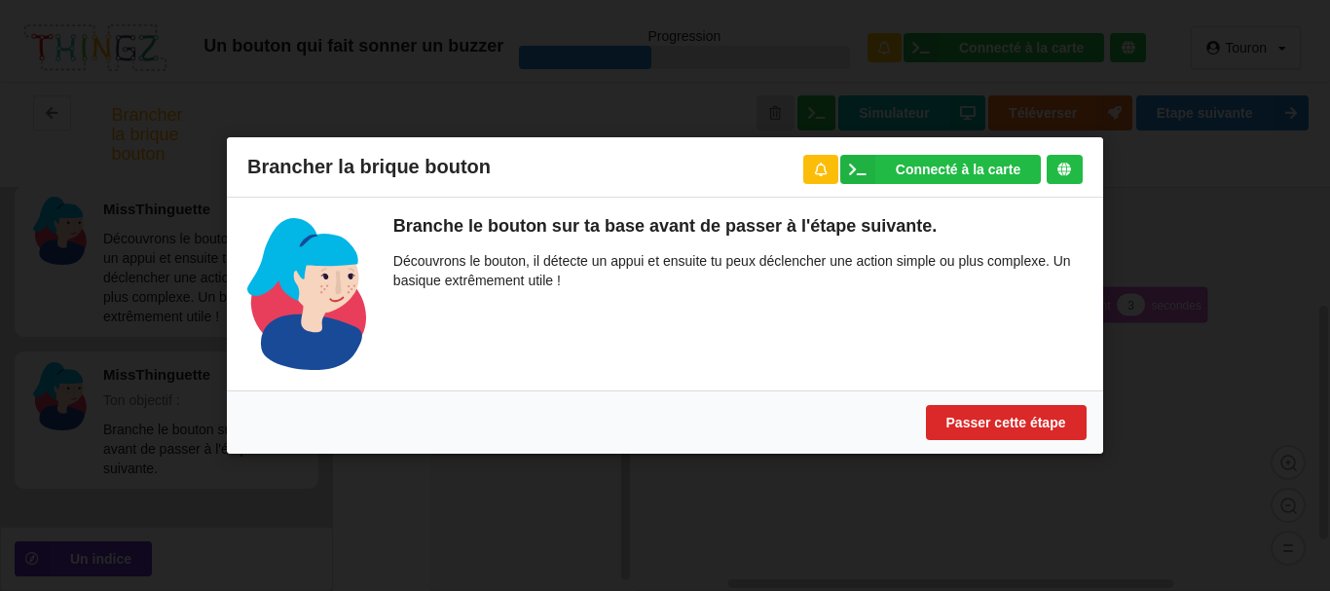
click at [1064, 164] on icon at bounding box center [1064, 170] width 14 height 14
click at [975, 423] on button "Passer cette étape" at bounding box center [1006, 422] width 161 height 35
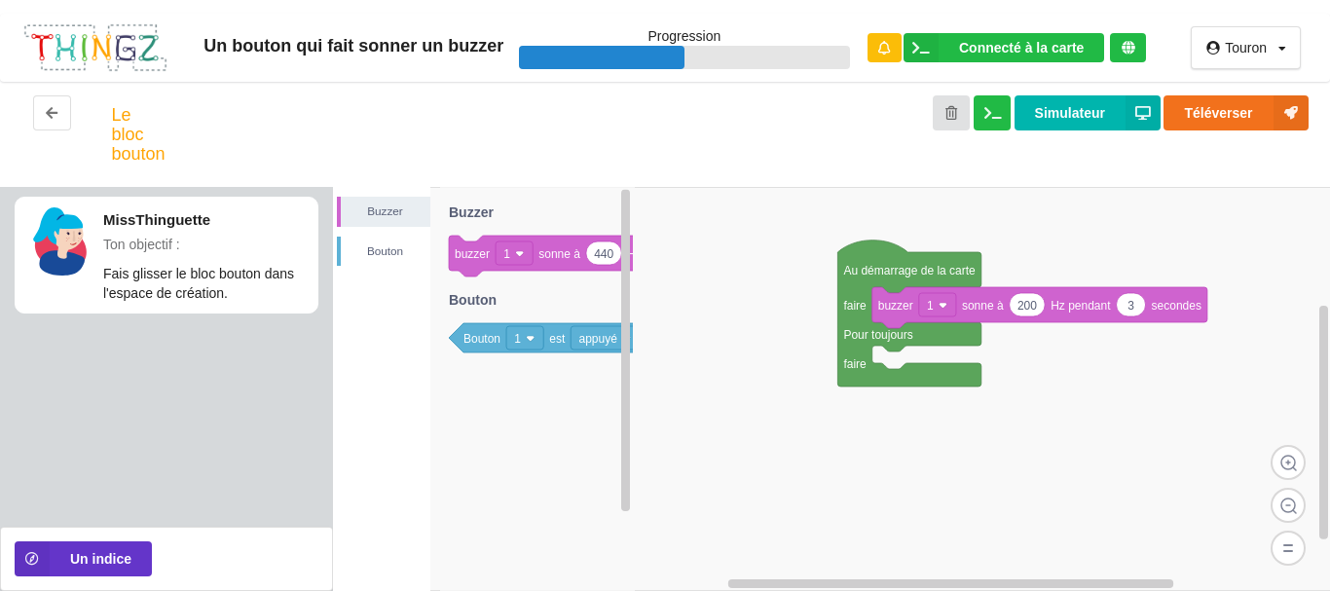
scroll to position [0, 0]
drag, startPoint x: 481, startPoint y: 338, endPoint x: 693, endPoint y: 366, distance: 214.1
click at [693, 366] on div "[PERSON_NAME] Au démarrage de la carte faire Pour toujours faire 200 3 buzzer 1…" at bounding box center [832, 389] width 998 height 404
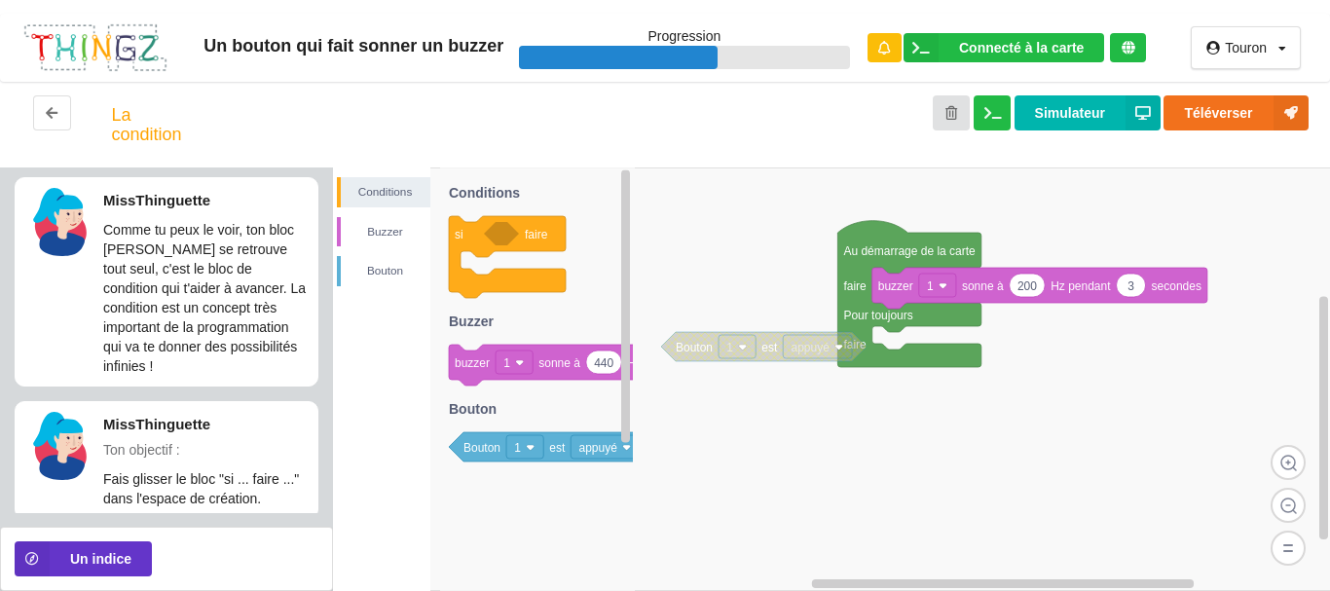
scroll to position [11, 0]
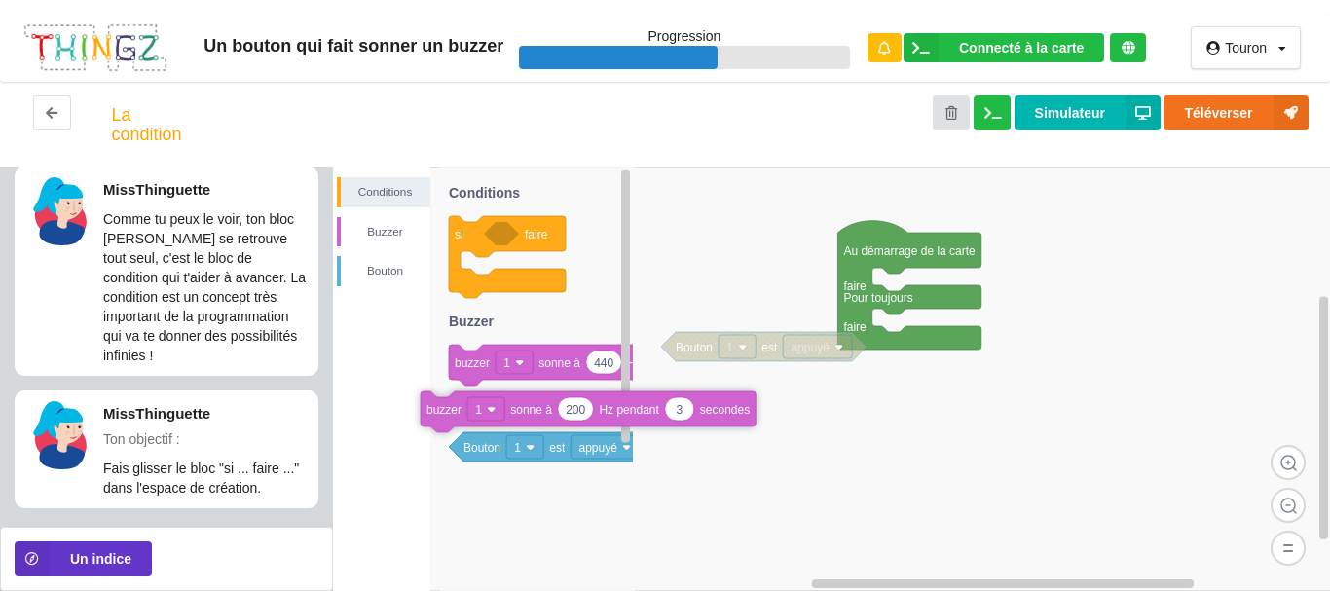
drag, startPoint x: 990, startPoint y: 296, endPoint x: 467, endPoint y: 413, distance: 535.6
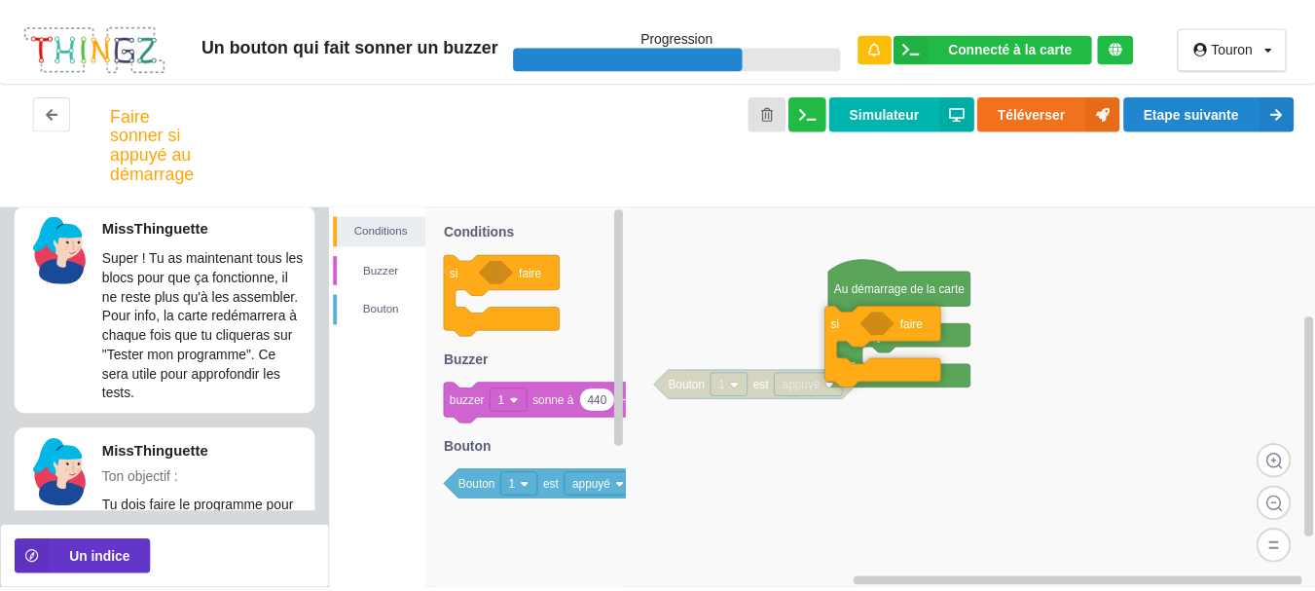
scroll to position [147, 0]
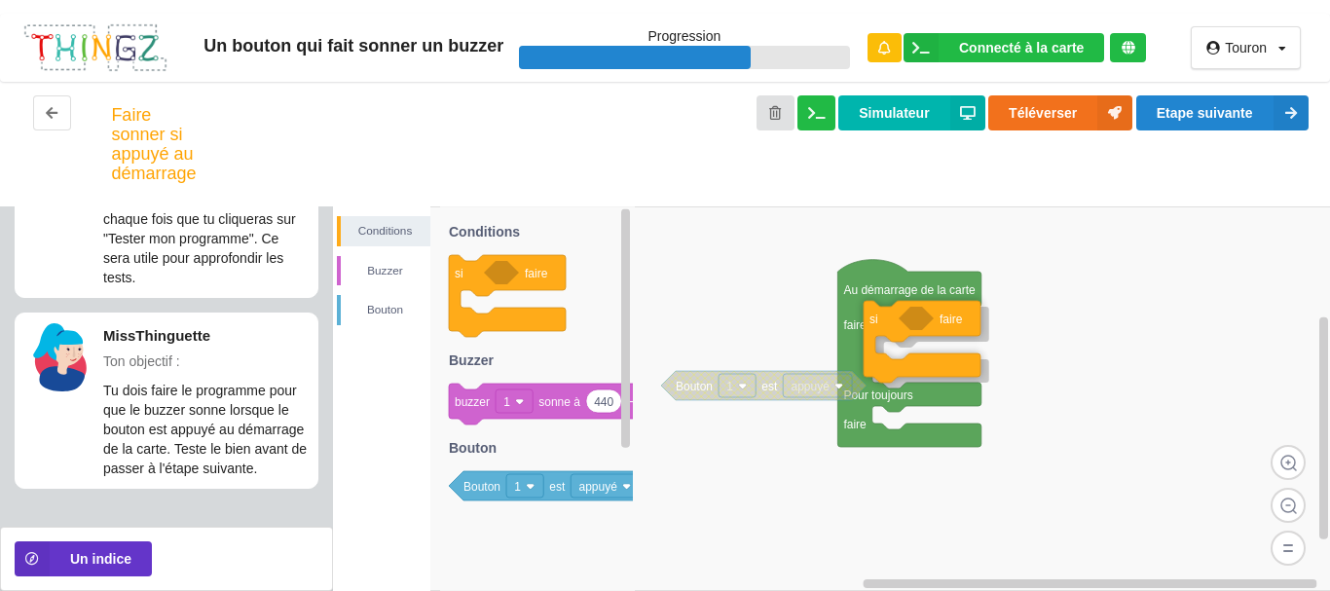
drag, startPoint x: 480, startPoint y: 241, endPoint x: 884, endPoint y: 285, distance: 406.3
click at [884, 285] on div "Conditions [PERSON_NAME] Au démarrage de la carte faire Pour toujours faire Bou…" at bounding box center [832, 398] width 998 height 384
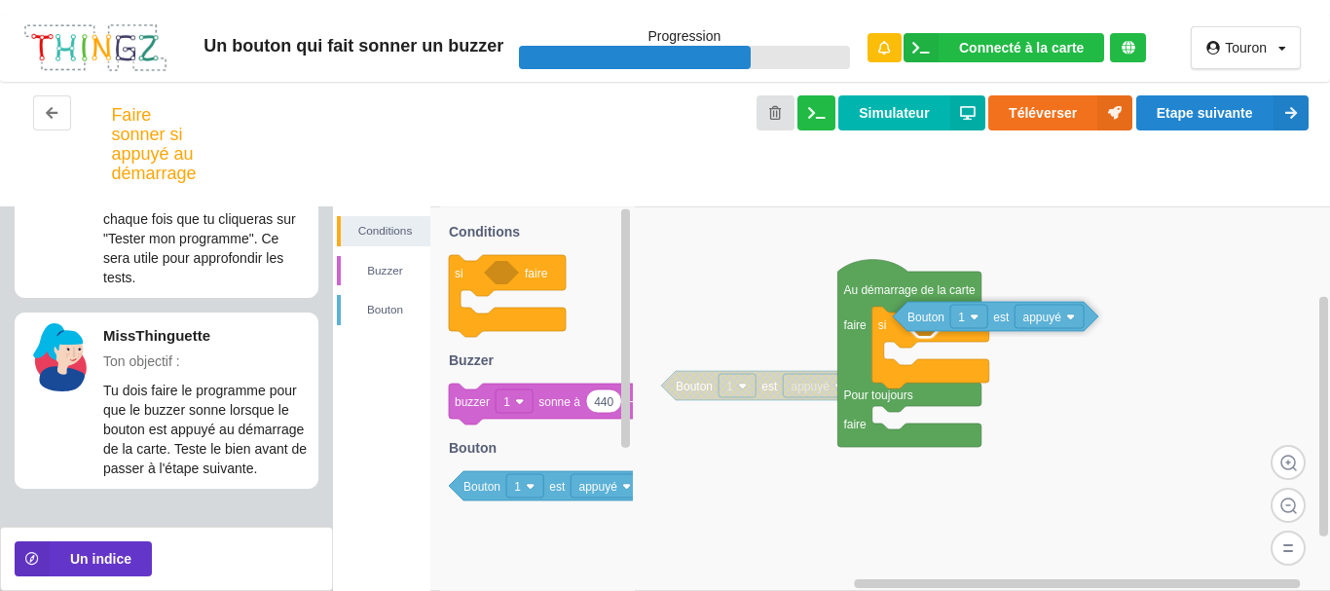
drag, startPoint x: 495, startPoint y: 493, endPoint x: 939, endPoint y: 324, distance: 475.0
click at [939, 324] on div "Conditions [PERSON_NAME] 1 est appuyé Au démarrage de la carte faire Pour toujo…" at bounding box center [832, 398] width 998 height 384
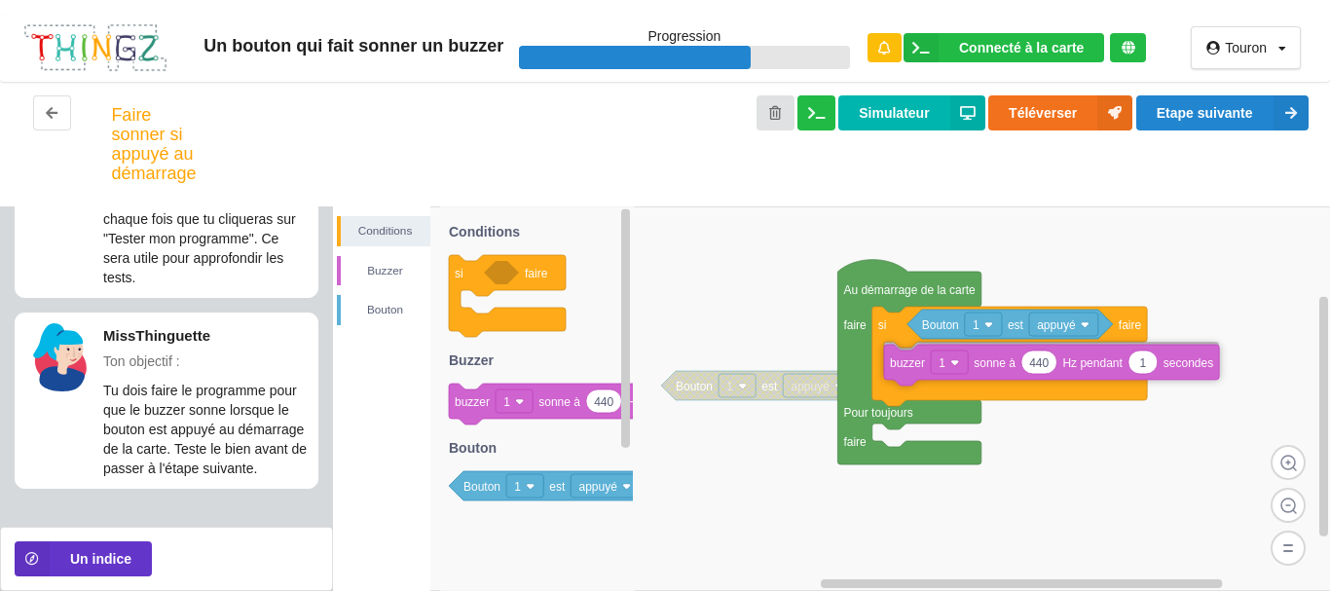
drag, startPoint x: 561, startPoint y: 404, endPoint x: 996, endPoint y: 365, distance: 436.8
click at [996, 365] on div "Conditions Buzzer [PERSON_NAME] 1 est appuyé Au démarrage de la carte faire Pou…" at bounding box center [832, 398] width 998 height 384
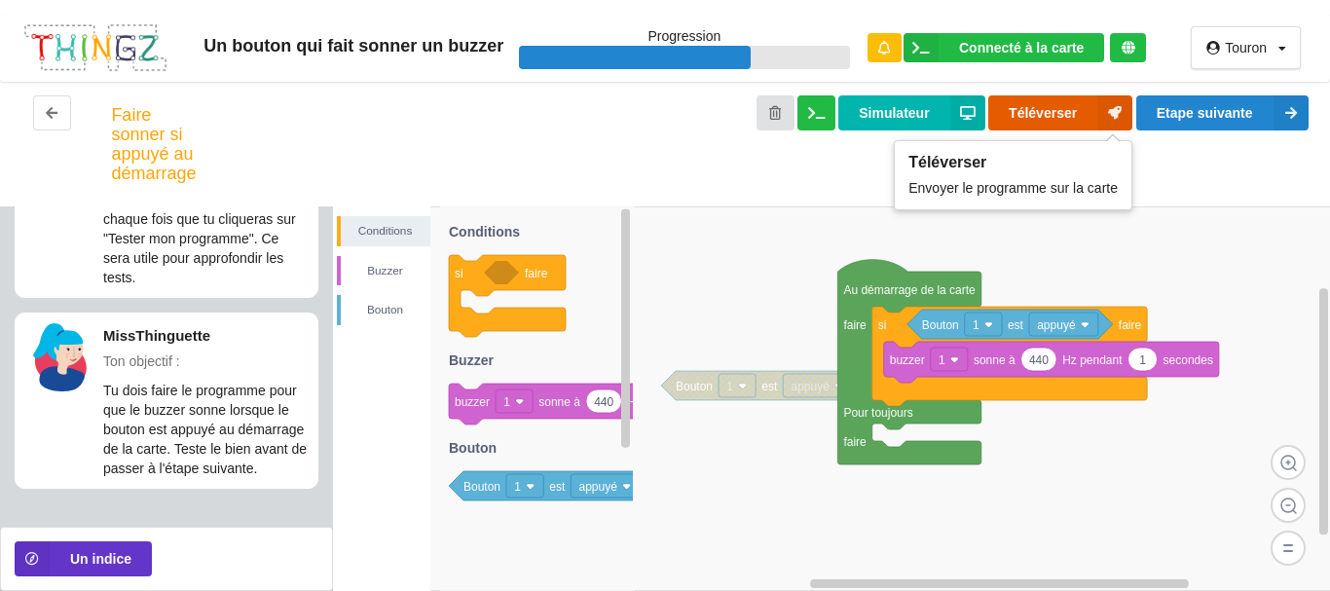
click at [1033, 111] on button "Téléverser" at bounding box center [1060, 112] width 144 height 35
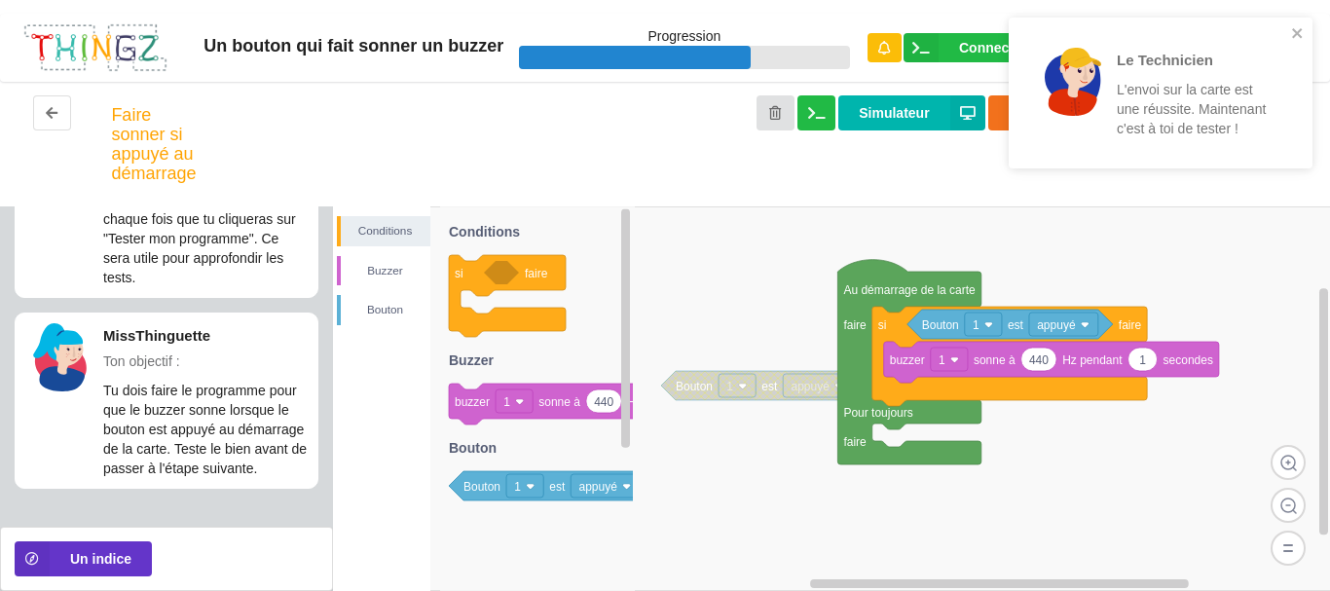
click at [1304, 32] on div "Le Technicien L'envoi sur la carte est une réussite. Maintenant c'est à toi de …" at bounding box center [1160, 93] width 304 height 151
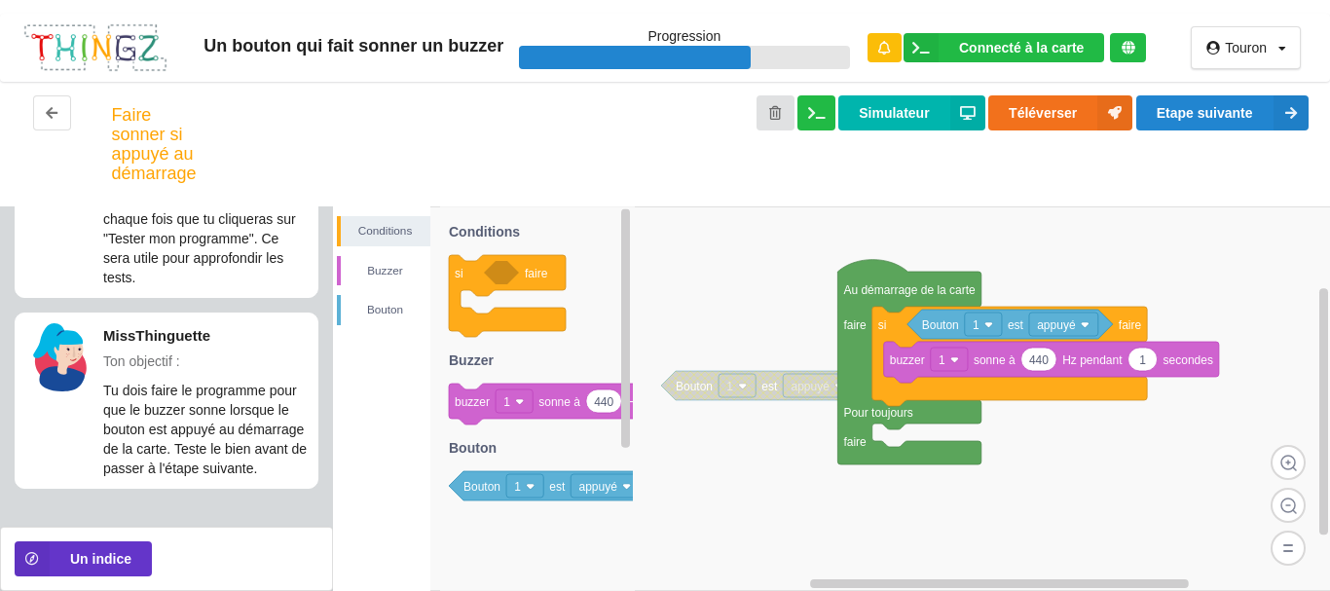
click at [1071, 109] on div "Un bouton qui fait sonner un buzzer Progression Connecté à la carte Réglages Ou…" at bounding box center [665, 295] width 1330 height 591
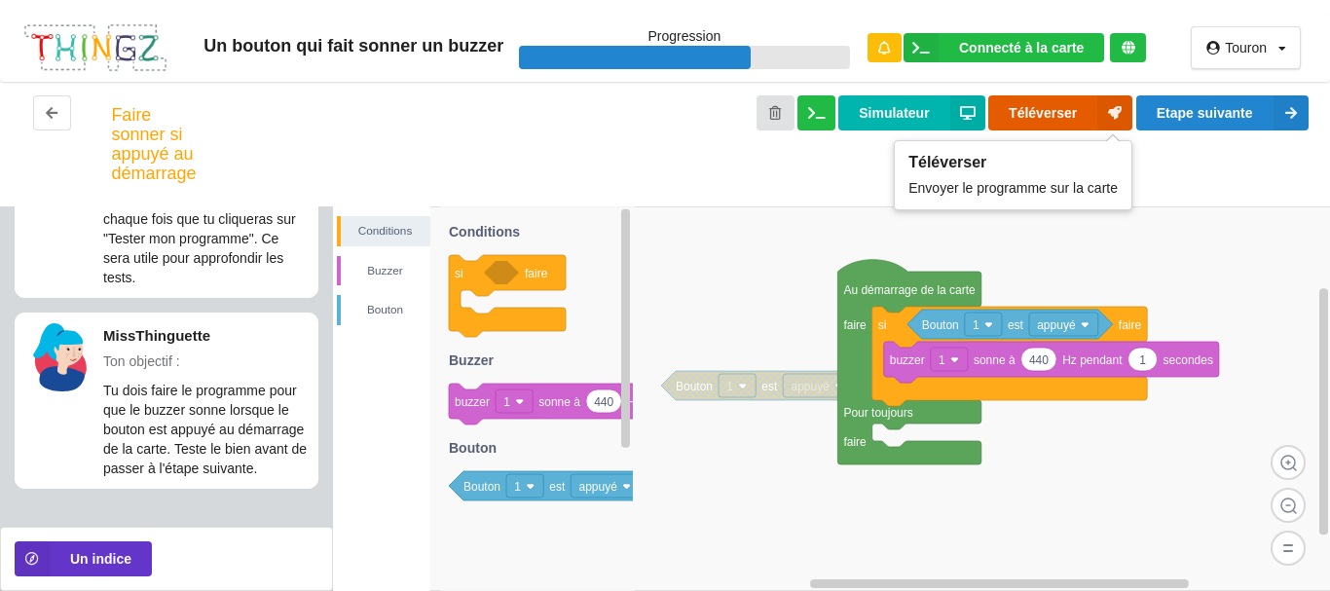
click at [1058, 113] on button "Téléverser" at bounding box center [1060, 112] width 144 height 35
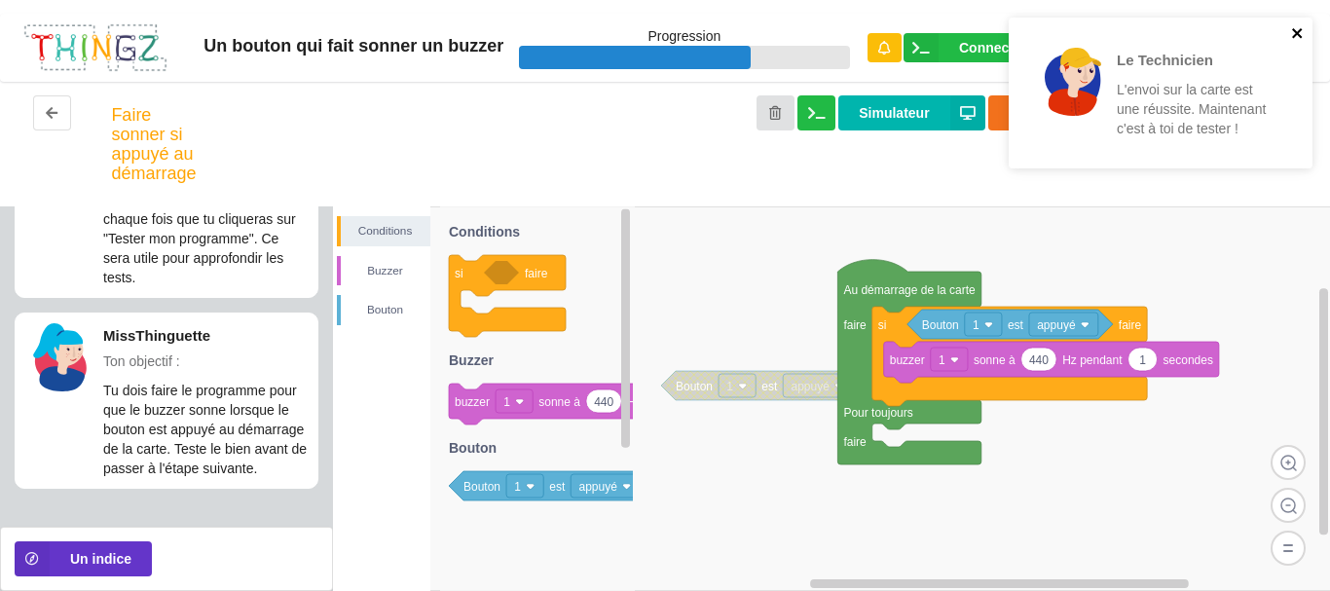
click at [1299, 26] on icon "close" at bounding box center [1298, 33] width 14 height 16
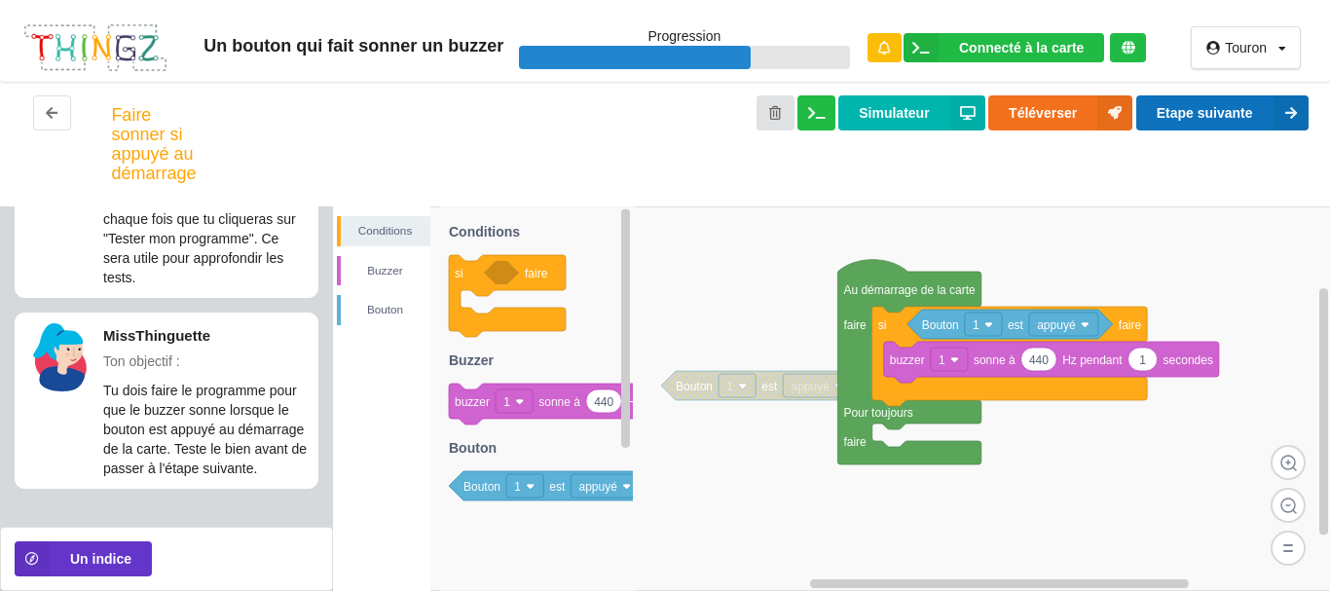
click at [1247, 124] on button "Etape suivante" at bounding box center [1222, 112] width 172 height 35
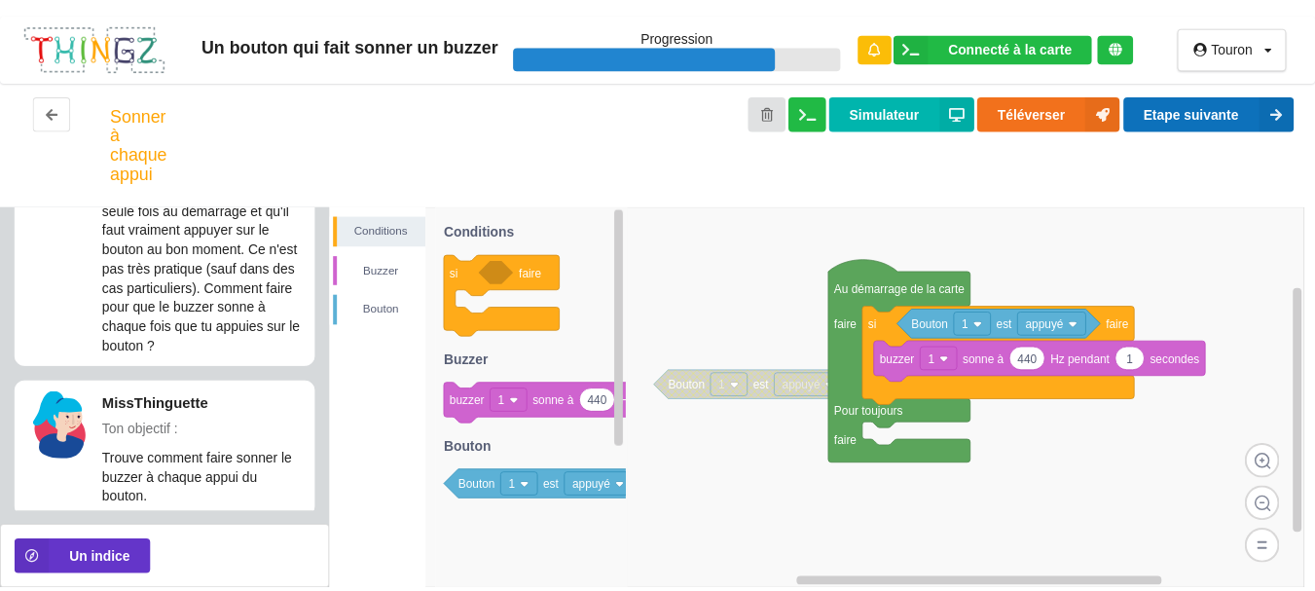
scroll to position [128, 0]
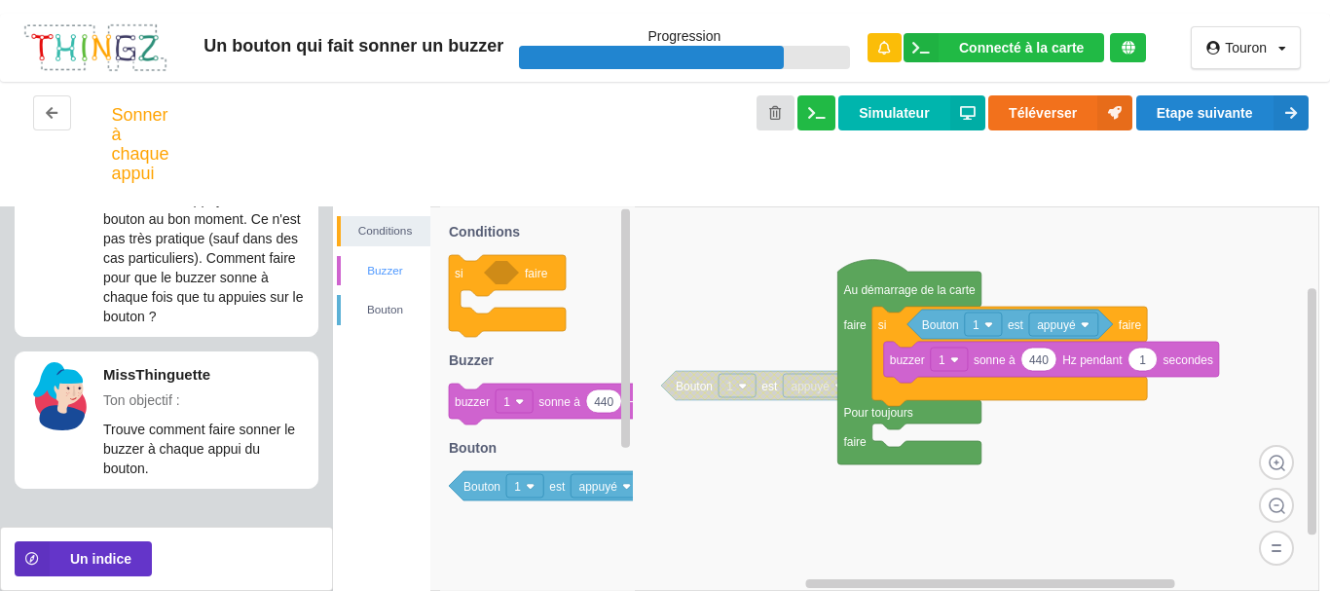
click at [369, 271] on div "Buzzer" at bounding box center [386, 270] width 90 height 19
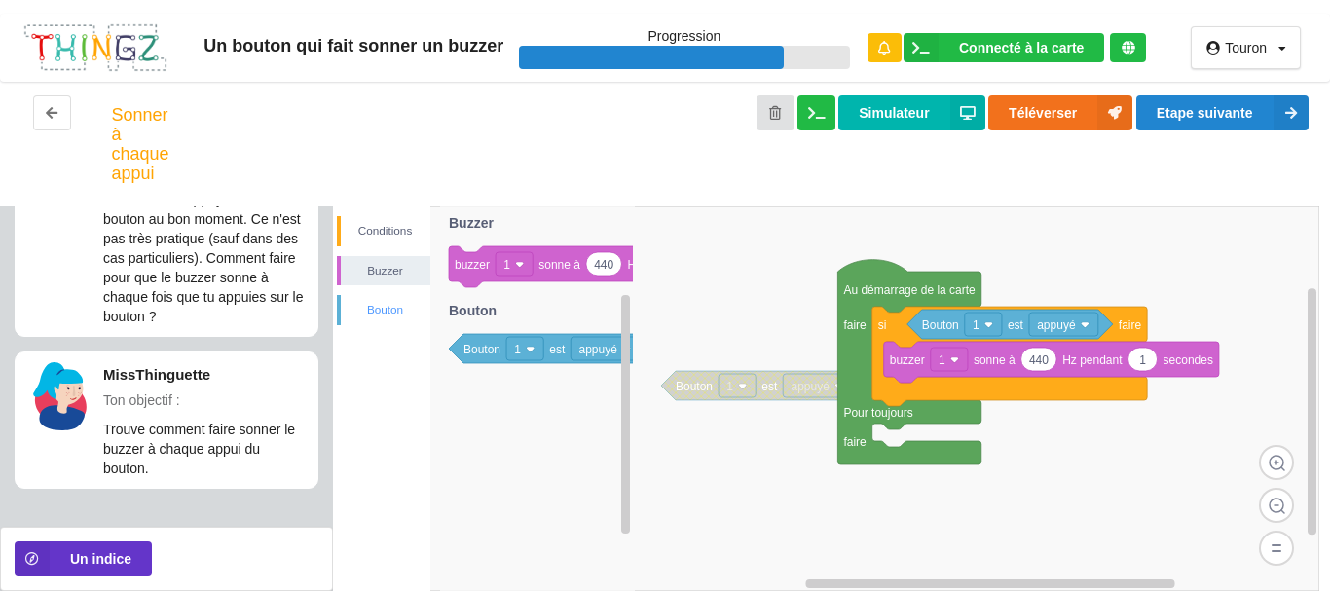
click at [366, 304] on div "Bouton" at bounding box center [386, 309] width 90 height 19
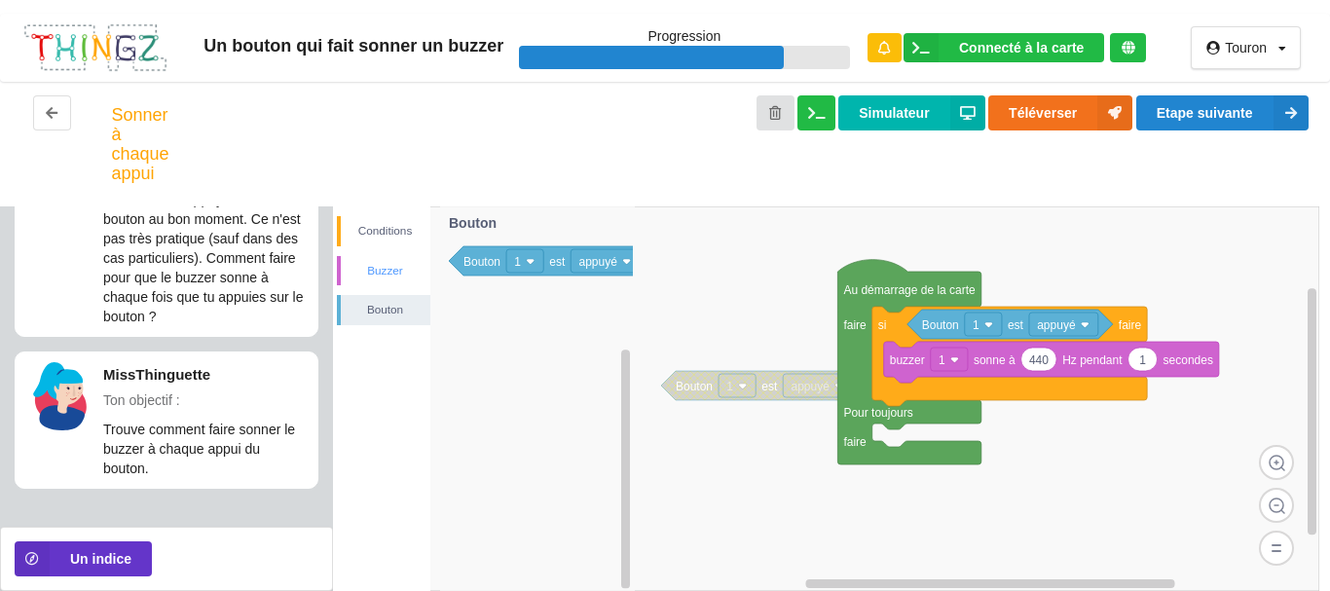
click at [387, 279] on div "Buzzer" at bounding box center [386, 270] width 90 height 19
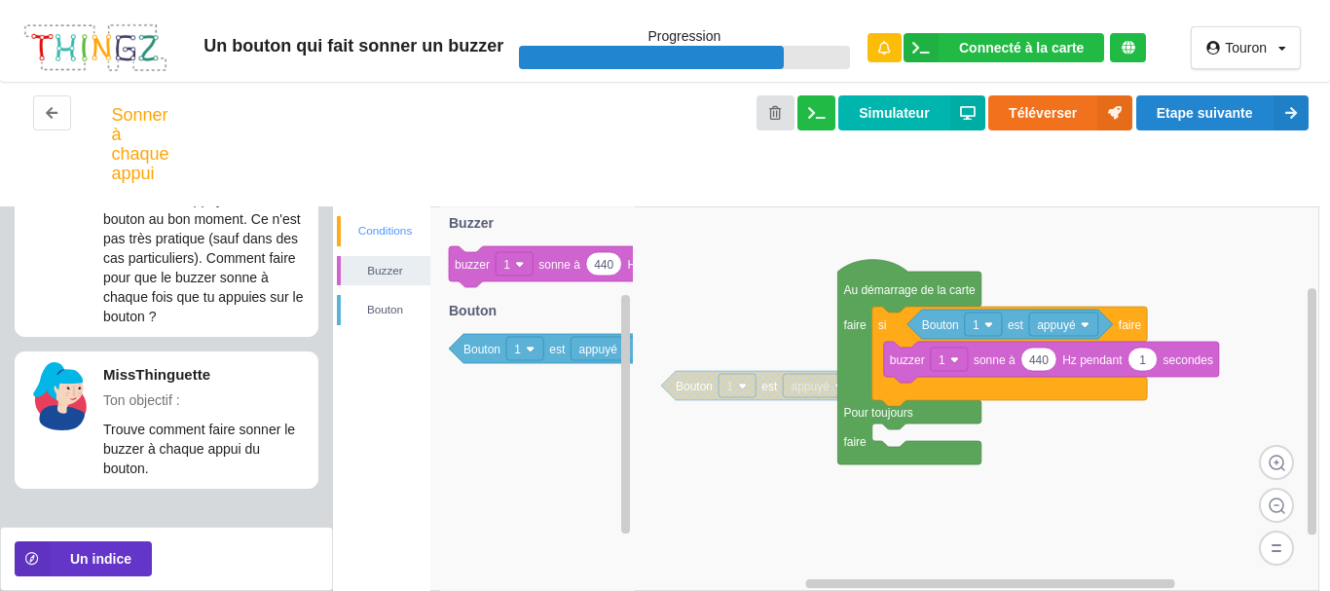
click at [393, 224] on div "Conditions" at bounding box center [386, 230] width 90 height 19
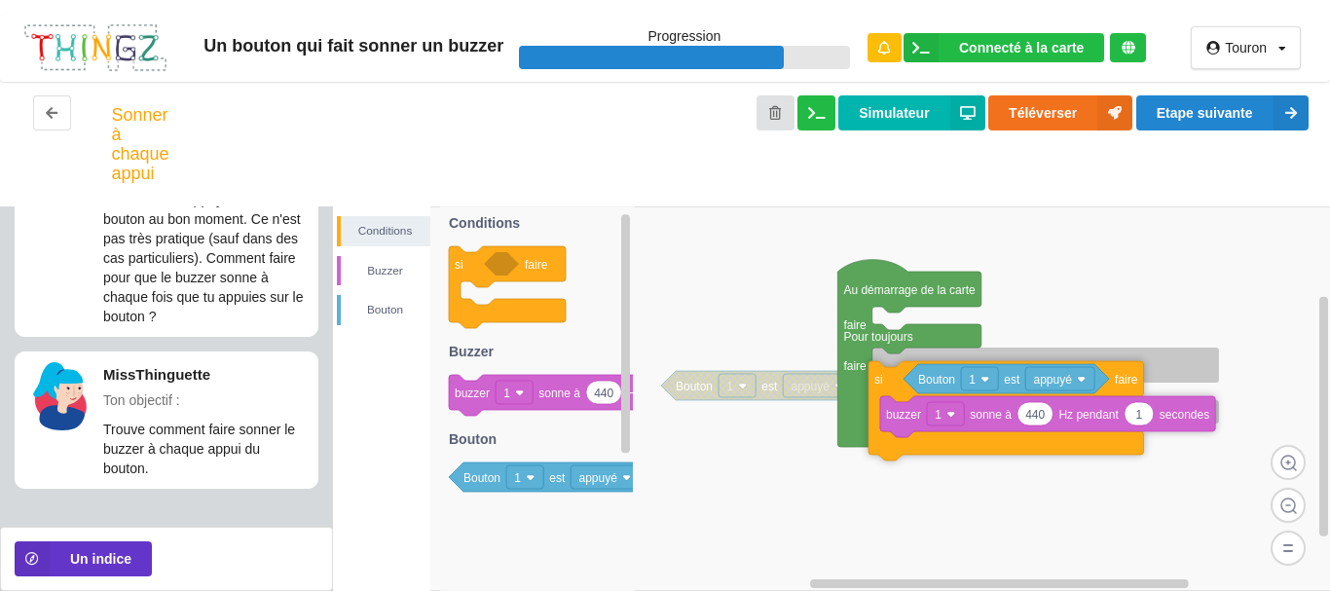
drag, startPoint x: 896, startPoint y: 334, endPoint x: 892, endPoint y: 383, distance: 49.9
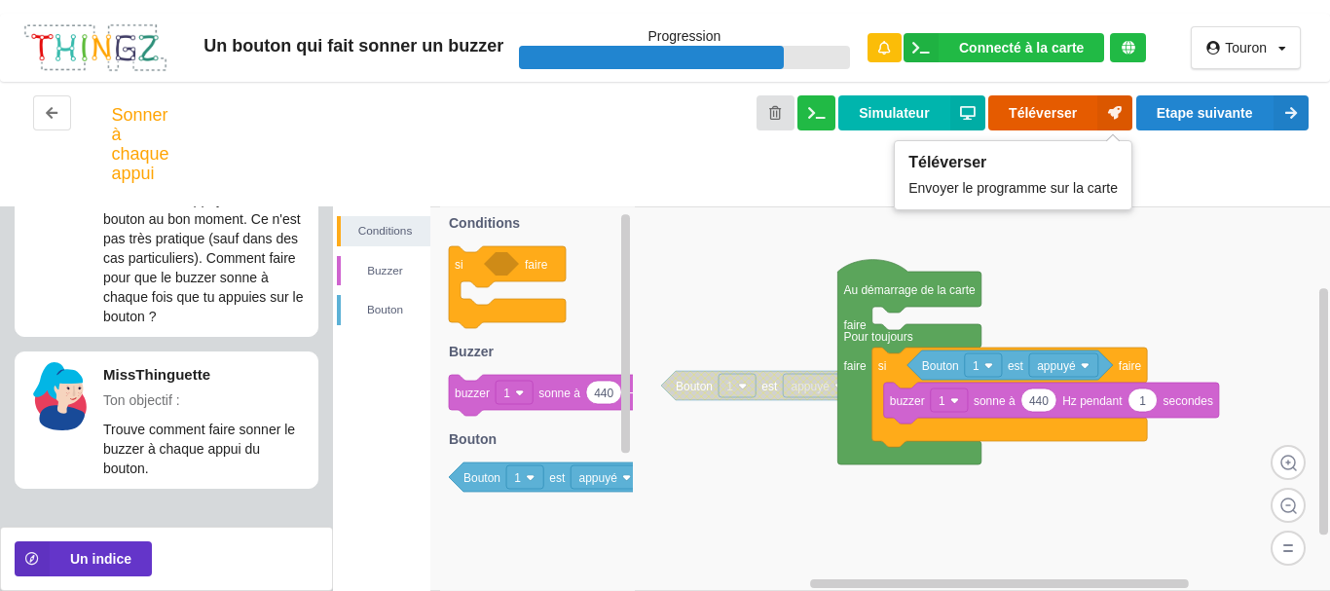
click at [1029, 111] on button "Téléverser" at bounding box center [1060, 112] width 144 height 35
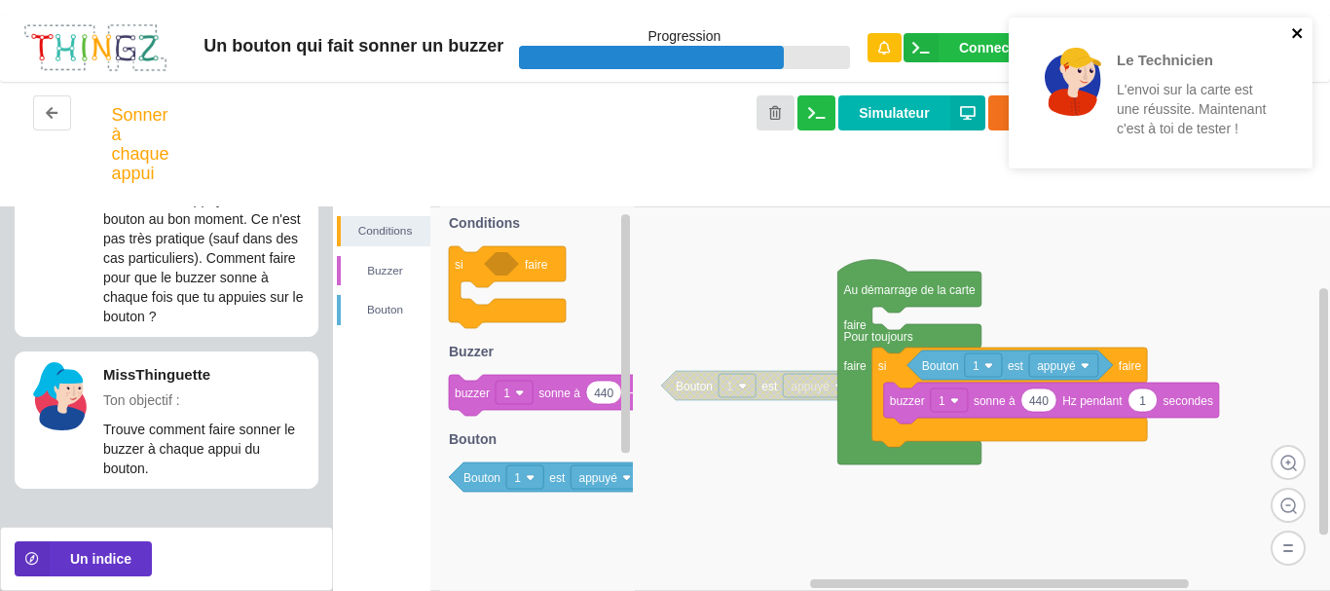
click at [1299, 32] on icon "close" at bounding box center [1298, 33] width 14 height 16
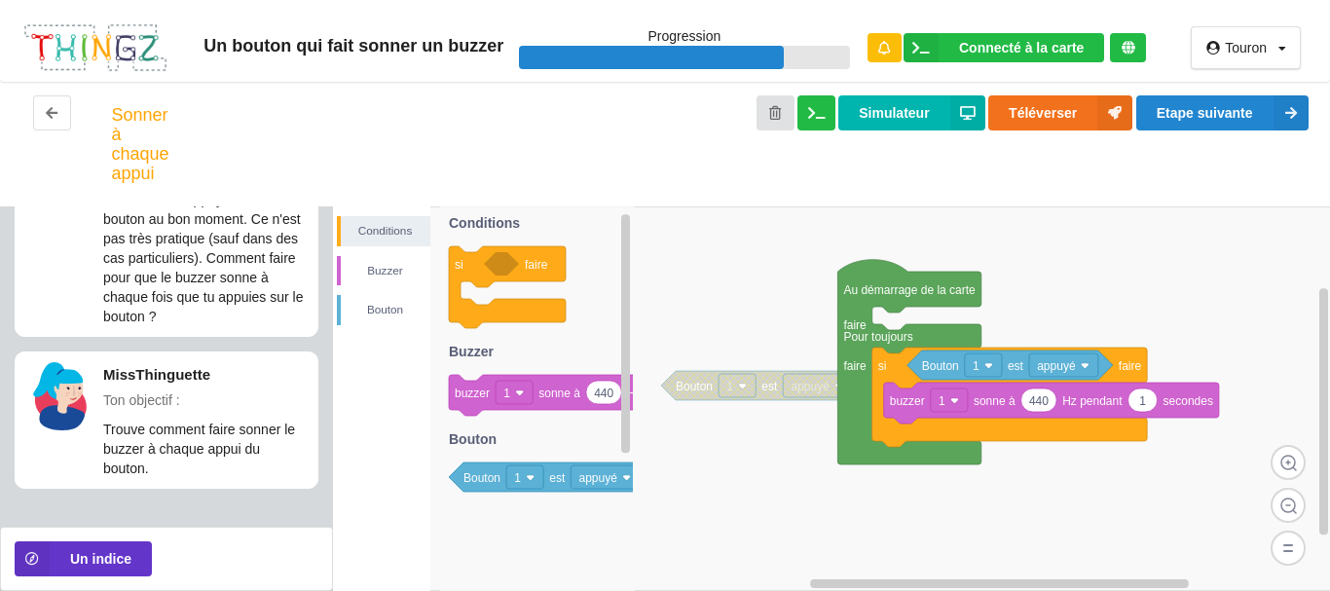
click at [1202, 115] on div "Le Technicien L'envoi sur la carte est une réussite. Maintenant c'est à toi de …" at bounding box center [1159, 100] width 311 height 172
click at [1206, 116] on button "Etape suivante" at bounding box center [1222, 112] width 172 height 35
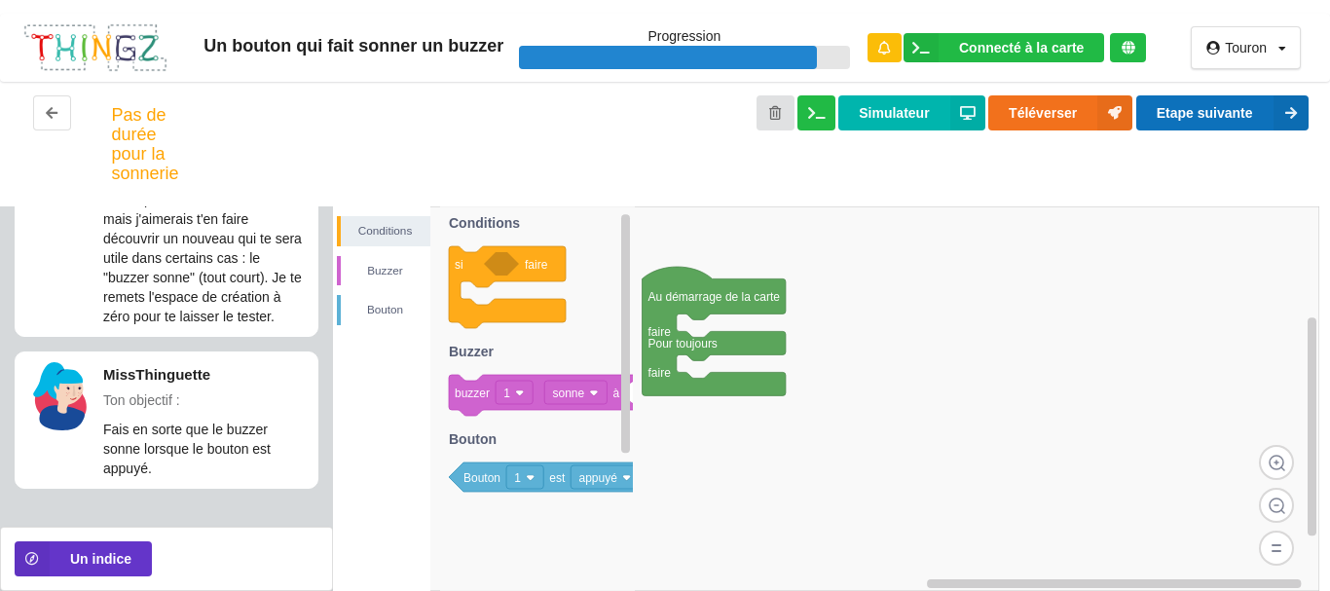
scroll to position [0, 0]
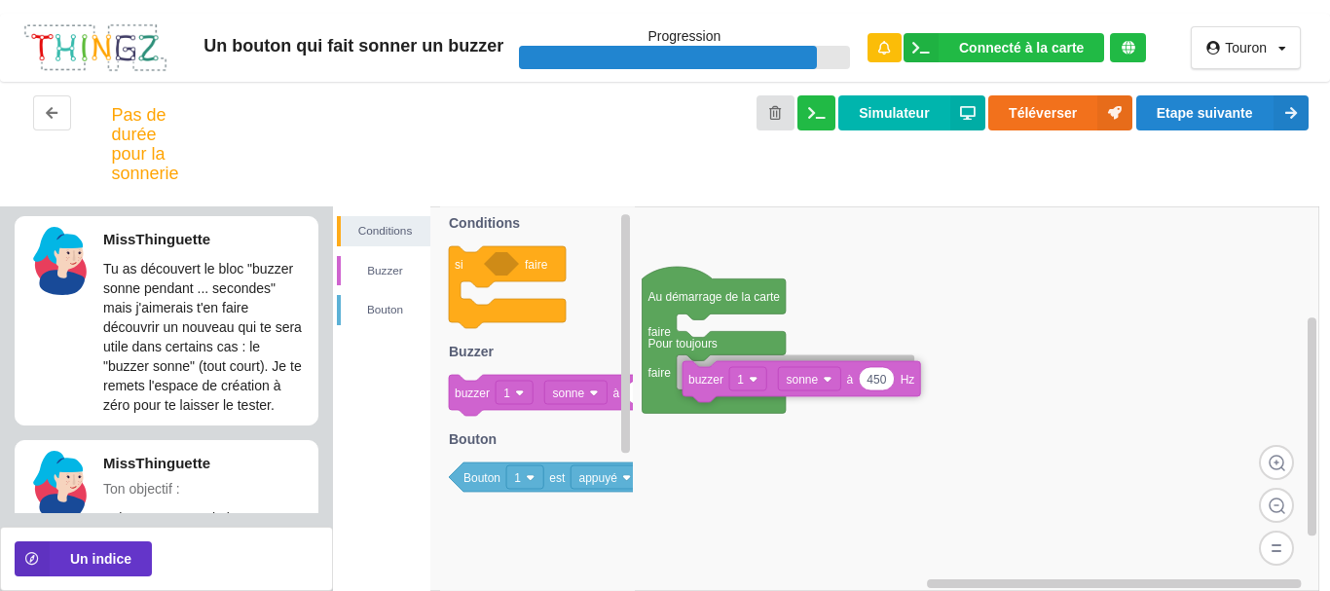
drag, startPoint x: 465, startPoint y: 397, endPoint x: 699, endPoint y: 383, distance: 234.0
click at [699, 383] on div "Conditions [PERSON_NAME] Au démarrage de la carte faire Pour toujours faire si …" at bounding box center [832, 398] width 998 height 384
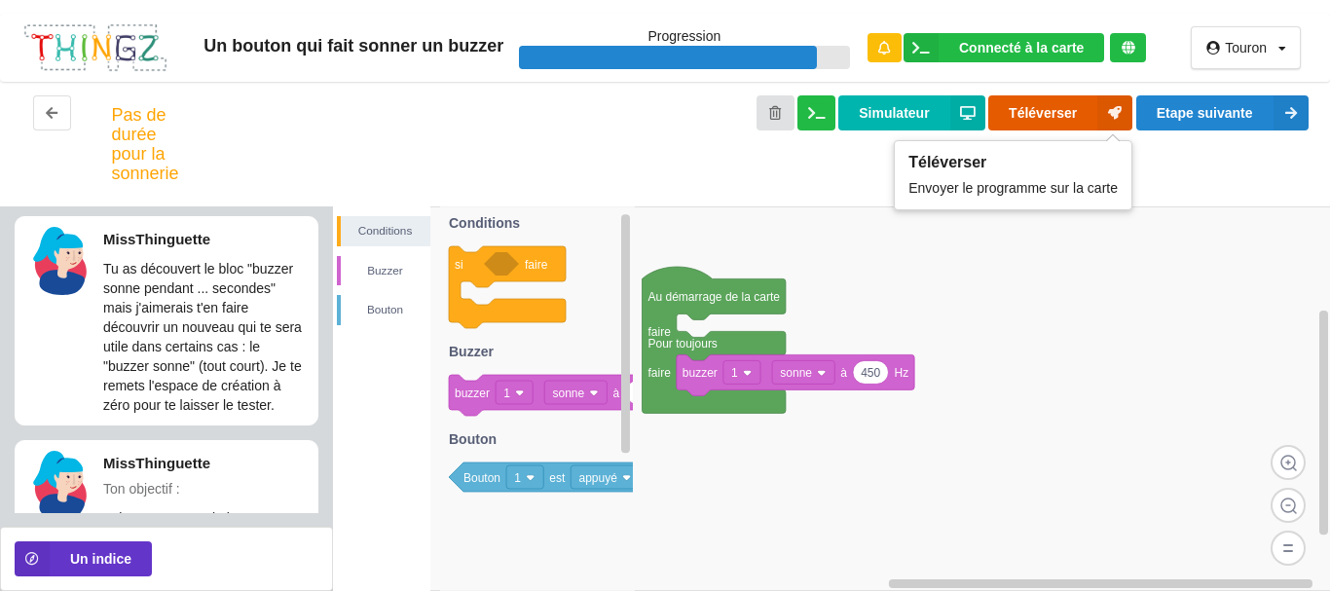
click at [1030, 119] on button "Téléverser" at bounding box center [1060, 112] width 144 height 35
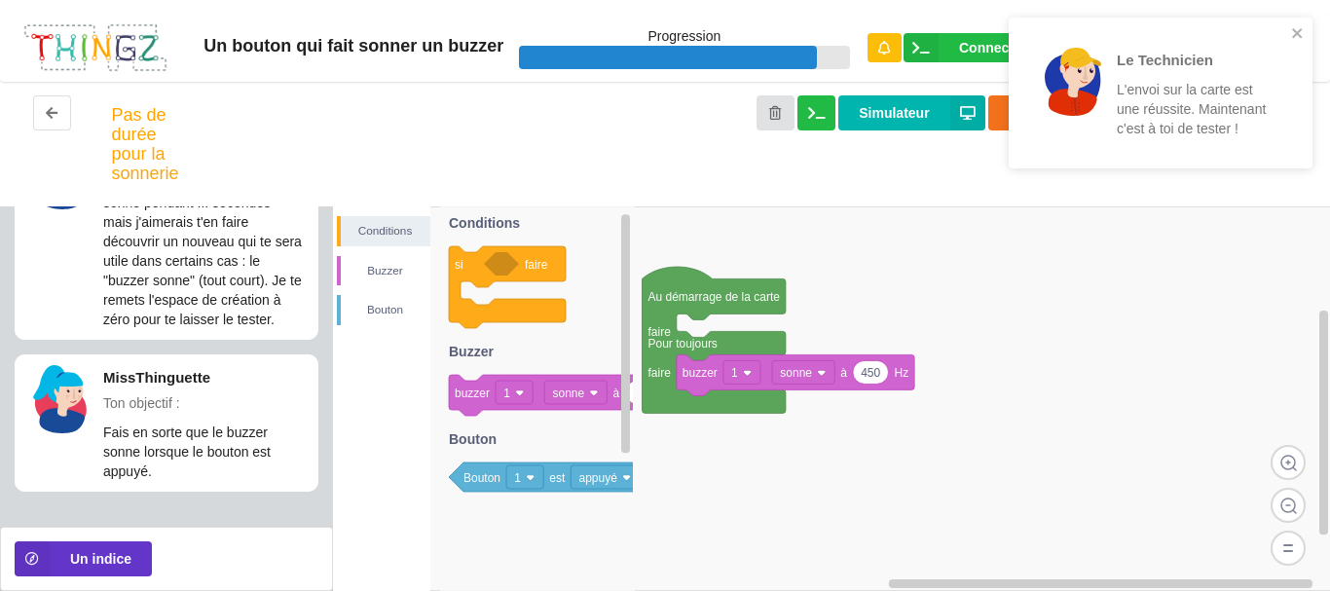
scroll to position [89, 0]
click at [1299, 28] on icon "close" at bounding box center [1298, 33] width 14 height 16
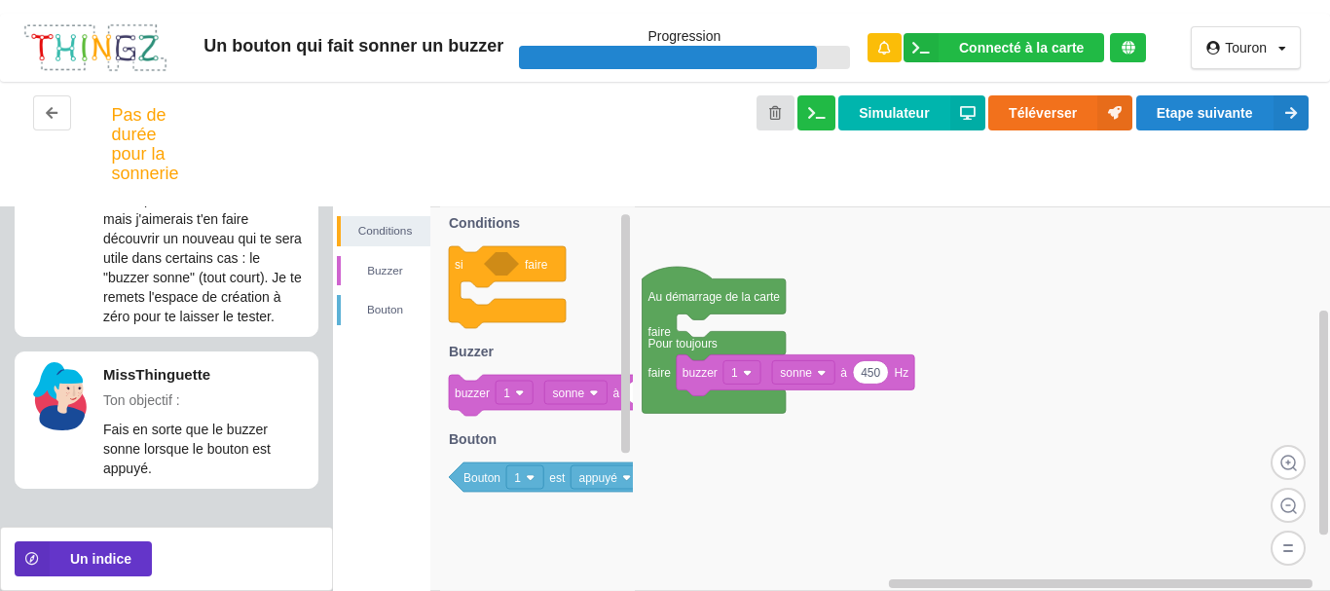
click at [1196, 110] on div "Le Technicien L'envoi sur la carte est une réussite. Maintenant c'est à toi de …" at bounding box center [1159, 100] width 311 height 172
click at [1196, 113] on button "Etape suivante" at bounding box center [1222, 112] width 172 height 35
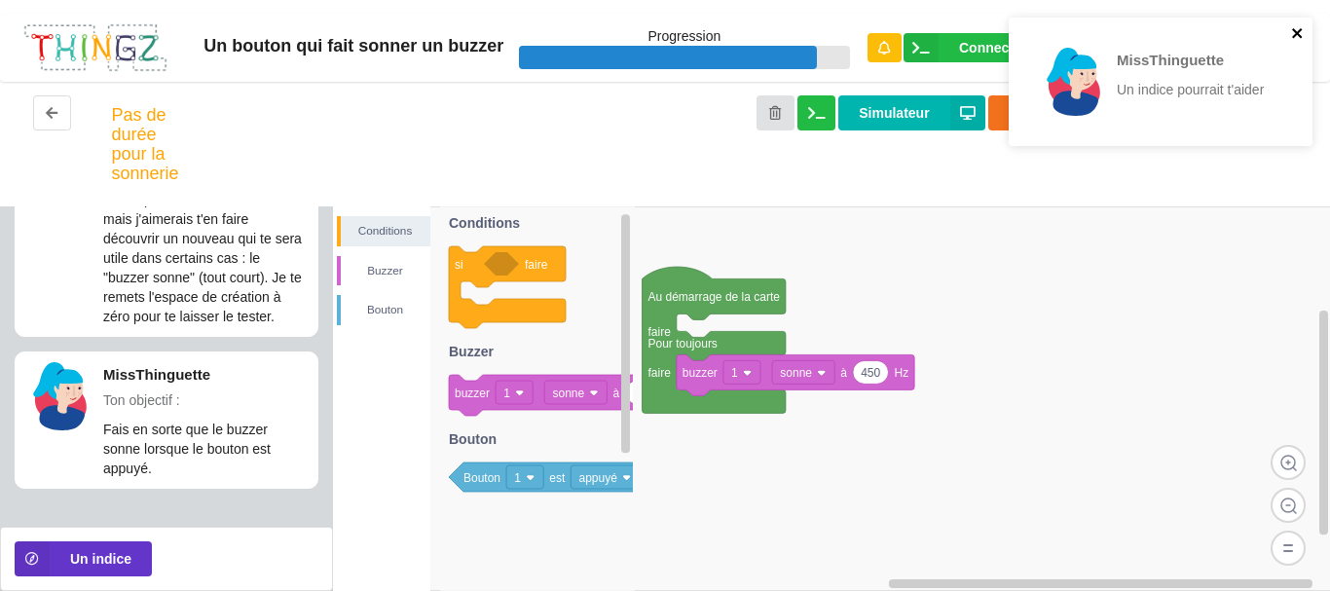
click at [1299, 30] on icon "close" at bounding box center [1297, 33] width 10 height 10
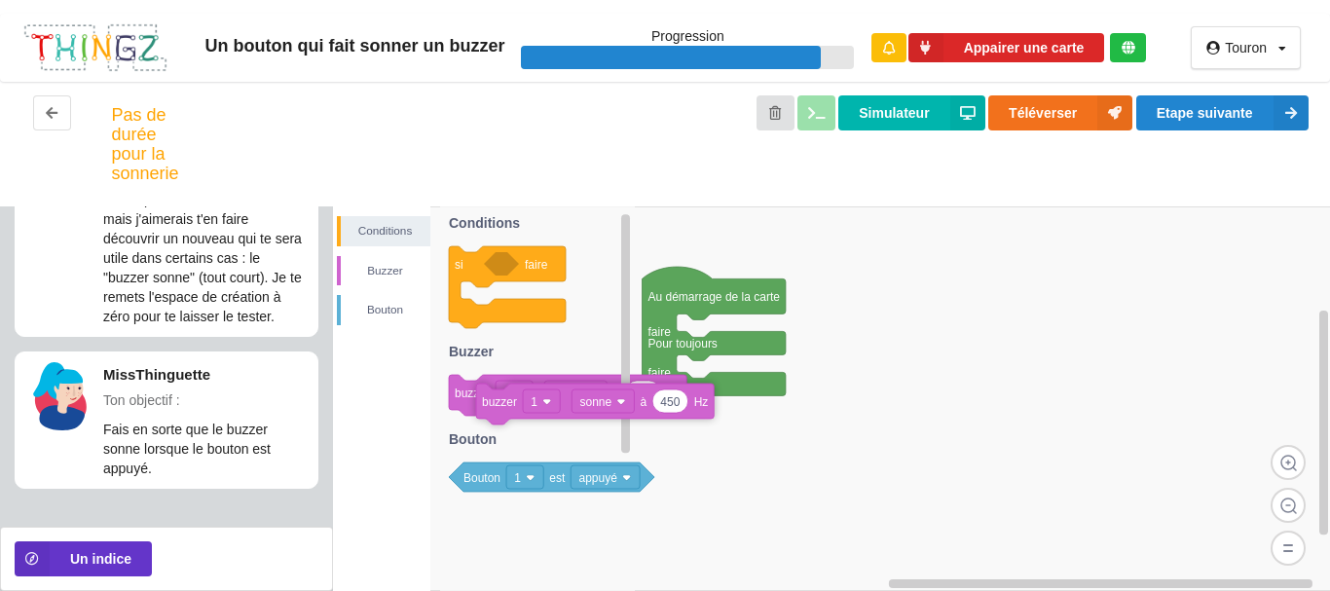
drag, startPoint x: 762, startPoint y: 379, endPoint x: 551, endPoint y: 404, distance: 212.7
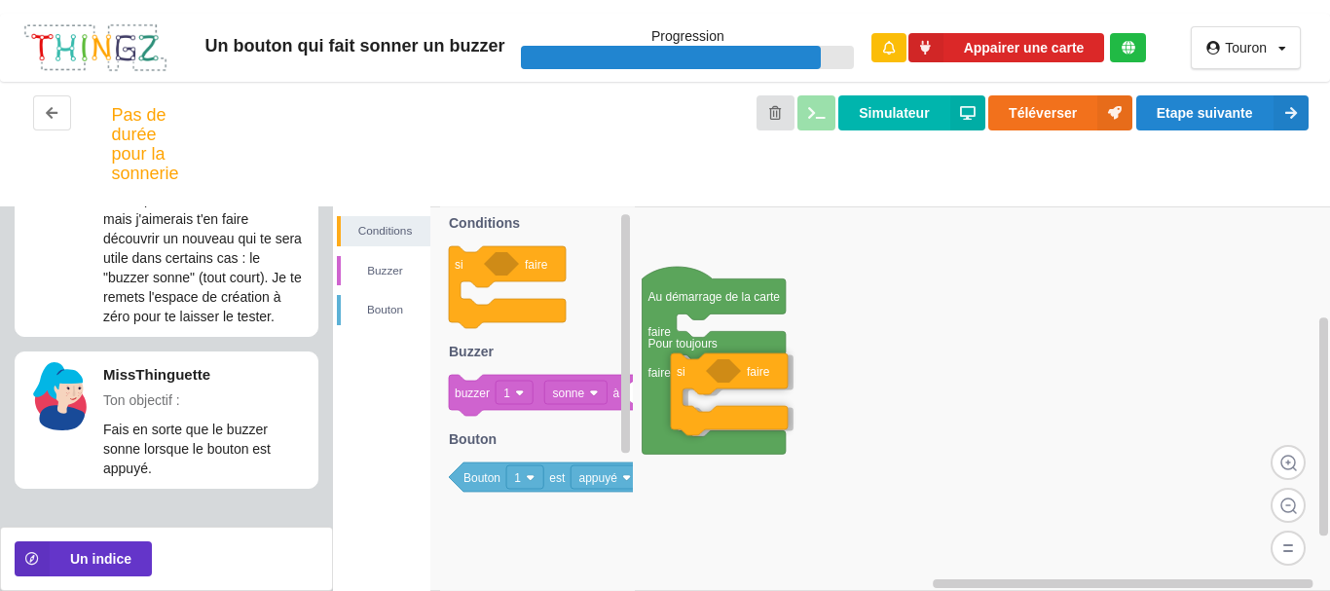
drag, startPoint x: 514, startPoint y: 270, endPoint x: 736, endPoint y: 377, distance: 246.4
click at [736, 377] on div "Conditions [PERSON_NAME] Au démarrage de la carte faire Pour toujours faire si …" at bounding box center [832, 398] width 998 height 384
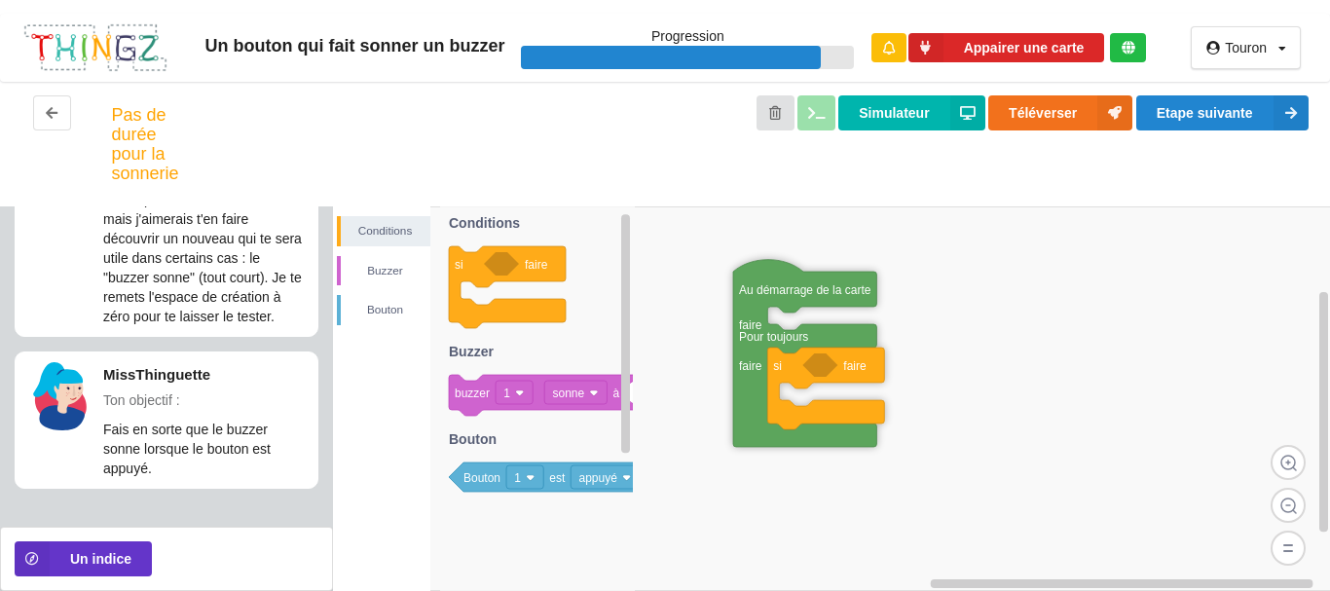
drag, startPoint x: 660, startPoint y: 298, endPoint x: 751, endPoint y: 291, distance: 91.7
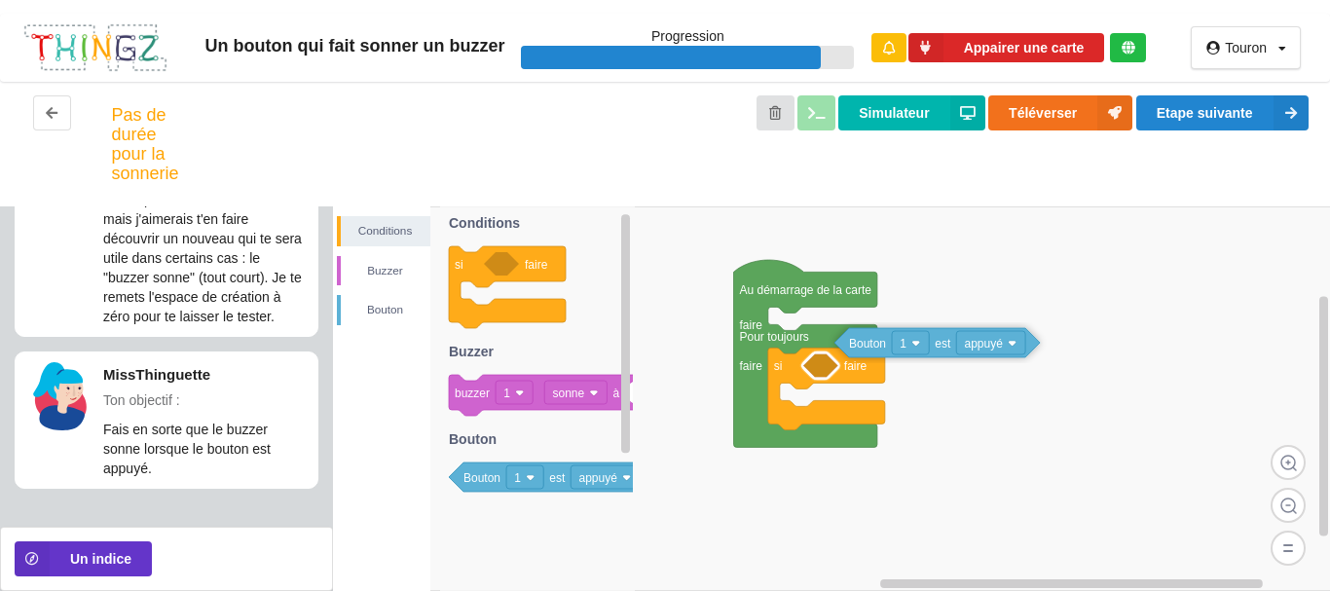
drag, startPoint x: 497, startPoint y: 479, endPoint x: 872, endPoint y: 347, distance: 397.4
click at [872, 347] on div "Conditions [PERSON_NAME] Au démarrage de la carte faire Pour toujours faire si …" at bounding box center [832, 398] width 998 height 384
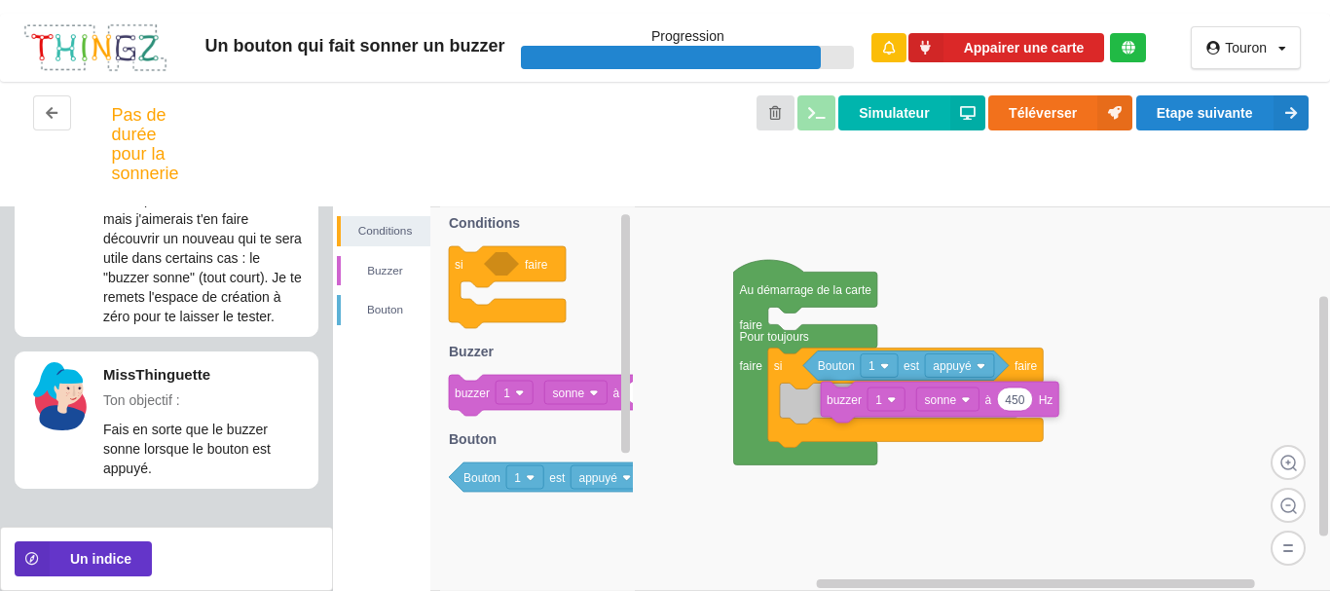
drag, startPoint x: 473, startPoint y: 403, endPoint x: 845, endPoint y: 410, distance: 371.9
click at [845, 410] on div "Conditions [PERSON_NAME] Au démarrage de la carte faire Pour toujours faire si …" at bounding box center [832, 398] width 998 height 384
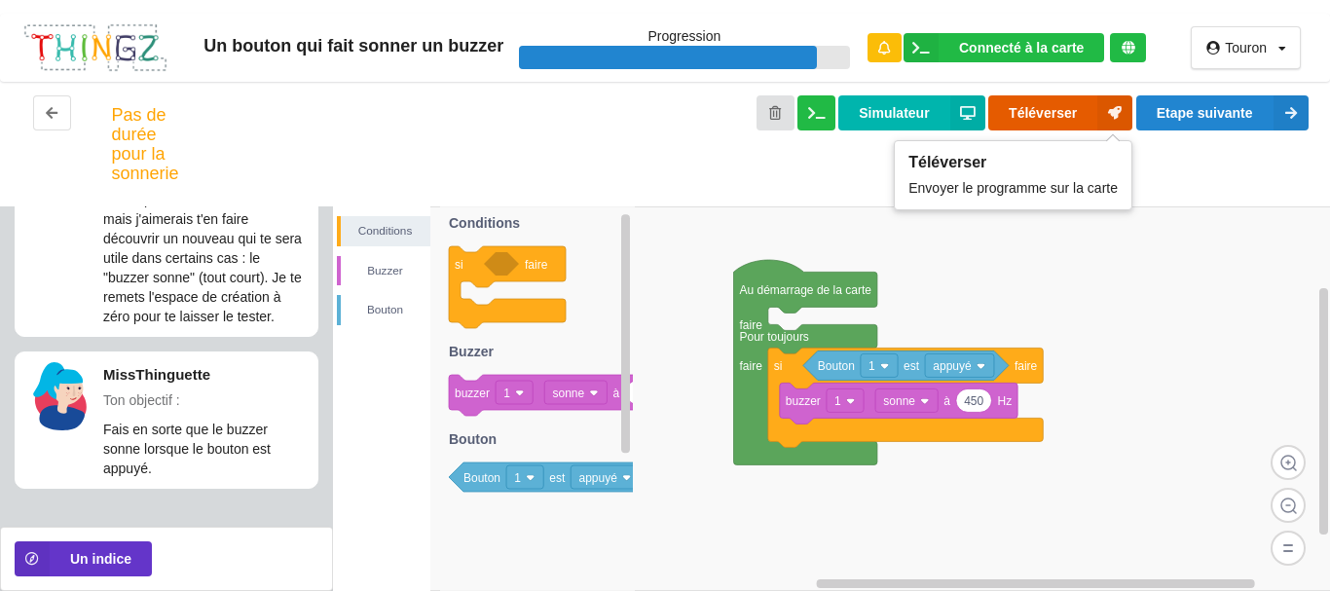
click at [1050, 119] on button "Téléverser" at bounding box center [1060, 112] width 144 height 35
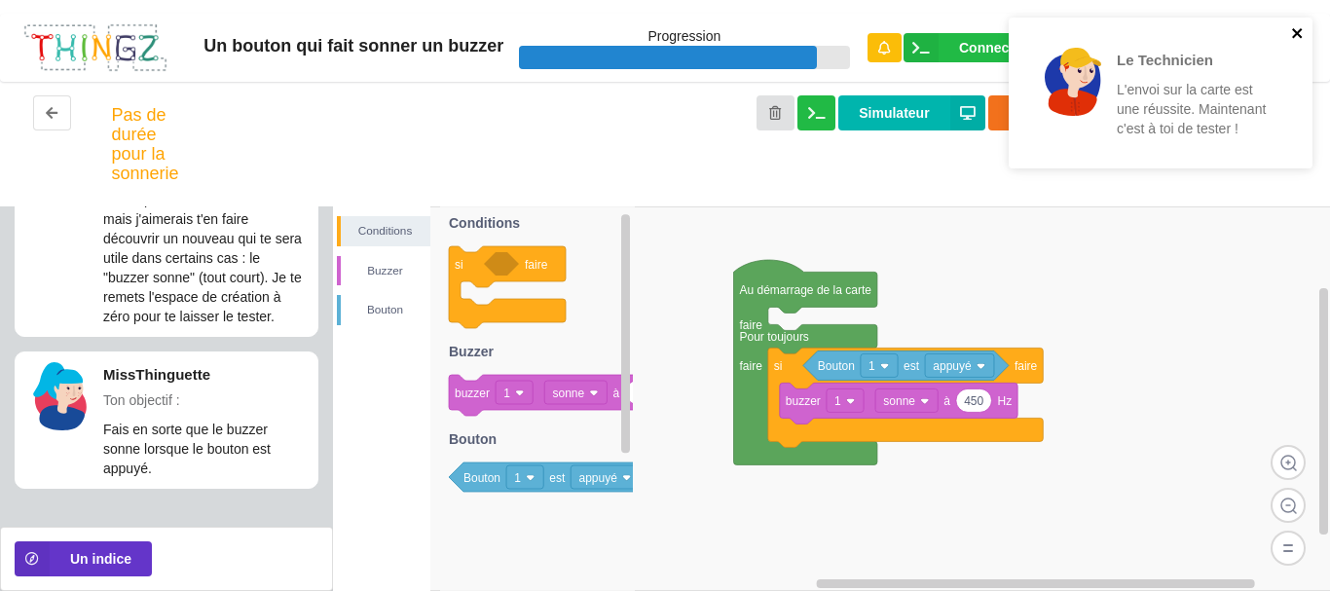
click at [1298, 31] on icon "close" at bounding box center [1297, 33] width 10 height 10
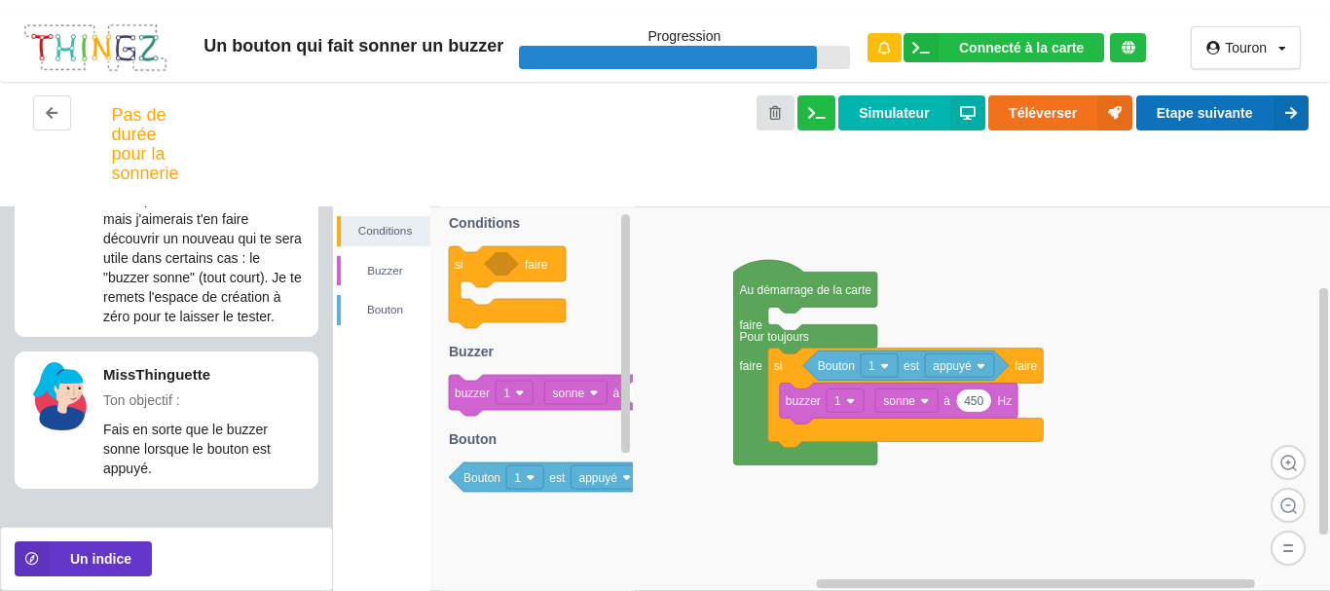
click at [1218, 109] on button "Etape suivante" at bounding box center [1222, 112] width 172 height 35
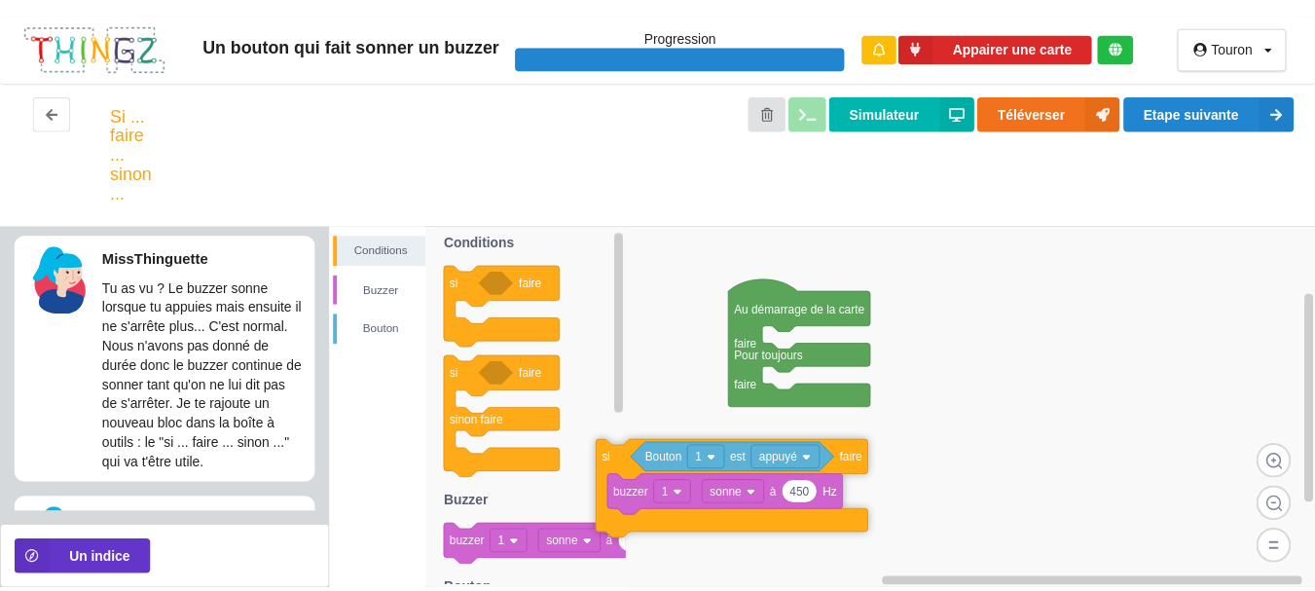
scroll to position [147, 0]
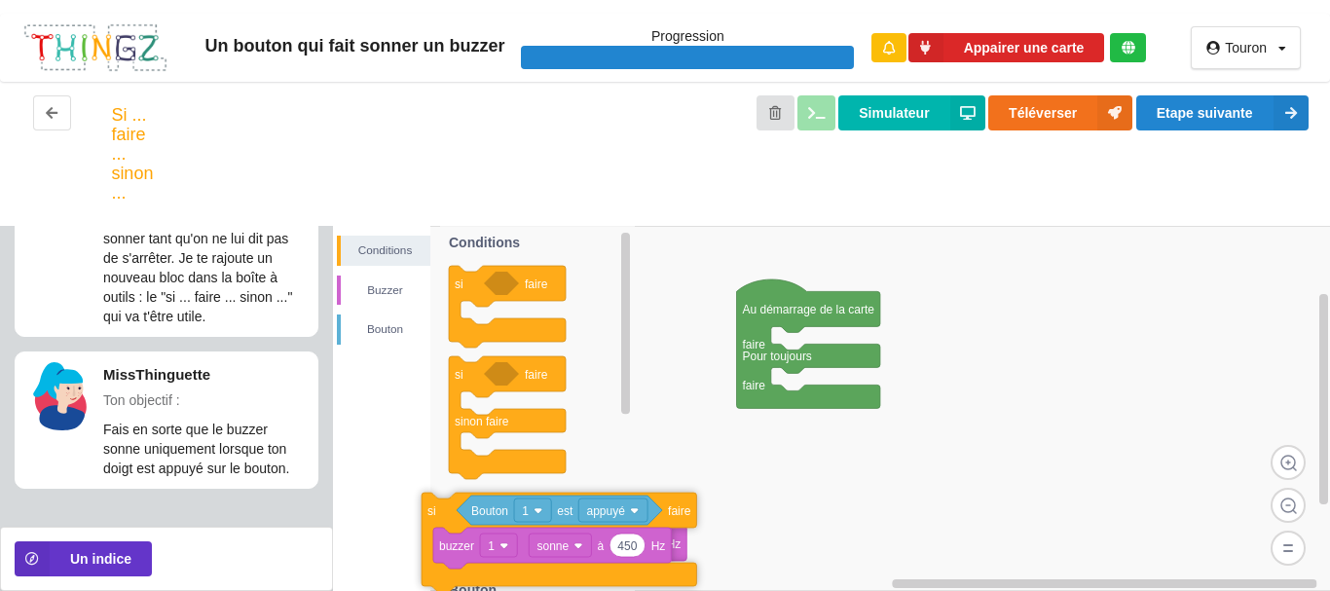
drag, startPoint x: 791, startPoint y: 399, endPoint x: 445, endPoint y: 544, distance: 375.6
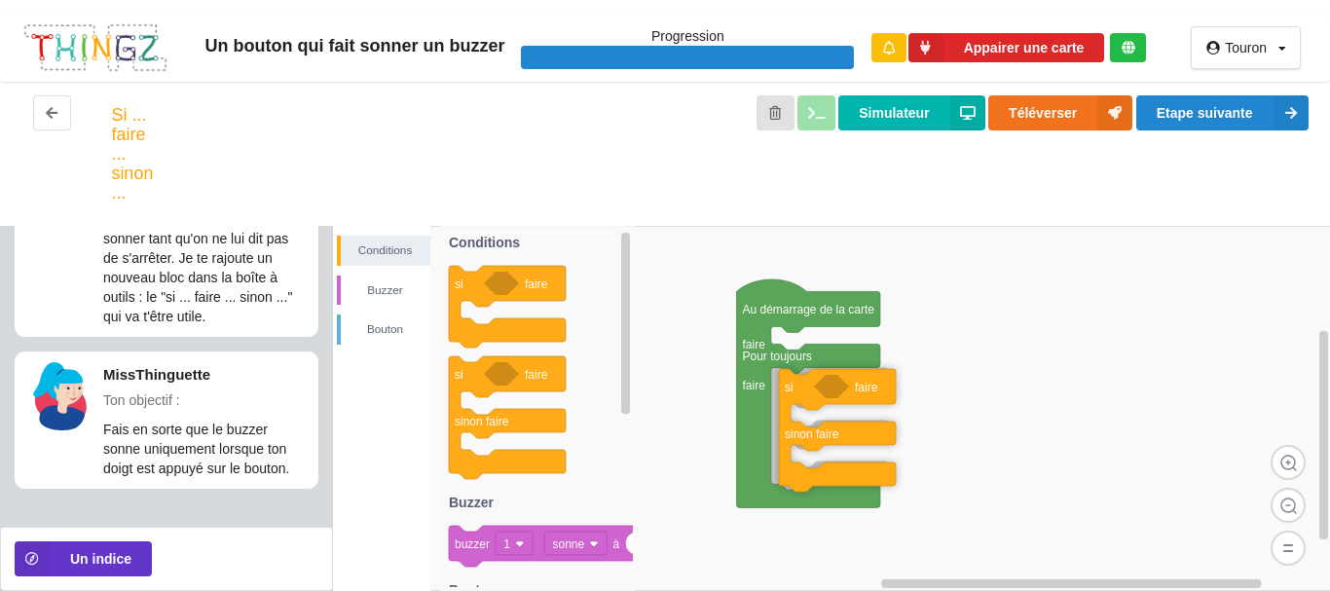
drag, startPoint x: 477, startPoint y: 383, endPoint x: 807, endPoint y: 396, distance: 330.2
click at [807, 396] on div "Conditions [PERSON_NAME] Au démarrage de la carte faire Pour toujours faire si …" at bounding box center [832, 408] width 998 height 365
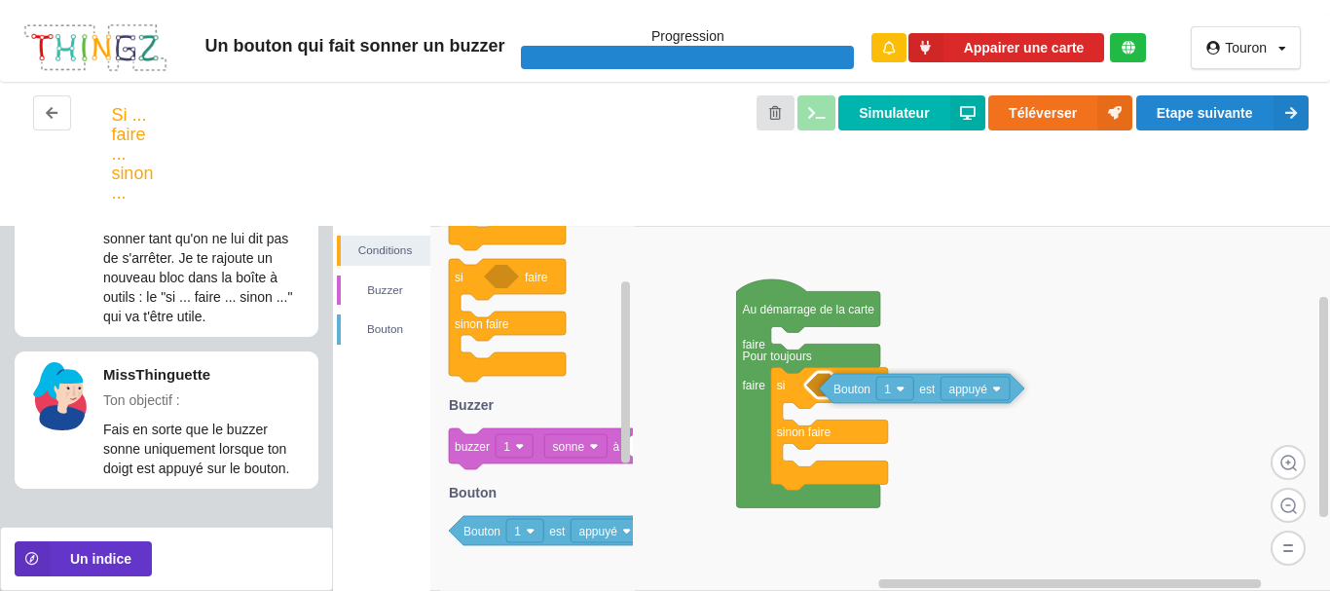
drag, startPoint x: 632, startPoint y: 497, endPoint x: 861, endPoint y: 385, distance: 255.5
click at [861, 385] on div "Conditions [PERSON_NAME] Au démarrage de la carte faire Pour toujours faire si …" at bounding box center [832, 408] width 998 height 365
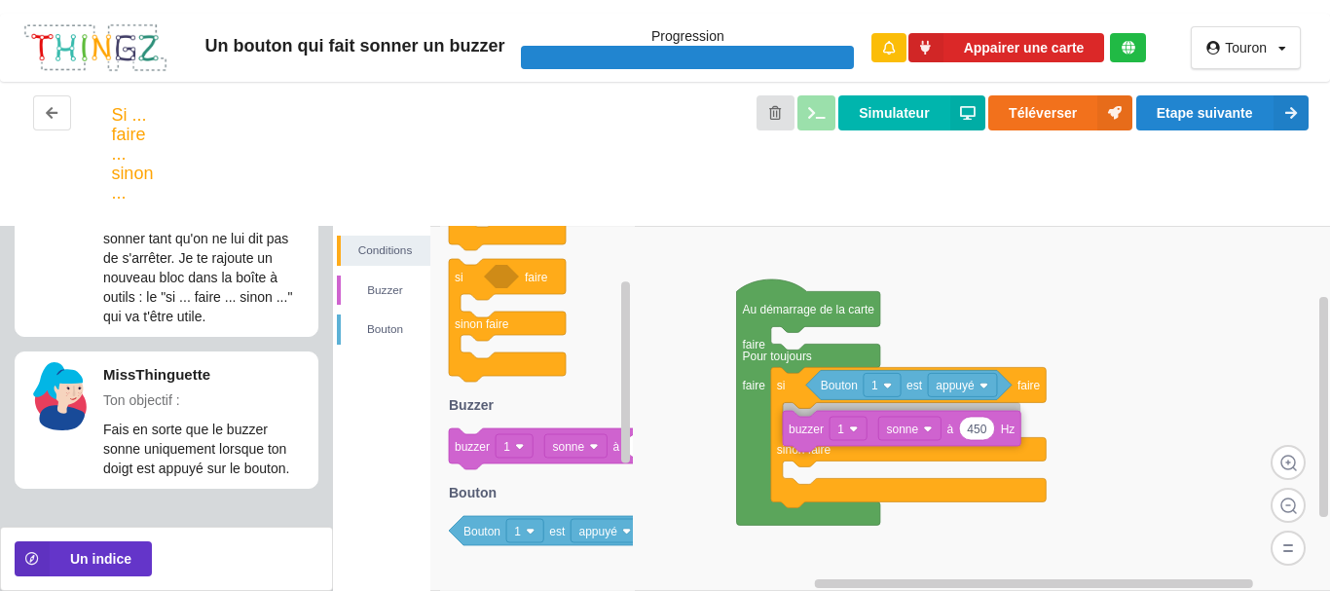
drag, startPoint x: 637, startPoint y: 441, endPoint x: 807, endPoint y: 434, distance: 170.5
click at [807, 434] on div "Conditions [PERSON_NAME] Au démarrage de la carte faire Pour toujours faire si …" at bounding box center [832, 408] width 998 height 365
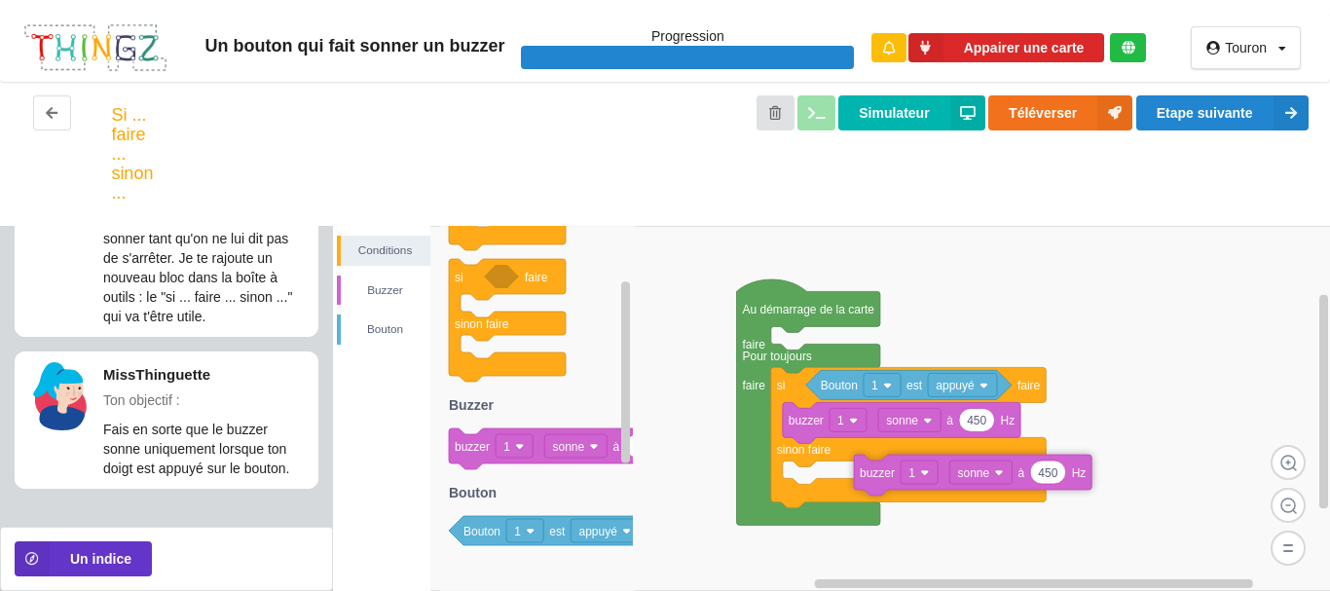
drag, startPoint x: 484, startPoint y: 453, endPoint x: 889, endPoint y: 479, distance: 405.8
click at [889, 479] on div "Conditions [PERSON_NAME] Au démarrage de la carte faire Pour toujours faire si …" at bounding box center [832, 408] width 998 height 365
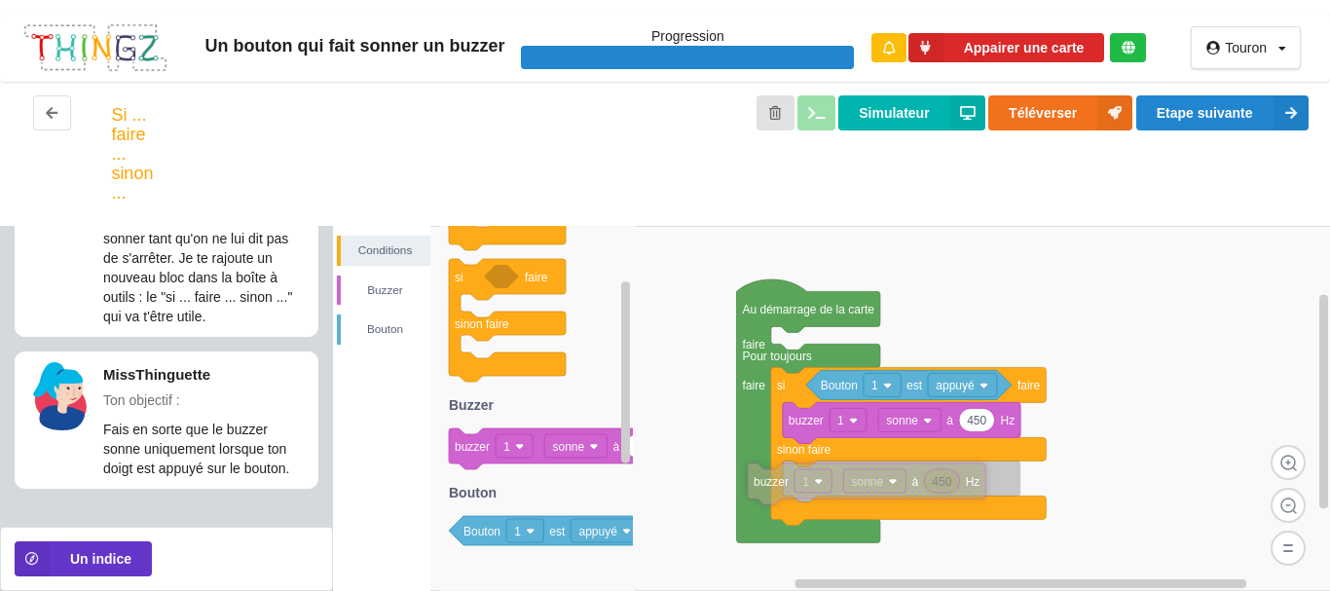
drag, startPoint x: 870, startPoint y: 476, endPoint x: 768, endPoint y: 485, distance: 102.6
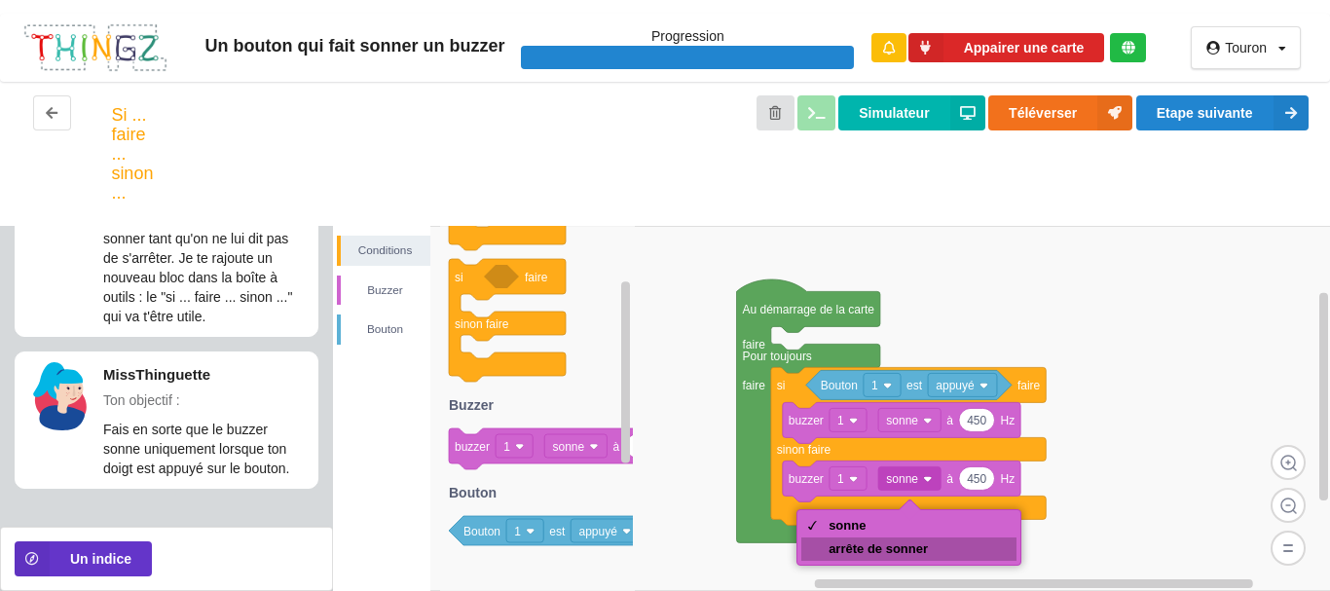
click at [885, 548] on div "arrête de sonner" at bounding box center [877, 548] width 99 height 15
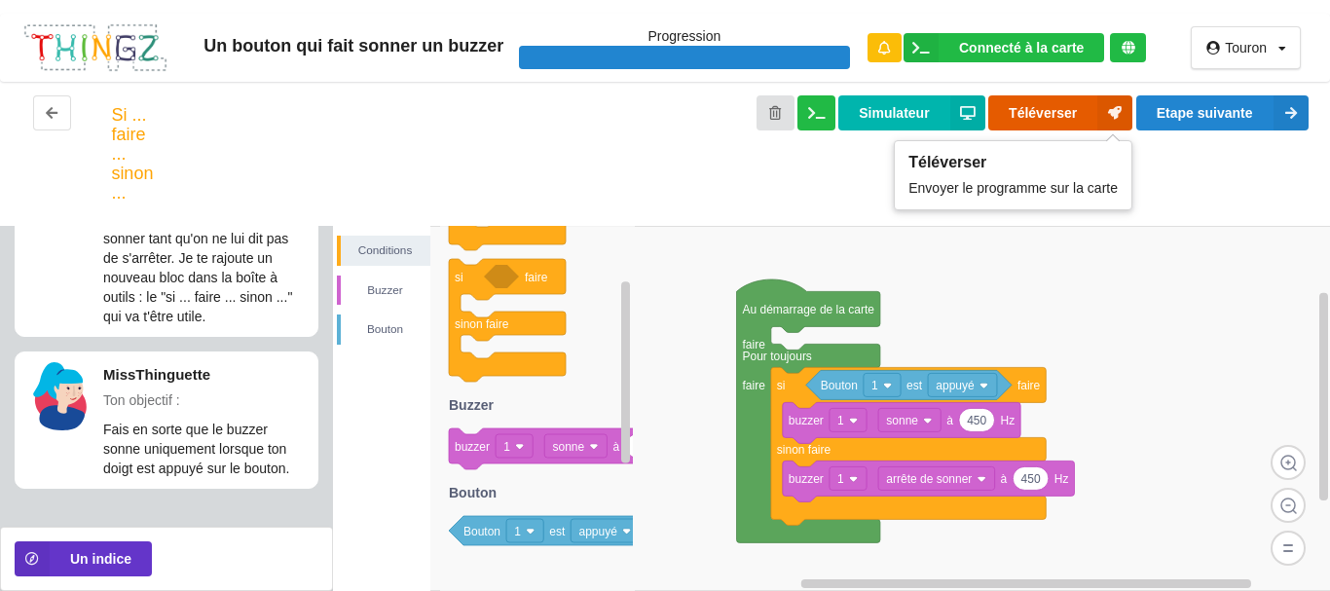
click at [1024, 112] on button "Téléverser" at bounding box center [1060, 112] width 144 height 35
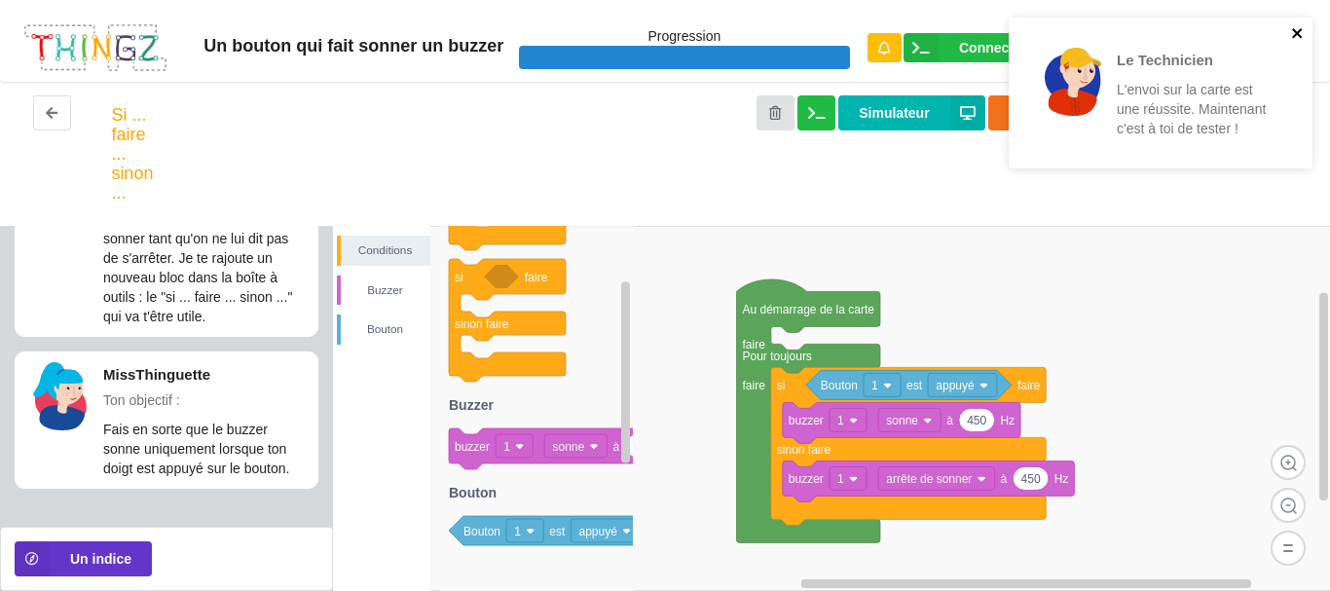
click at [1293, 30] on icon "close" at bounding box center [1297, 33] width 10 height 10
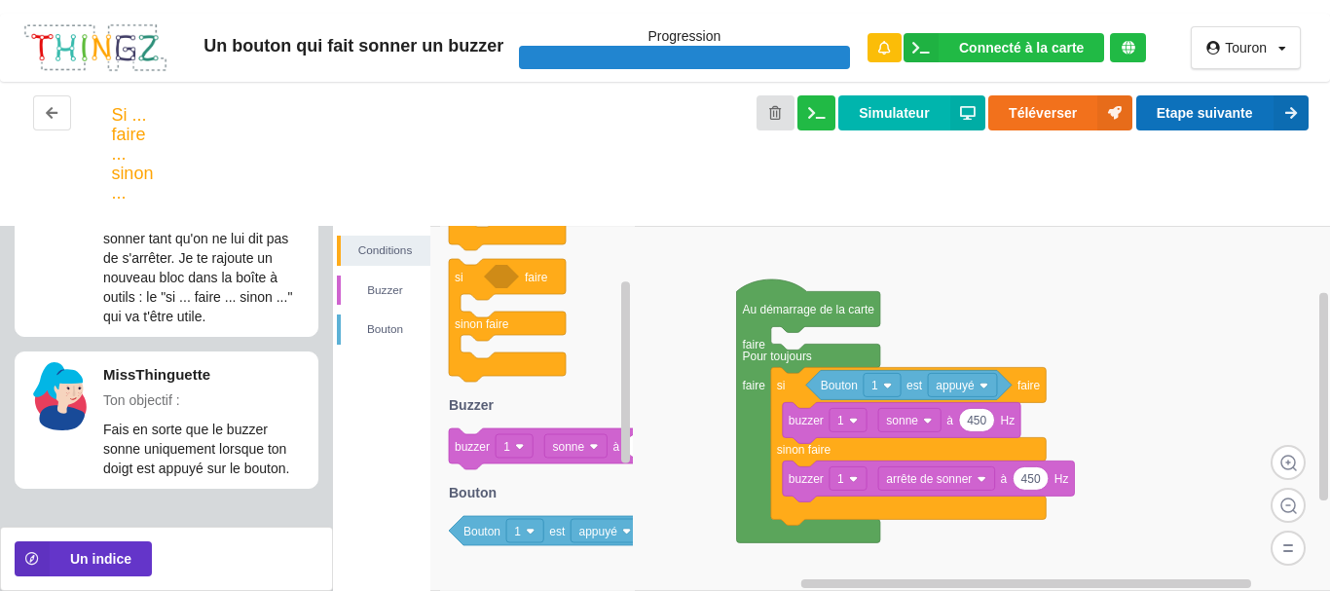
click at [1178, 118] on button "Etape suivante" at bounding box center [1222, 112] width 172 height 35
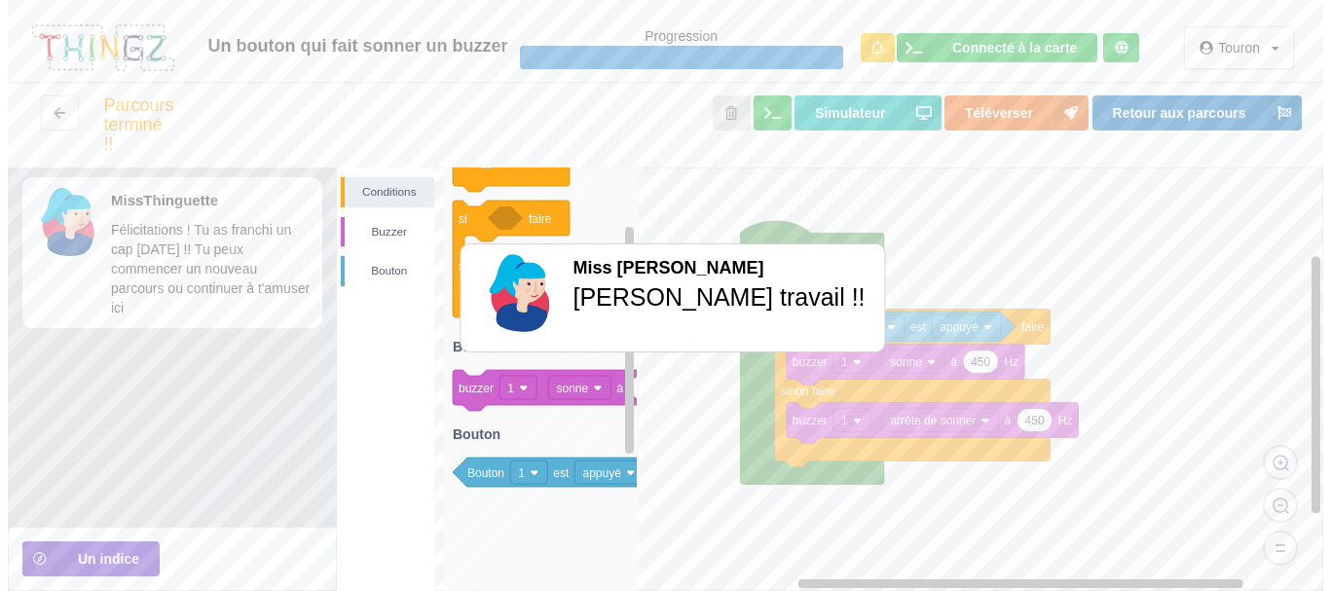
scroll to position [0, 0]
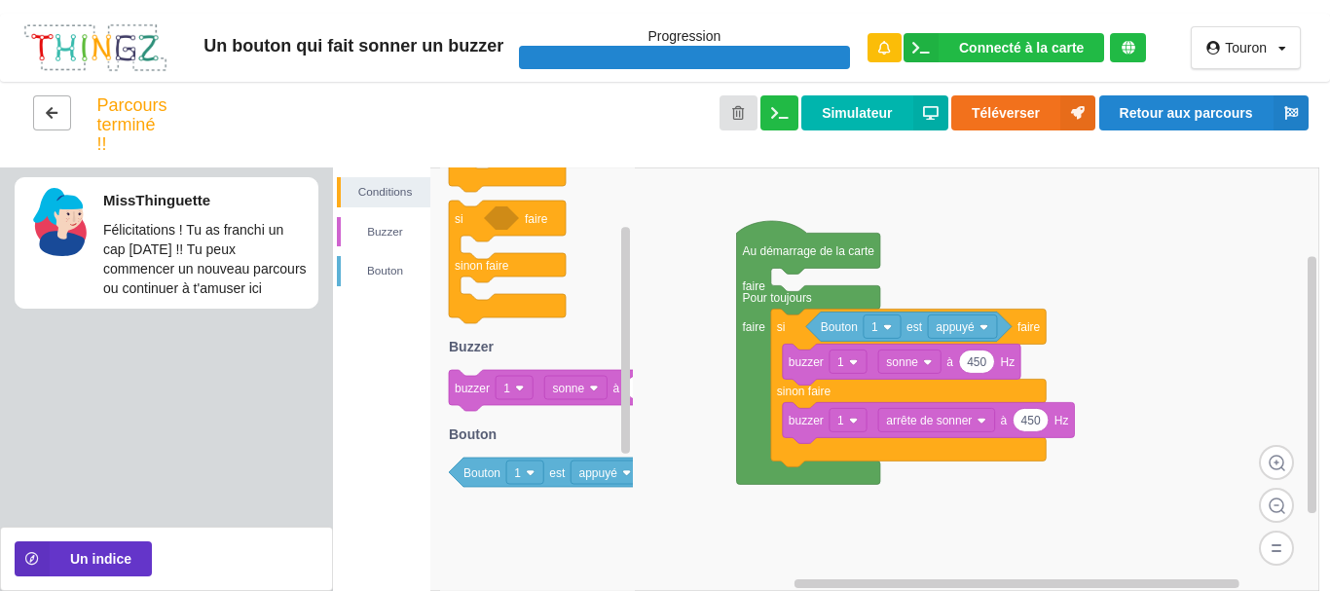
click at [46, 121] on button at bounding box center [52, 112] width 38 height 35
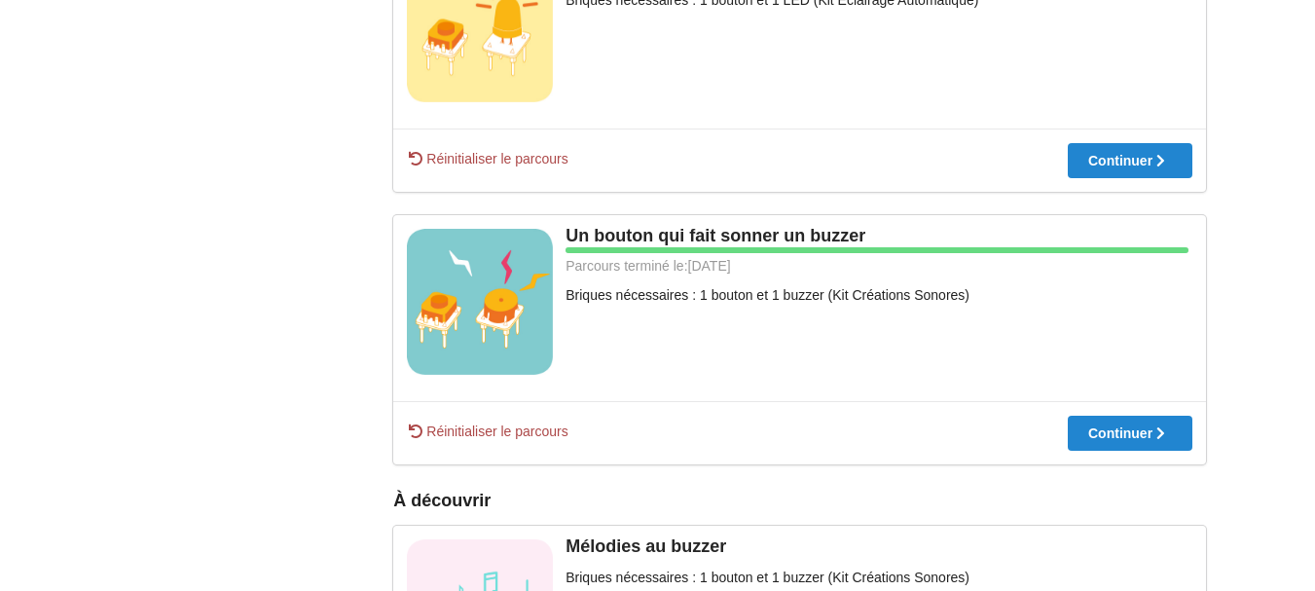
scroll to position [653, 0]
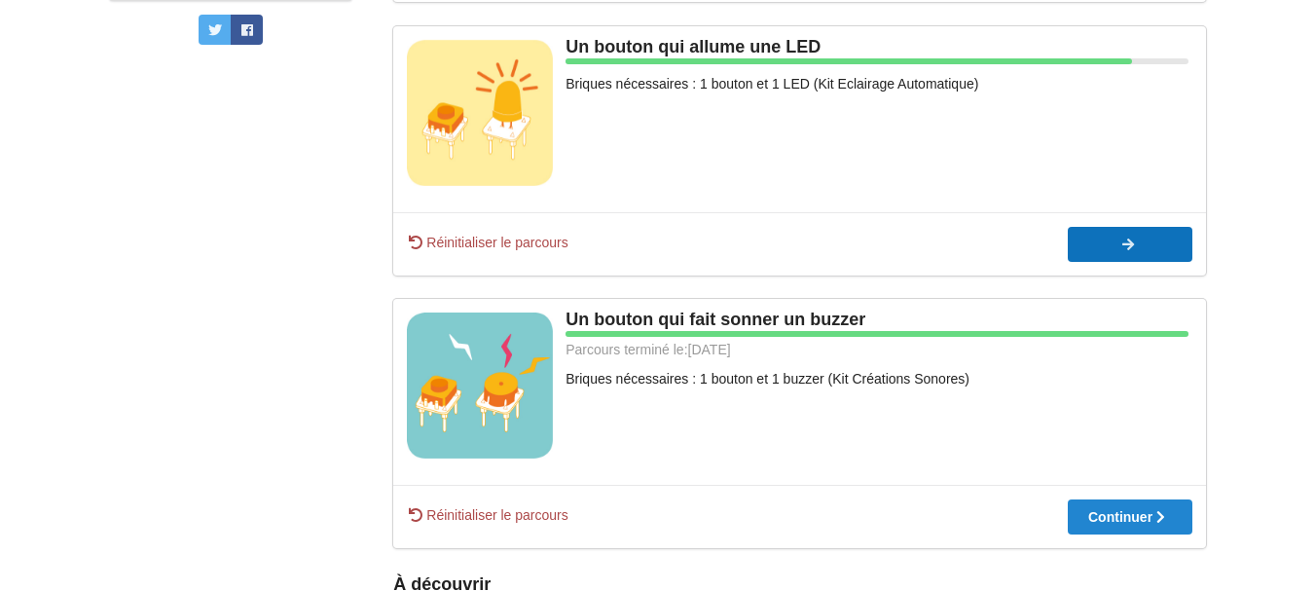
click at [1125, 239] on icon at bounding box center [1128, 244] width 17 height 14
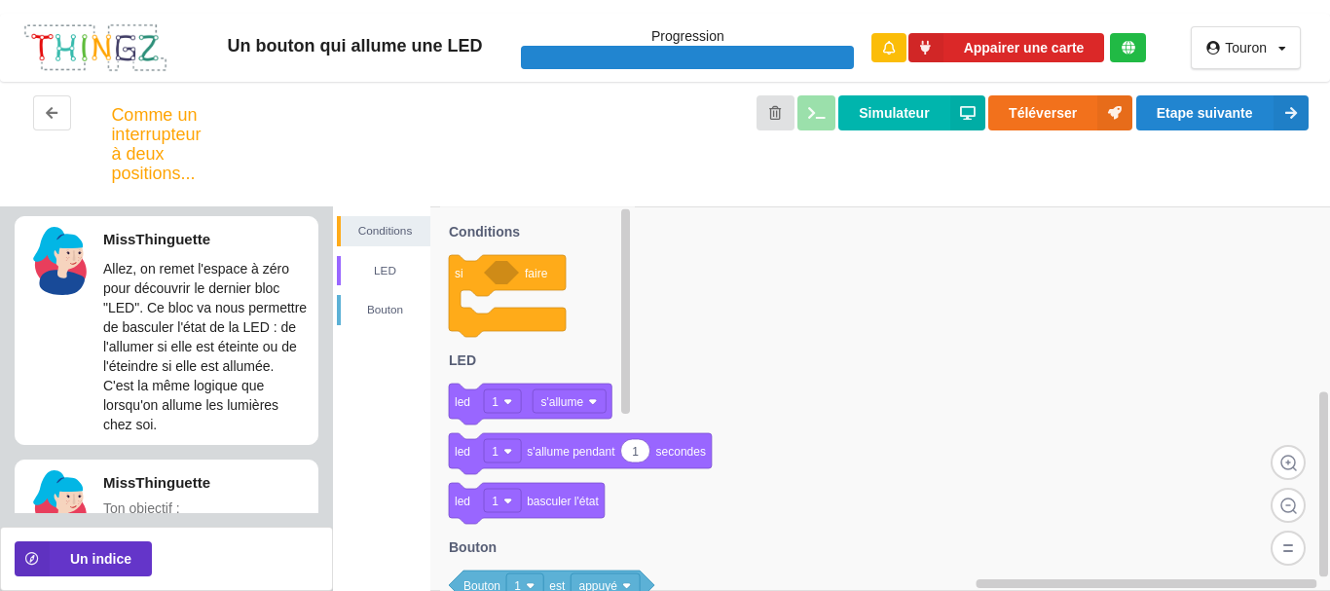
scroll to position [220, 0]
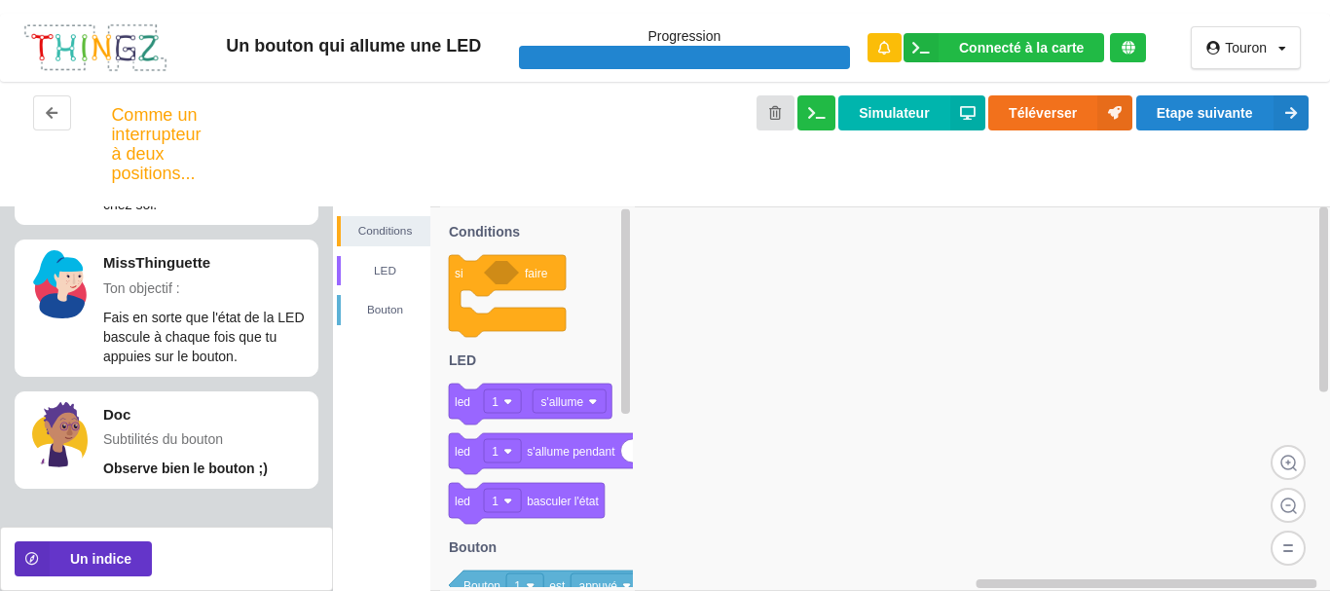
click at [746, 351] on rect at bounding box center [832, 398] width 998 height 384
click at [748, 346] on rect at bounding box center [832, 398] width 998 height 384
click at [794, 331] on rect at bounding box center [832, 398] width 998 height 384
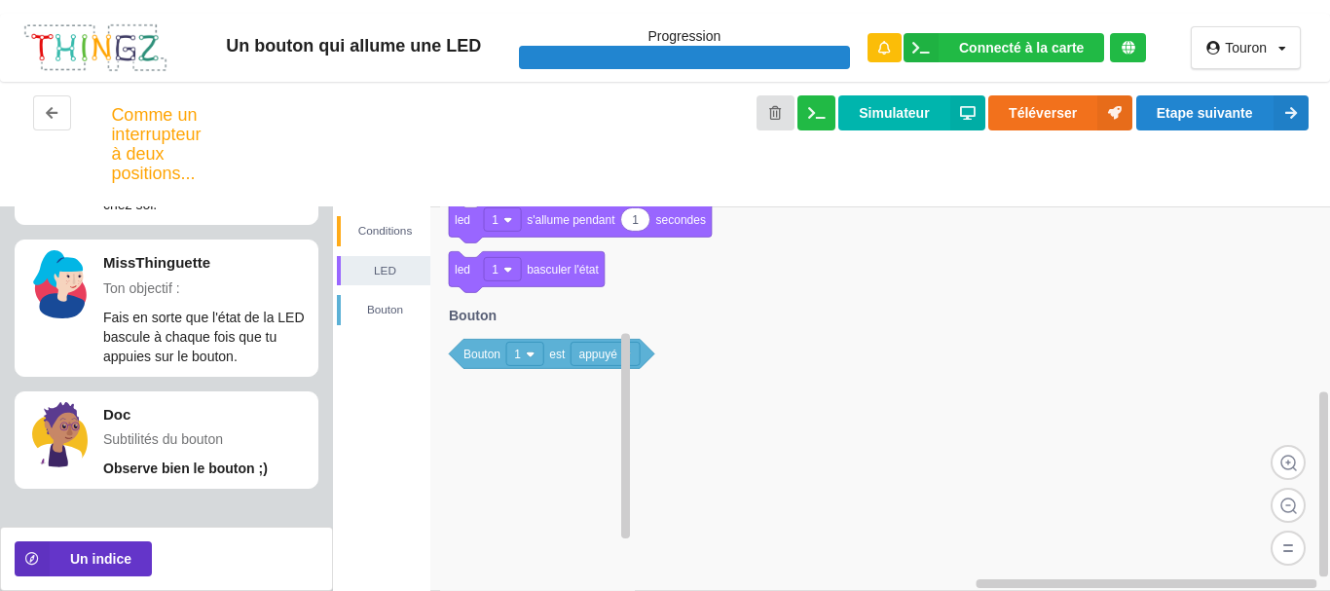
drag, startPoint x: 613, startPoint y: 451, endPoint x: 633, endPoint y: 509, distance: 61.6
click at [633, 509] on div "Conditions LED [PERSON_NAME] si faire led 1 s'allume 1 led 1 s'allume pendant s…" at bounding box center [832, 398] width 998 height 384
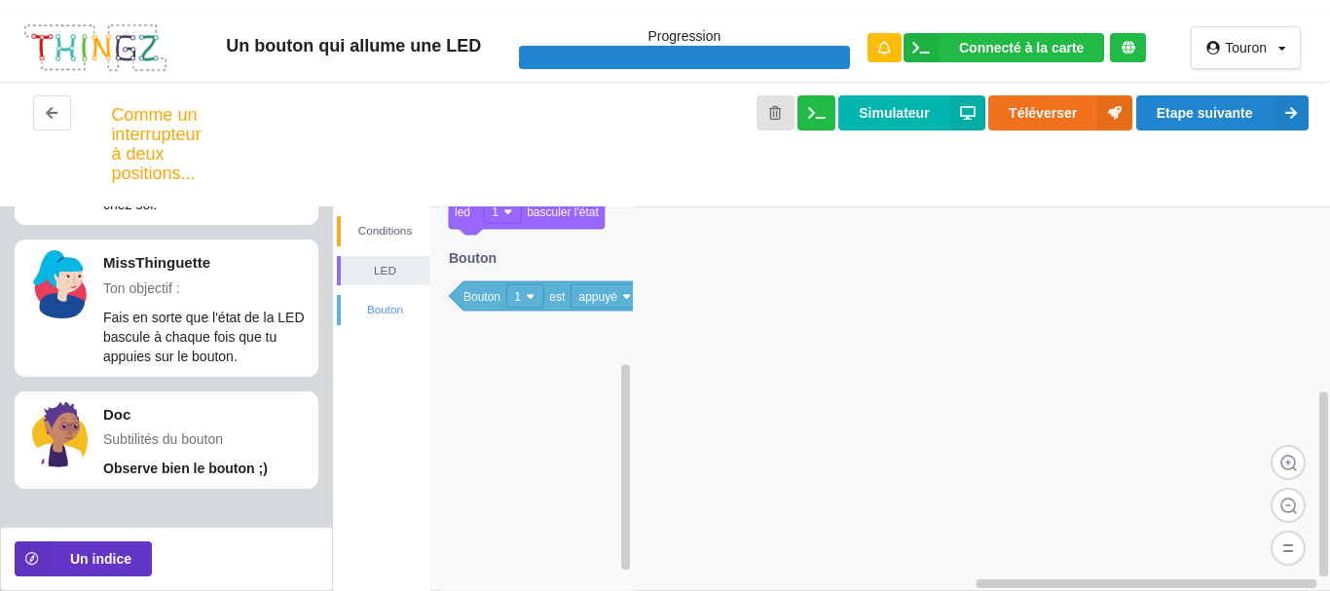
click at [379, 316] on div "Bouton" at bounding box center [386, 309] width 90 height 19
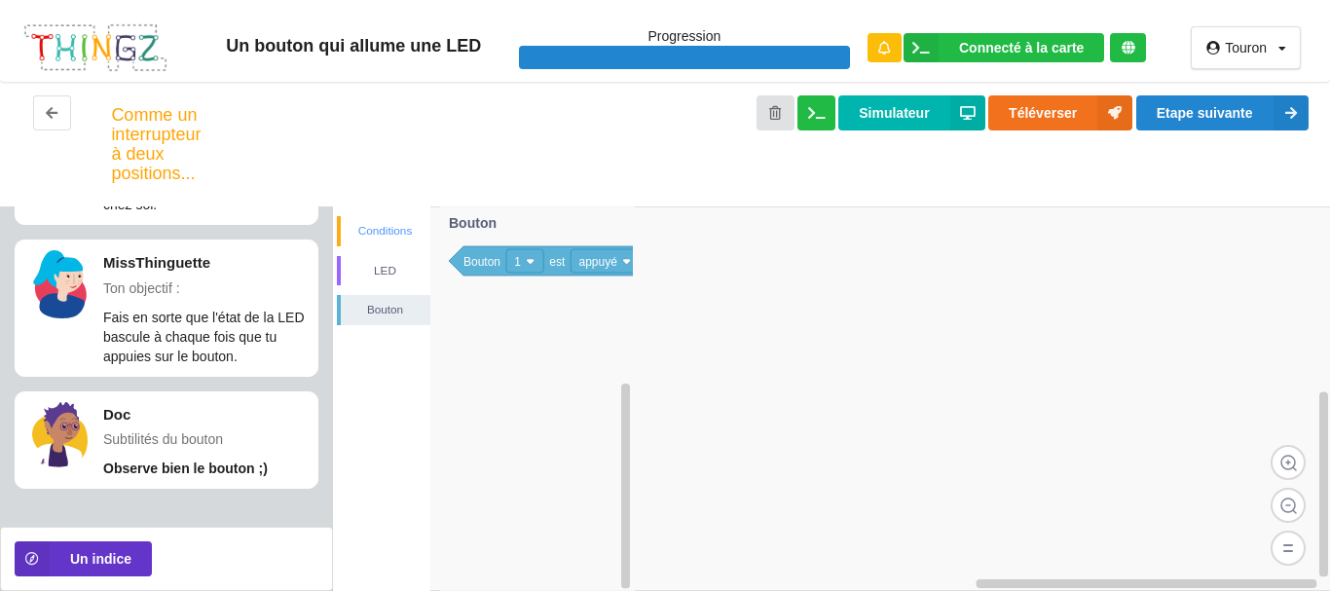
click at [400, 242] on div "Conditions" at bounding box center [383, 231] width 93 height 30
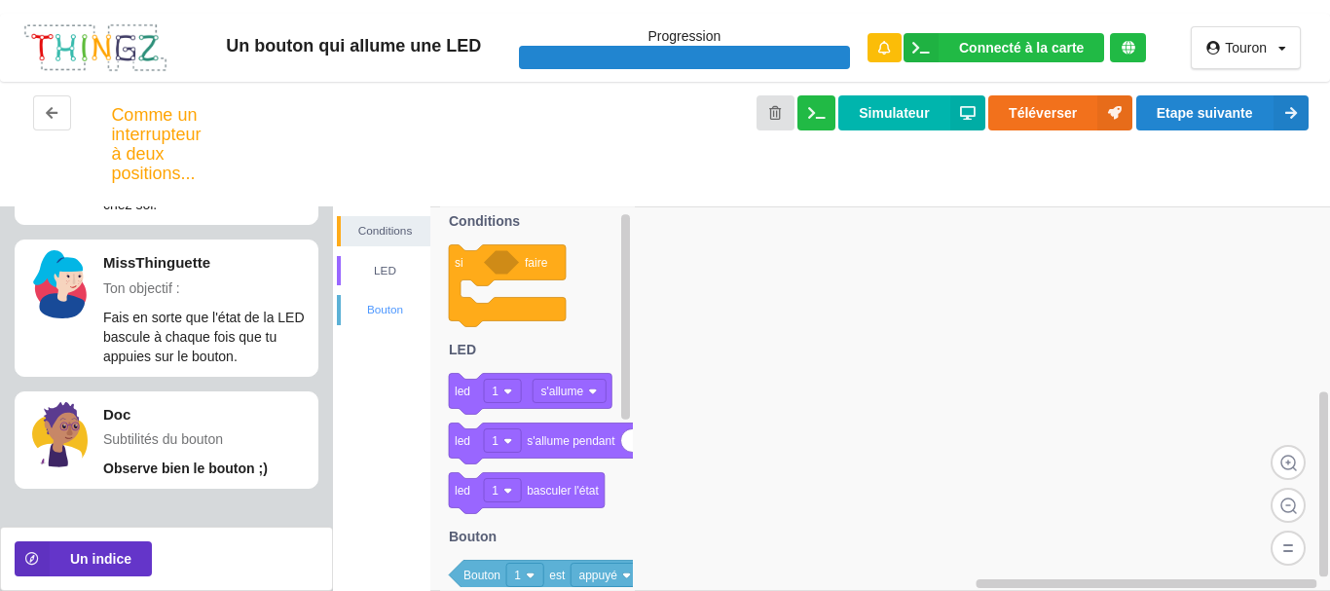
click at [388, 268] on div "LED" at bounding box center [386, 270] width 90 height 19
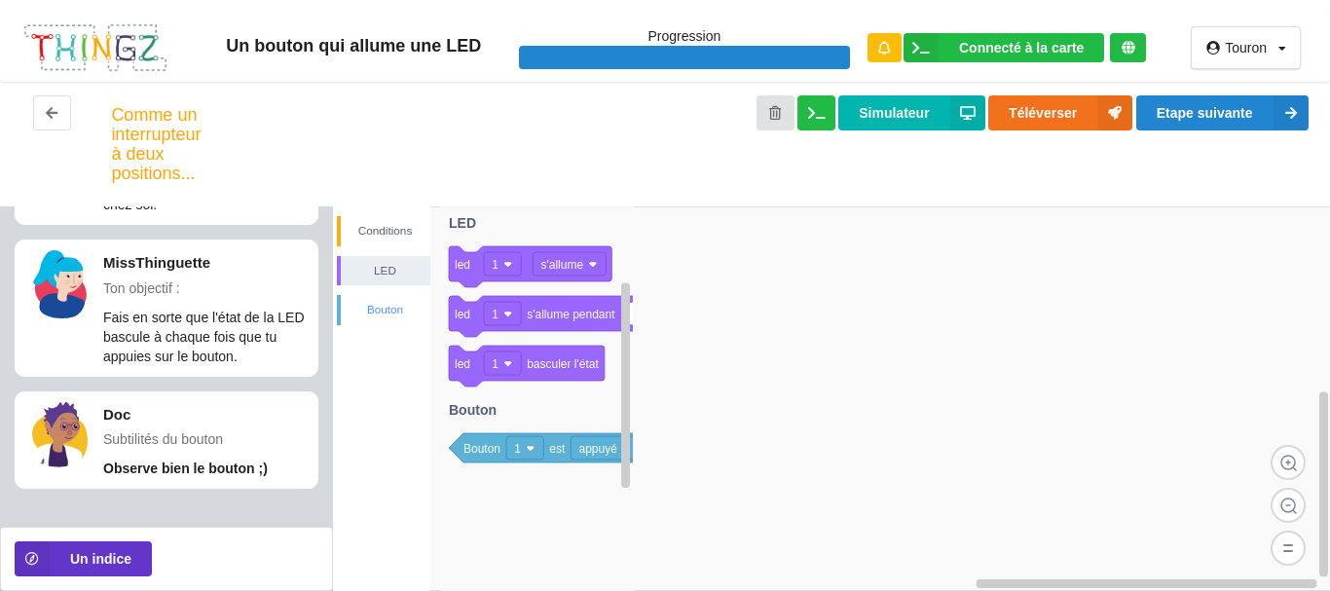
click at [376, 308] on div "Bouton" at bounding box center [386, 309] width 90 height 19
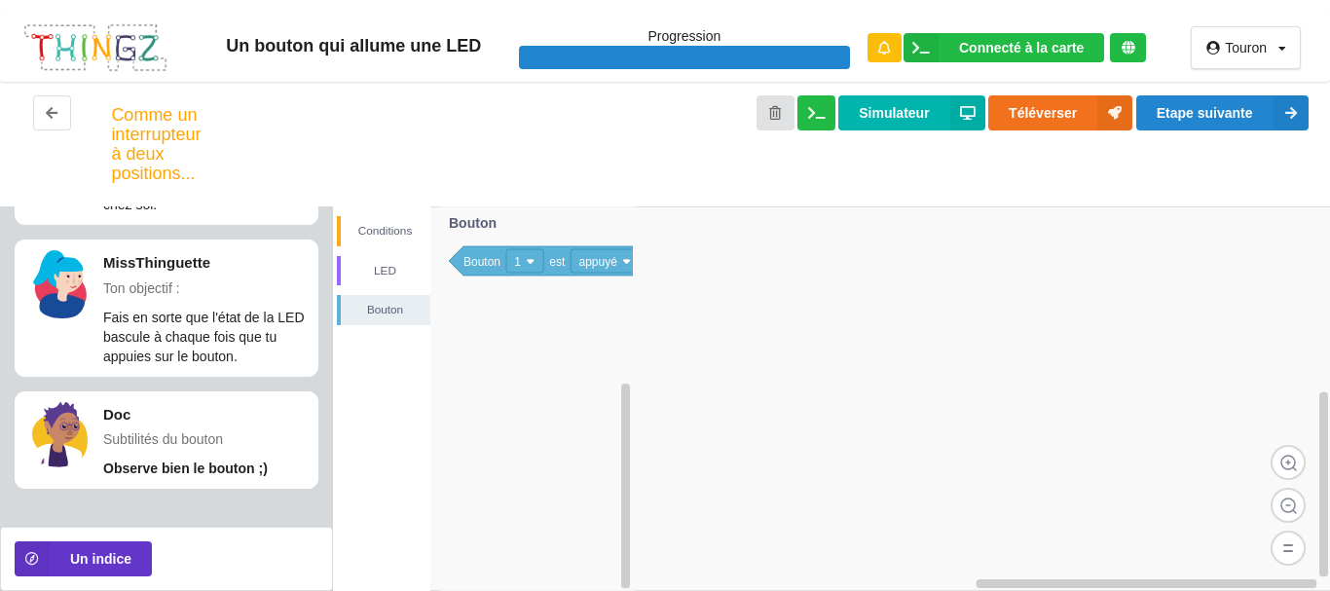
click at [124, 210] on p "Allez, on remet l'espace à zéro pour découvrir le dernier bloc "LED". Ce bloc v…" at bounding box center [205, 126] width 204 height 175
click at [132, 187] on div "Comme un interrupteur à deux positions..." at bounding box center [123, 143] width 55 height 97
click at [168, 163] on div "Simulateur Téléverser Etape suivante" at bounding box center [745, 143] width 1158 height 97
click at [593, 364] on icon at bounding box center [537, 398] width 195 height 384
click at [714, 328] on rect at bounding box center [832, 398] width 998 height 384
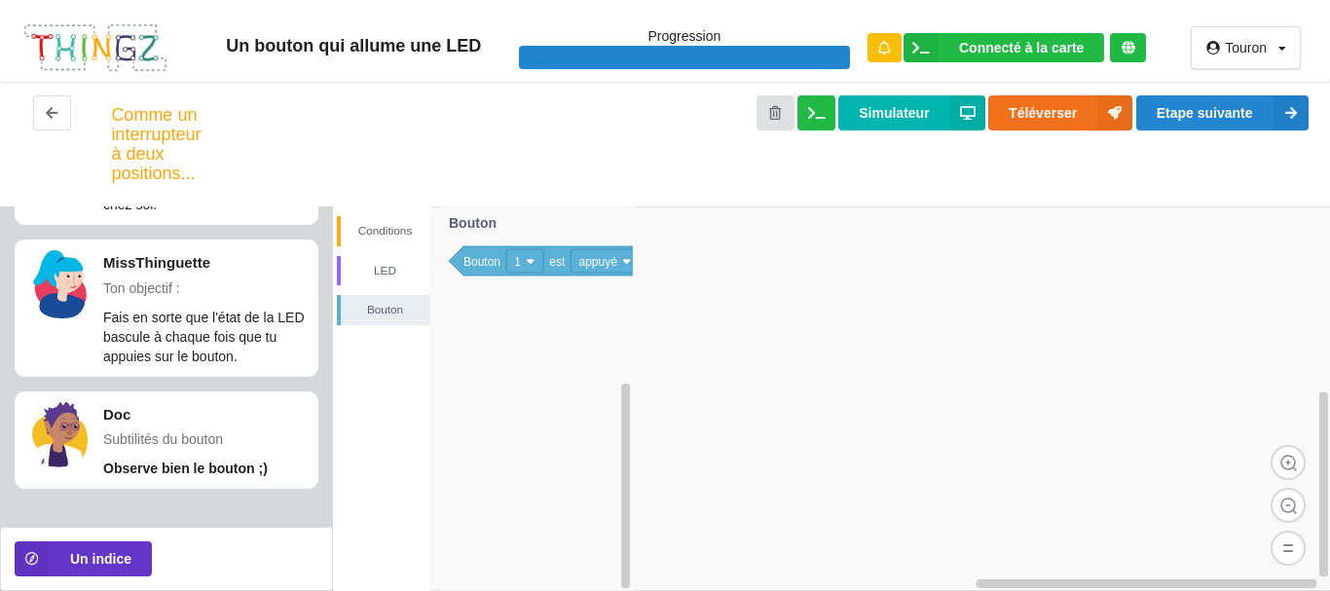
click at [786, 321] on rect at bounding box center [832, 398] width 998 height 384
click at [917, 334] on rect at bounding box center [832, 398] width 998 height 384
click at [942, 335] on rect at bounding box center [832, 398] width 998 height 384
click at [947, 335] on rect at bounding box center [832, 398] width 998 height 384
click at [1295, 555] on image at bounding box center [1287, 547] width 35 height 35
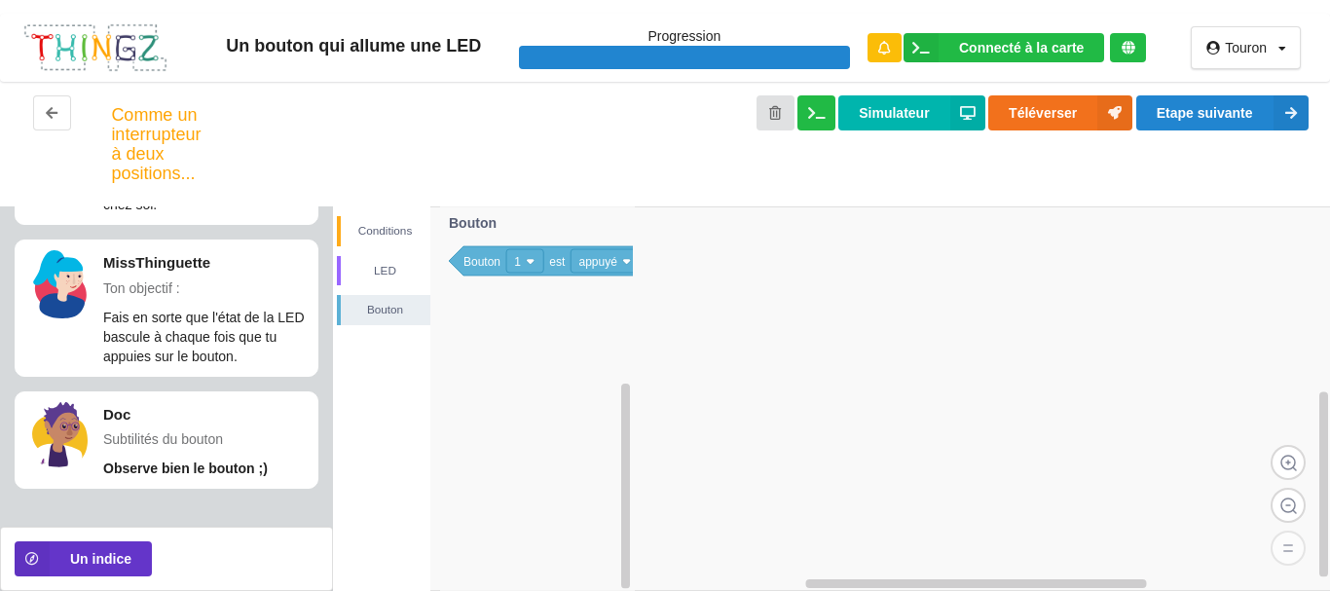
click at [1288, 535] on image at bounding box center [1287, 547] width 35 height 35
click at [1292, 512] on image at bounding box center [1287, 505] width 35 height 35
click at [1289, 474] on image at bounding box center [1287, 462] width 35 height 35
